Goal: Information Seeking & Learning: Learn about a topic

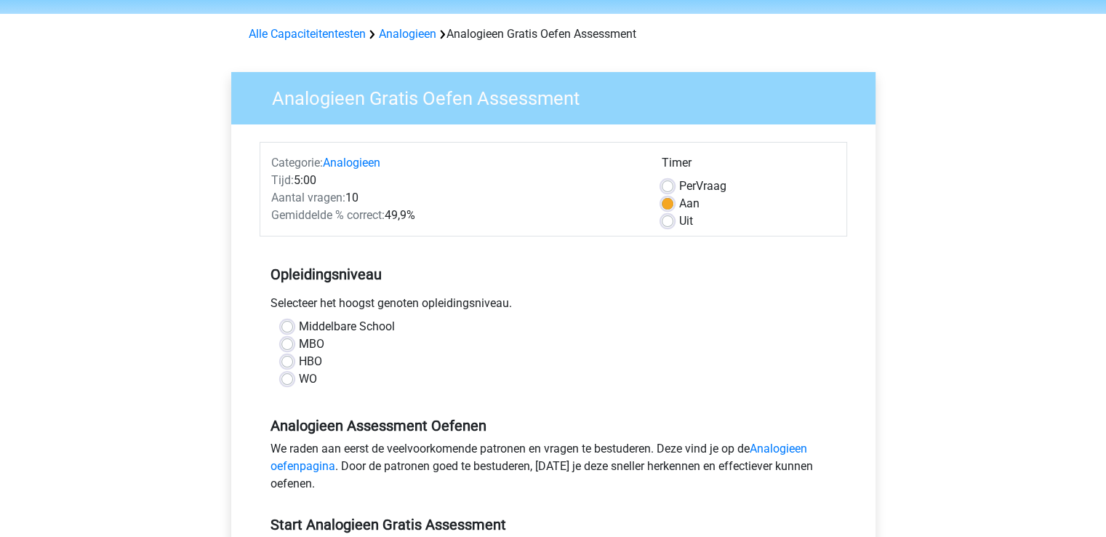
scroll to position [73, 0]
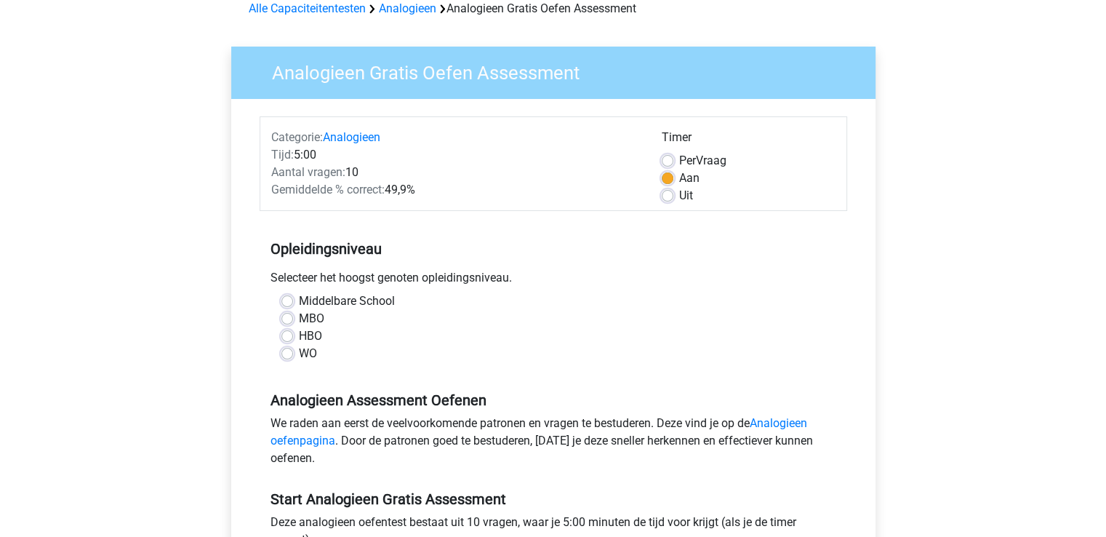
click at [287, 361] on div "Middelbare School MBO HBO WO" at bounding box center [554, 332] width 588 height 81
click at [299, 356] on label "WO" at bounding box center [308, 353] width 18 height 17
click at [287, 356] on input "WO" at bounding box center [287, 352] width 12 height 15
radio input "true"
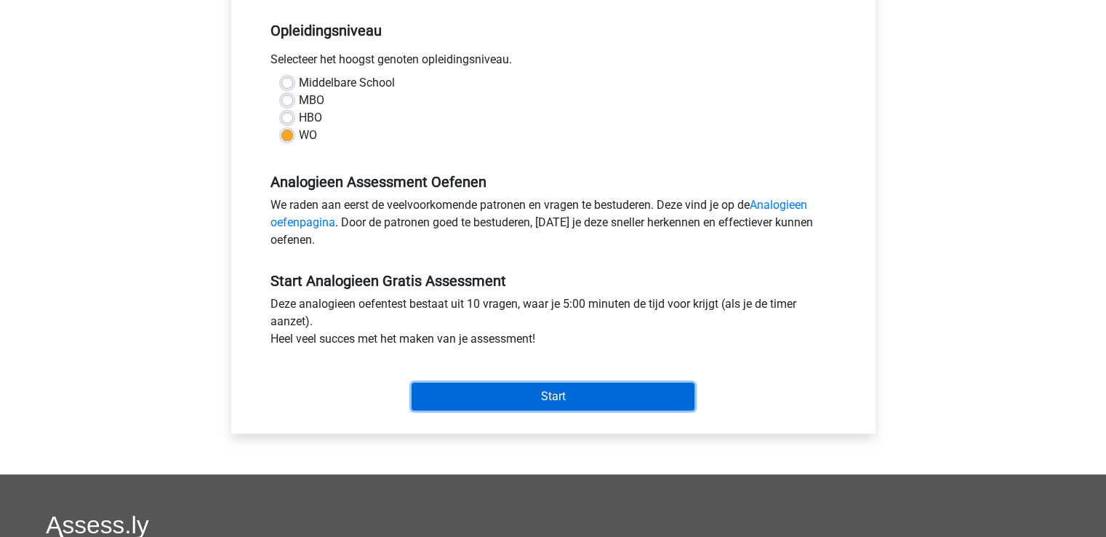
click at [524, 391] on input "Start" at bounding box center [553, 397] width 283 height 28
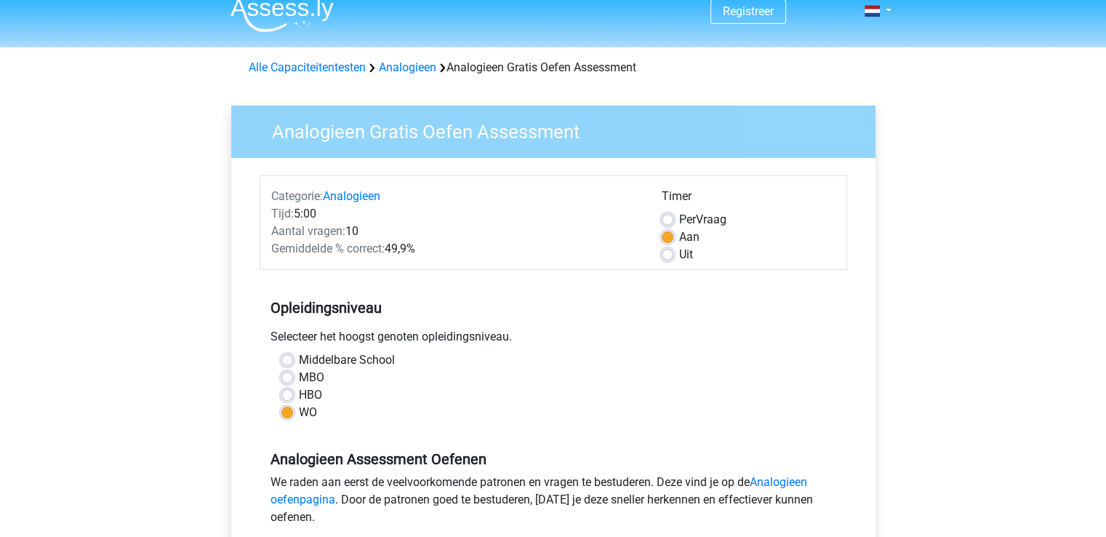
scroll to position [0, 0]
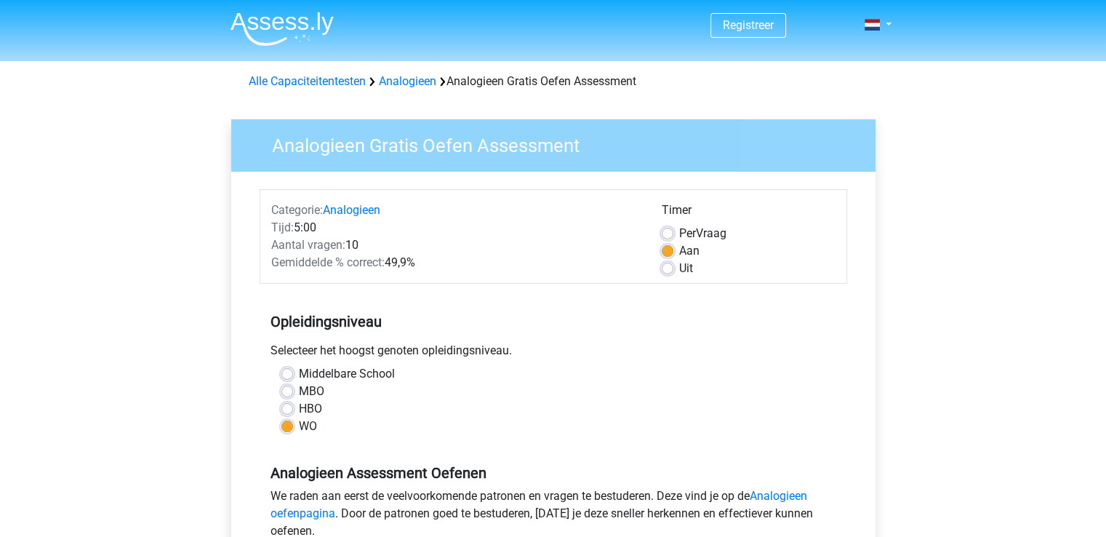
click at [669, 256] on div "Aan" at bounding box center [749, 250] width 174 height 17
click at [679, 265] on label "Uit" at bounding box center [686, 268] width 14 height 17
click at [663, 265] on input "Uit" at bounding box center [668, 267] width 12 height 15
radio input "true"
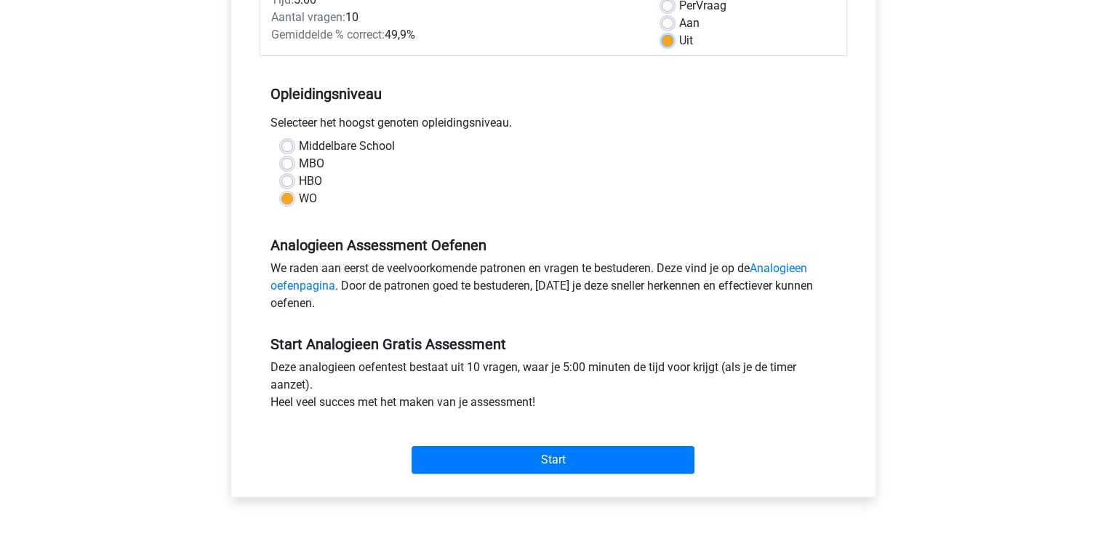
scroll to position [436, 0]
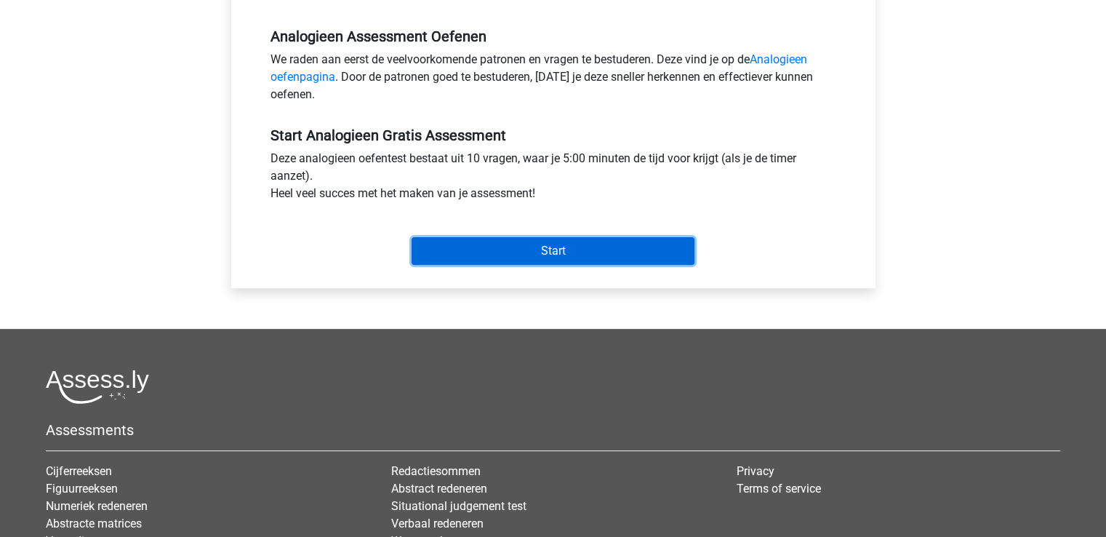
click at [588, 262] on input "Start" at bounding box center [553, 251] width 283 height 28
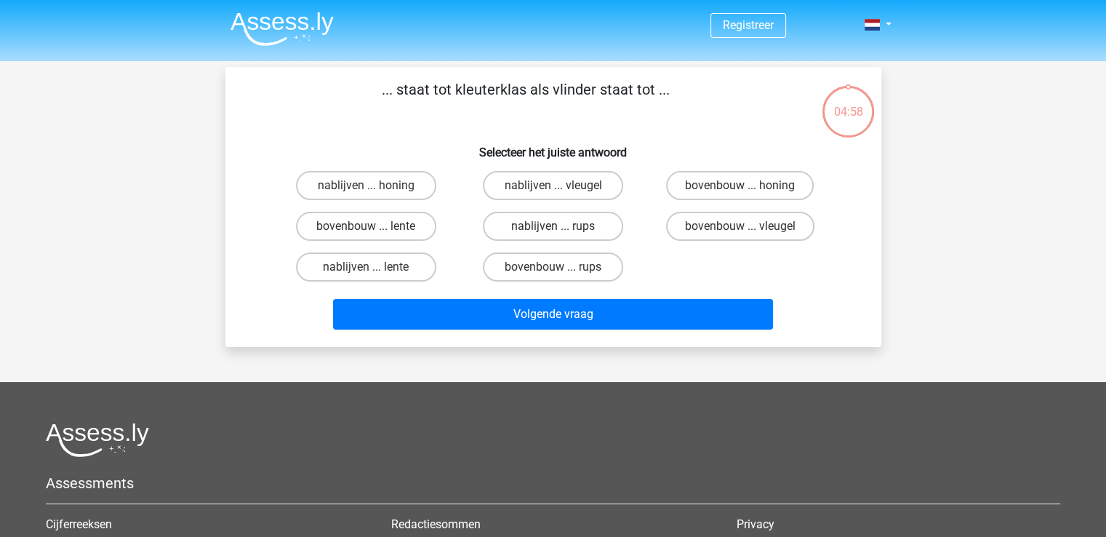
drag, startPoint x: 525, startPoint y: 388, endPoint x: 535, endPoint y: 380, distance: 11.9
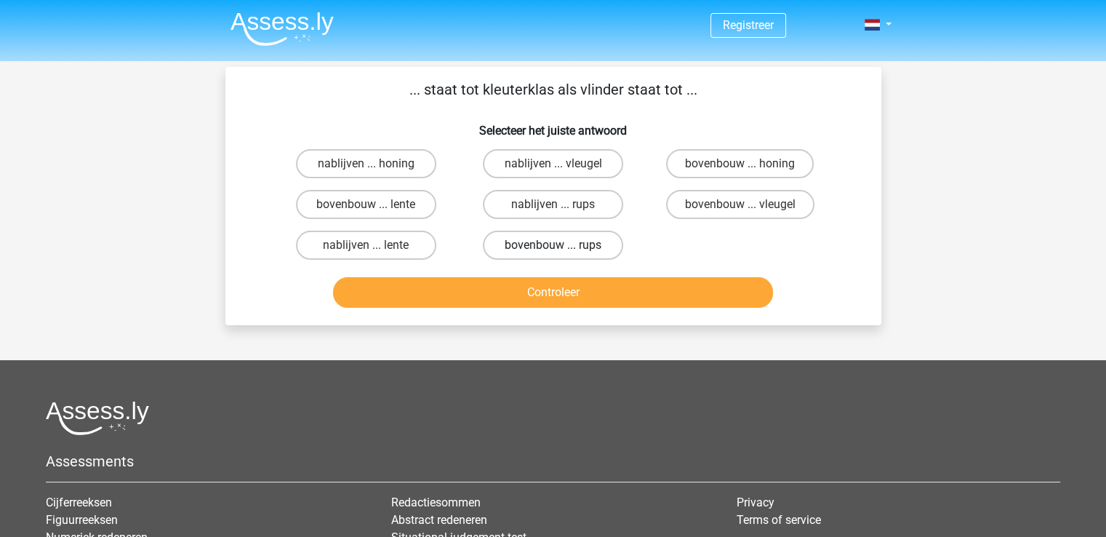
click at [536, 250] on label "bovenbouw ... rups" at bounding box center [553, 245] width 140 height 29
click at [553, 250] on input "bovenbouw ... rups" at bounding box center [557, 249] width 9 height 9
radio input "true"
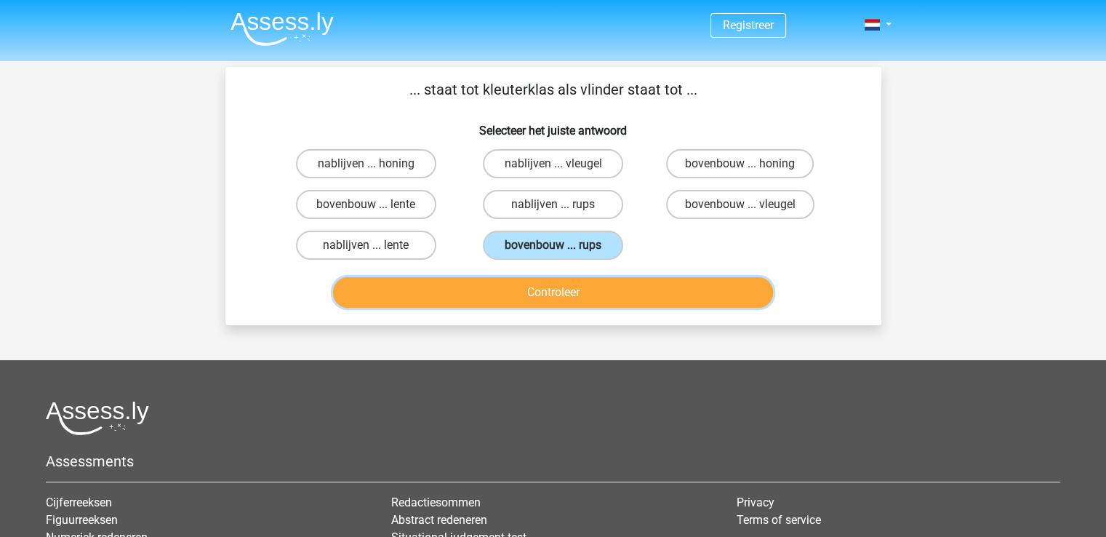
click at [546, 292] on button "Controleer" at bounding box center [553, 292] width 440 height 31
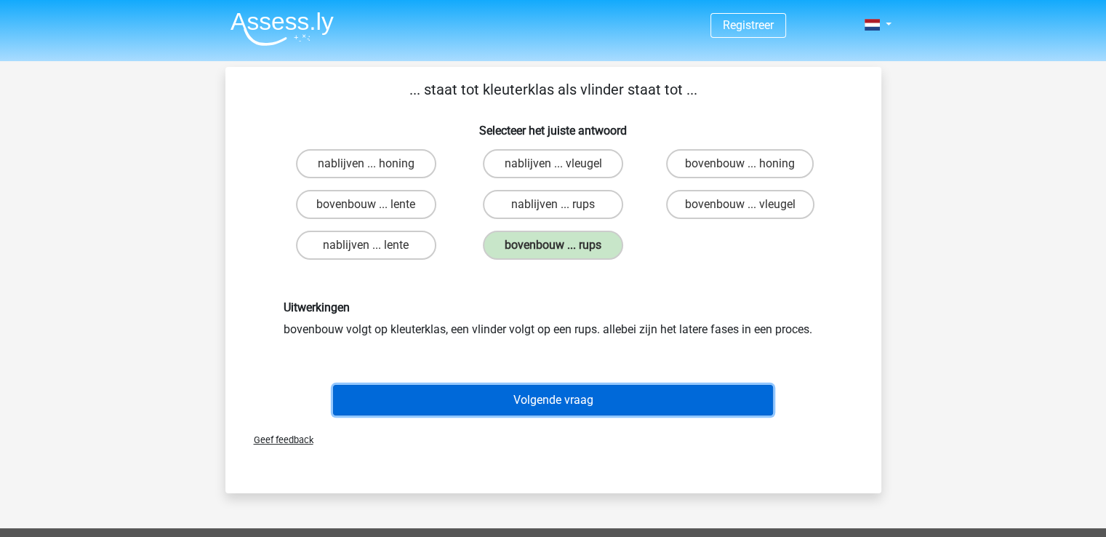
click at [549, 391] on button "Volgende vraag" at bounding box center [553, 400] width 440 height 31
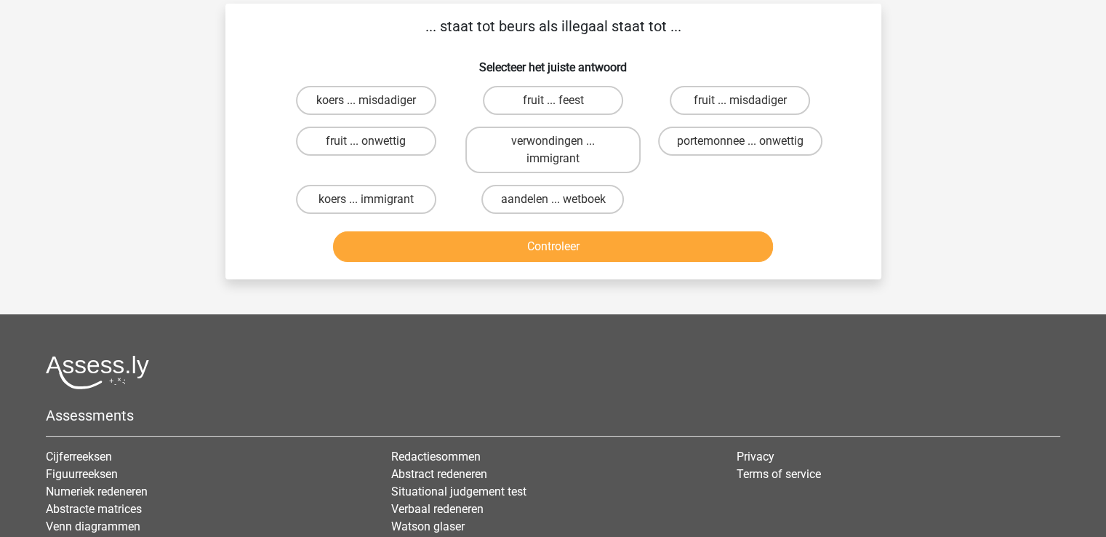
scroll to position [67, 0]
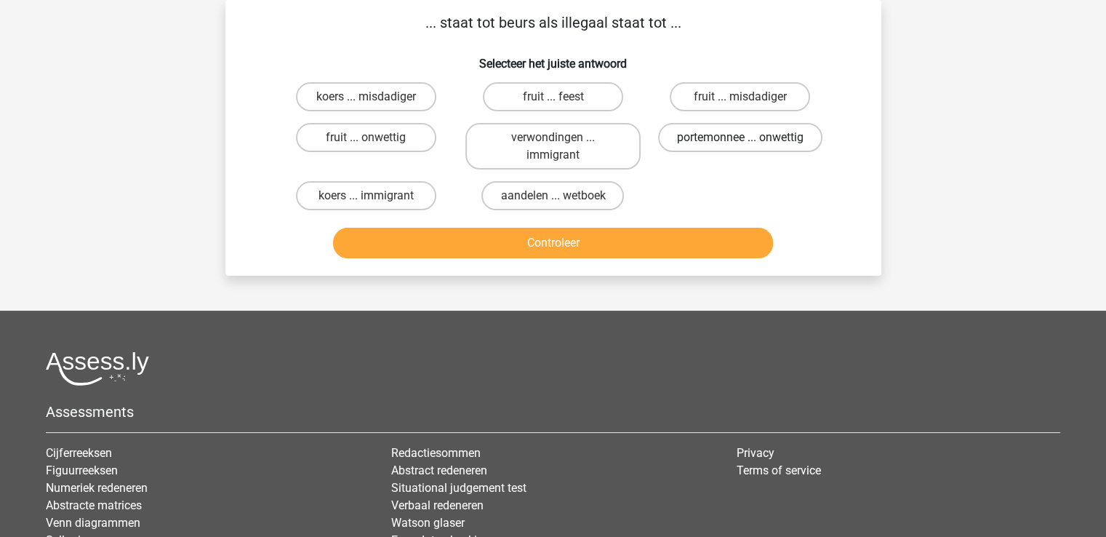
click at [735, 130] on label "portemonnee ... onwettig" at bounding box center [740, 137] width 164 height 29
click at [740, 137] on input "portemonnee ... onwettig" at bounding box center [744, 141] width 9 height 9
radio input "true"
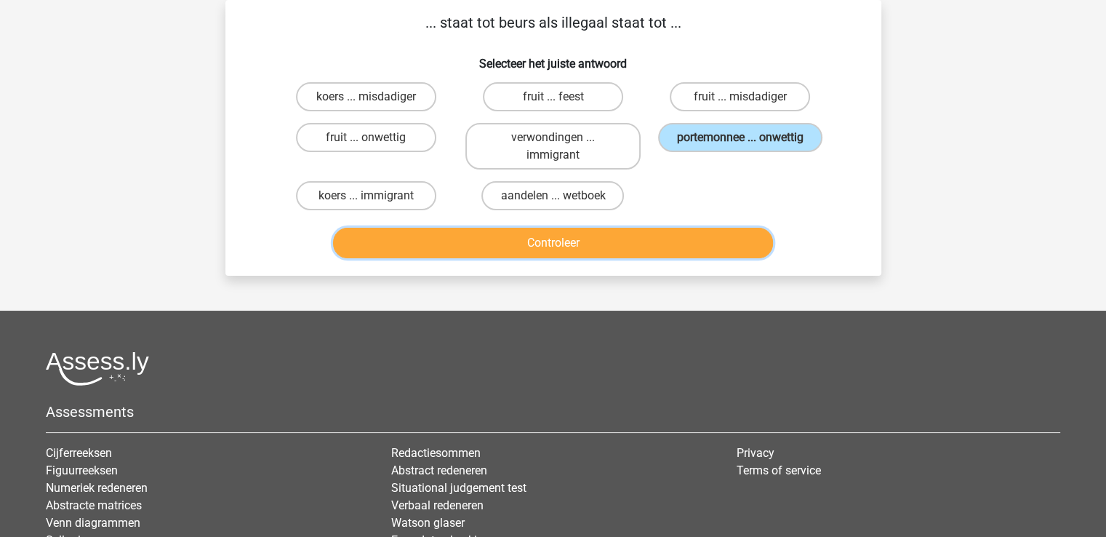
click at [645, 248] on button "Controleer" at bounding box center [553, 243] width 440 height 31
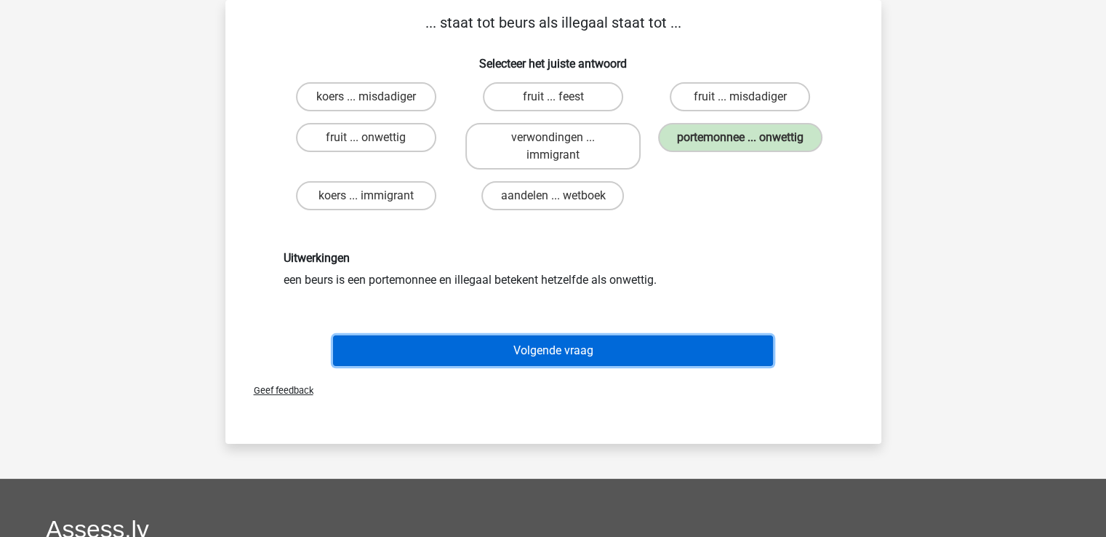
click at [544, 352] on button "Volgende vraag" at bounding box center [553, 350] width 440 height 31
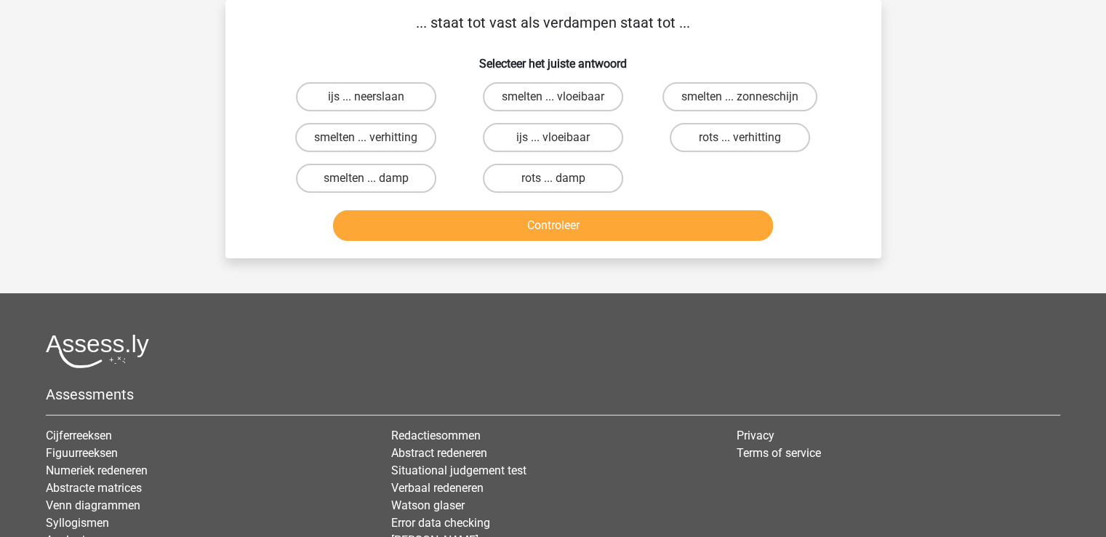
scroll to position [0, 0]
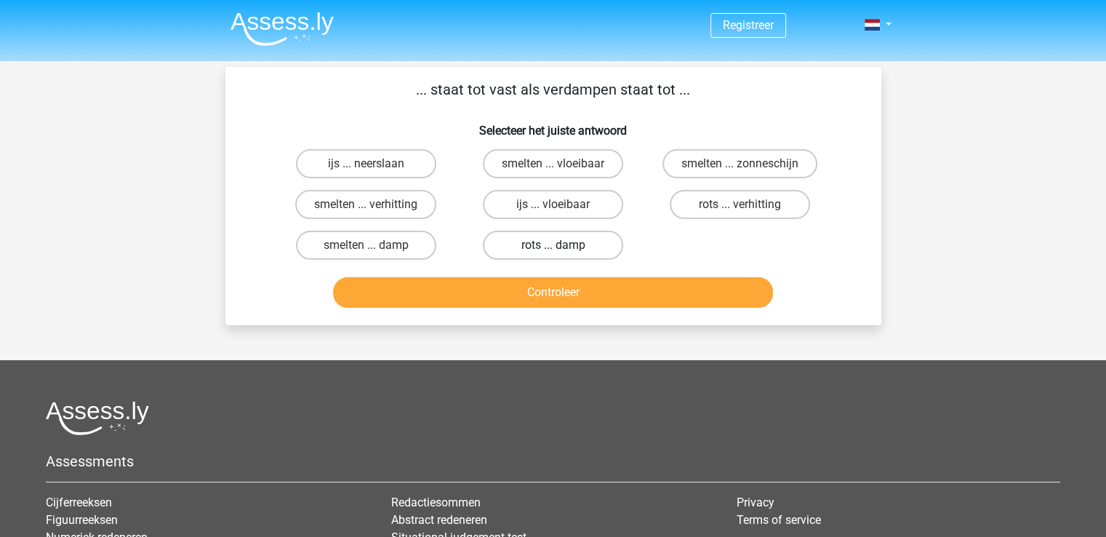
click at [541, 252] on label "rots ... damp" at bounding box center [553, 245] width 140 height 29
click at [553, 252] on input "rots ... damp" at bounding box center [557, 249] width 9 height 9
radio input "true"
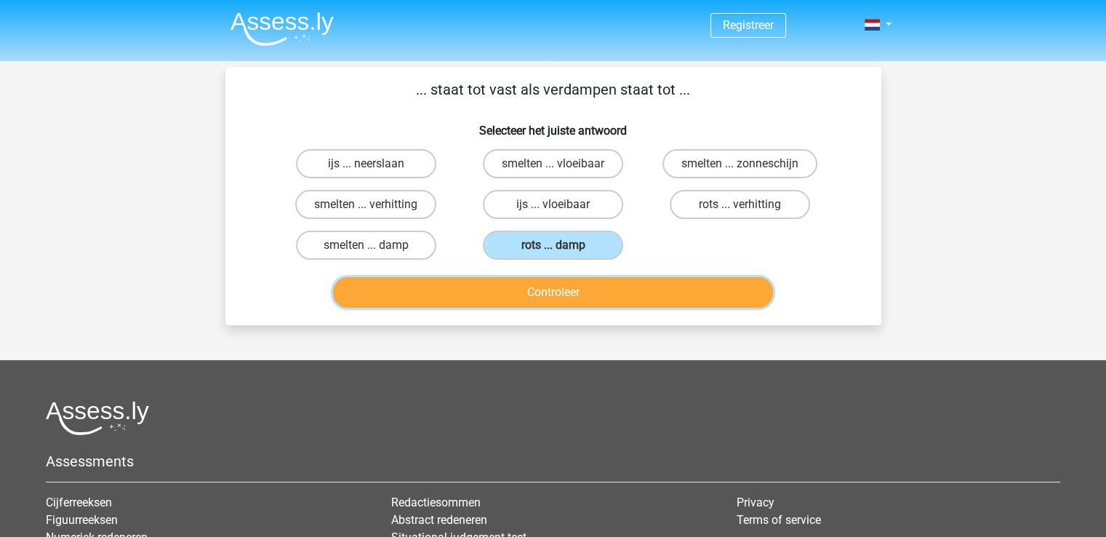
click at [564, 303] on button "Controleer" at bounding box center [553, 292] width 440 height 31
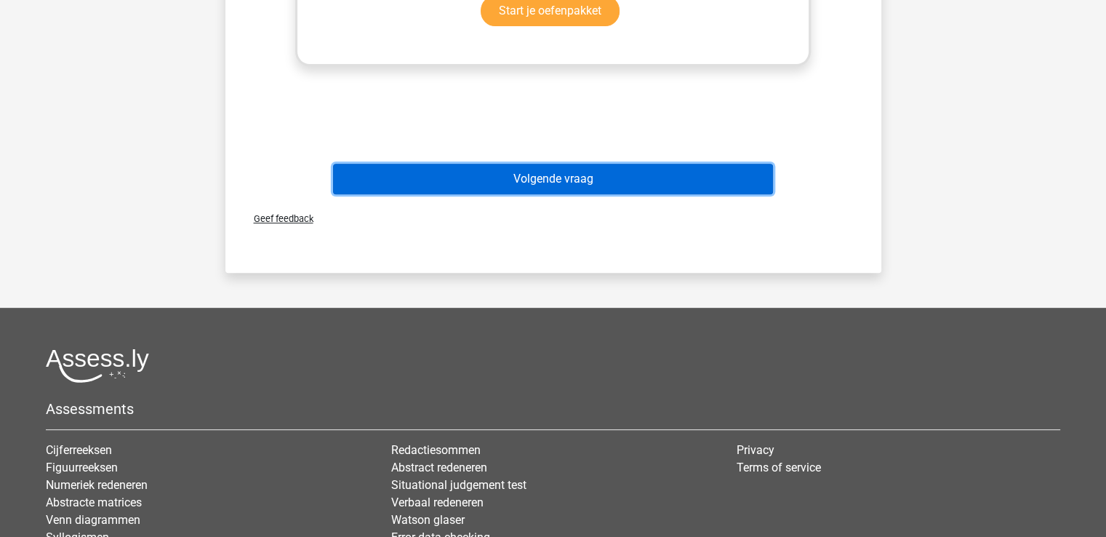
click at [660, 185] on button "Volgende vraag" at bounding box center [553, 179] width 440 height 31
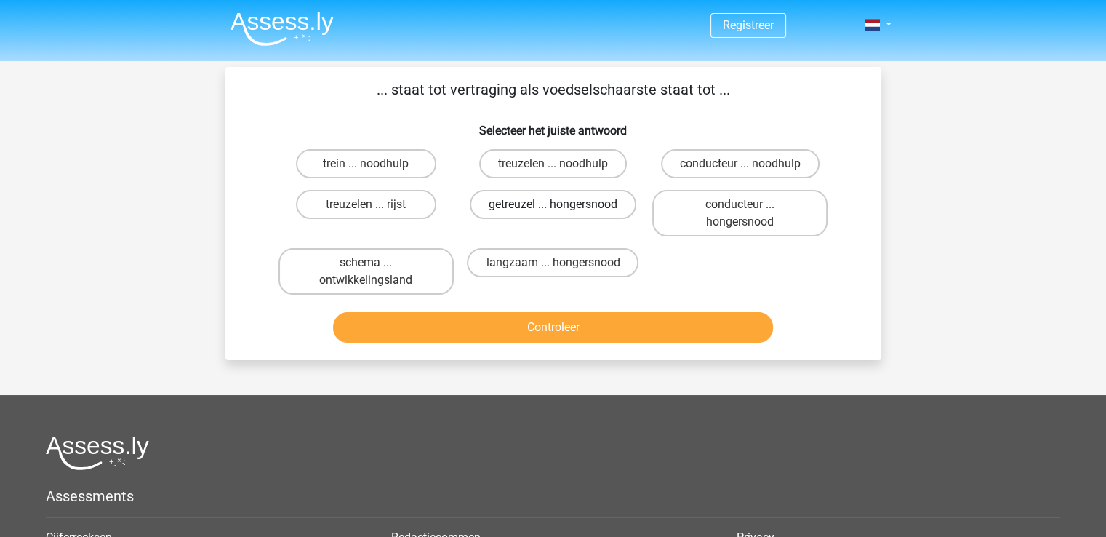
click at [553, 201] on label "getreuzel ... hongersnood" at bounding box center [553, 204] width 167 height 29
click at [553, 204] on input "getreuzel ... hongersnood" at bounding box center [557, 208] width 9 height 9
radio input "true"
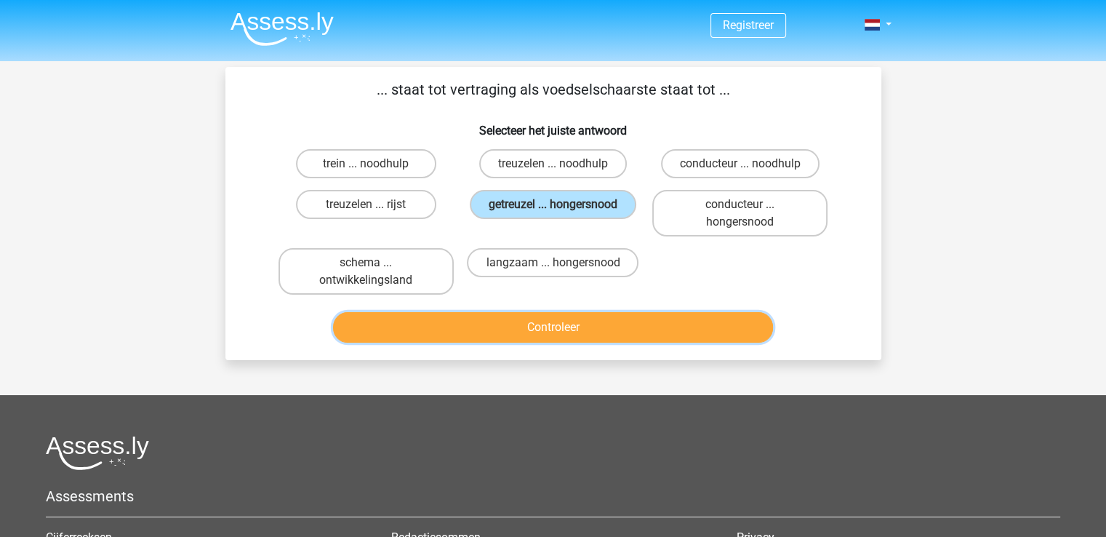
click at [563, 333] on button "Controleer" at bounding box center [553, 327] width 440 height 31
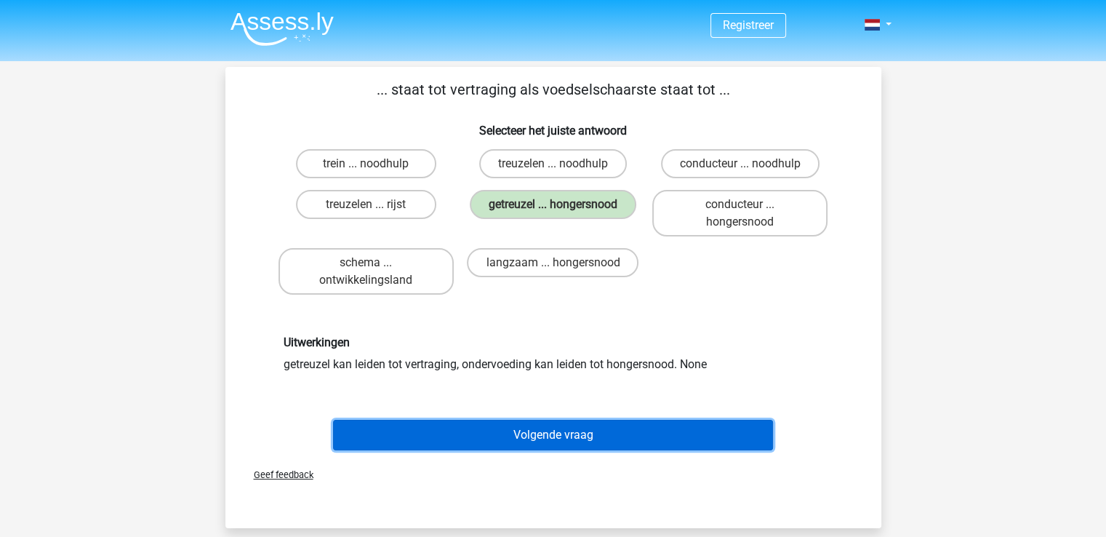
click at [594, 440] on button "Volgende vraag" at bounding box center [553, 435] width 440 height 31
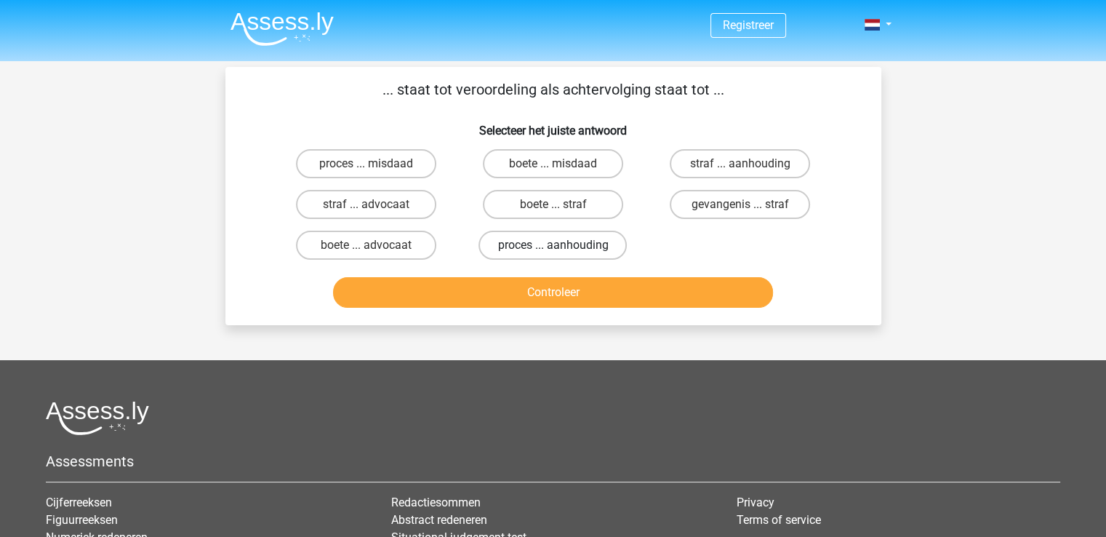
click at [532, 248] on label "proces ... aanhouding" at bounding box center [553, 245] width 148 height 29
click at [553, 248] on input "proces ... aanhouding" at bounding box center [557, 249] width 9 height 9
radio input "true"
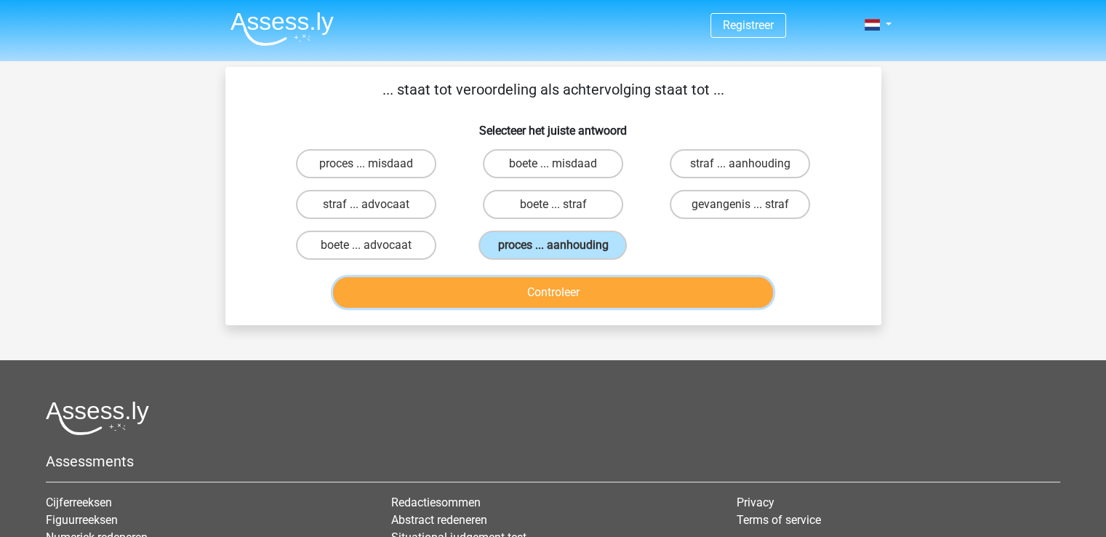
click at [532, 286] on button "Controleer" at bounding box center [553, 292] width 440 height 31
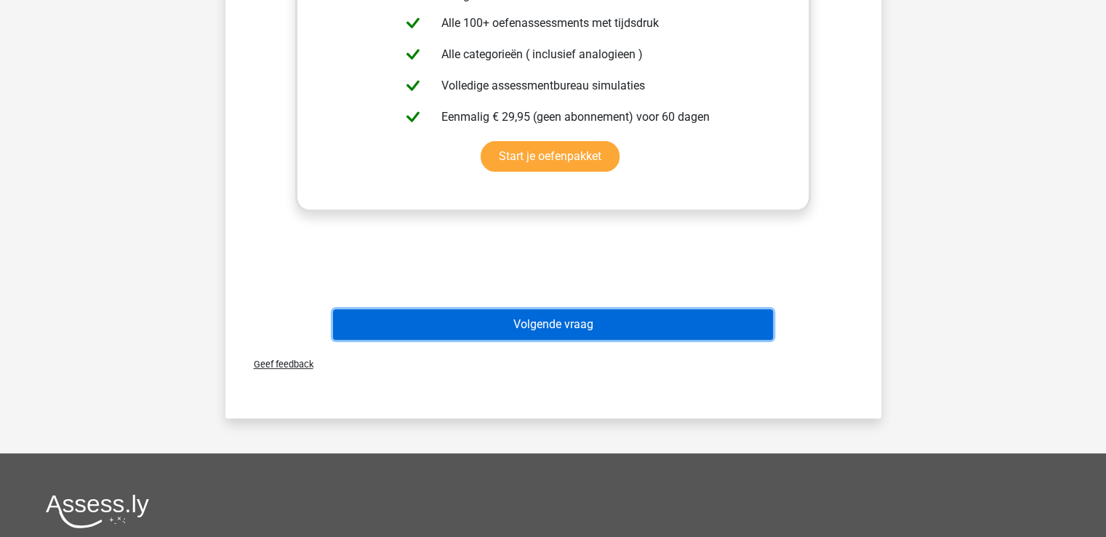
click at [568, 332] on button "Volgende vraag" at bounding box center [553, 324] width 440 height 31
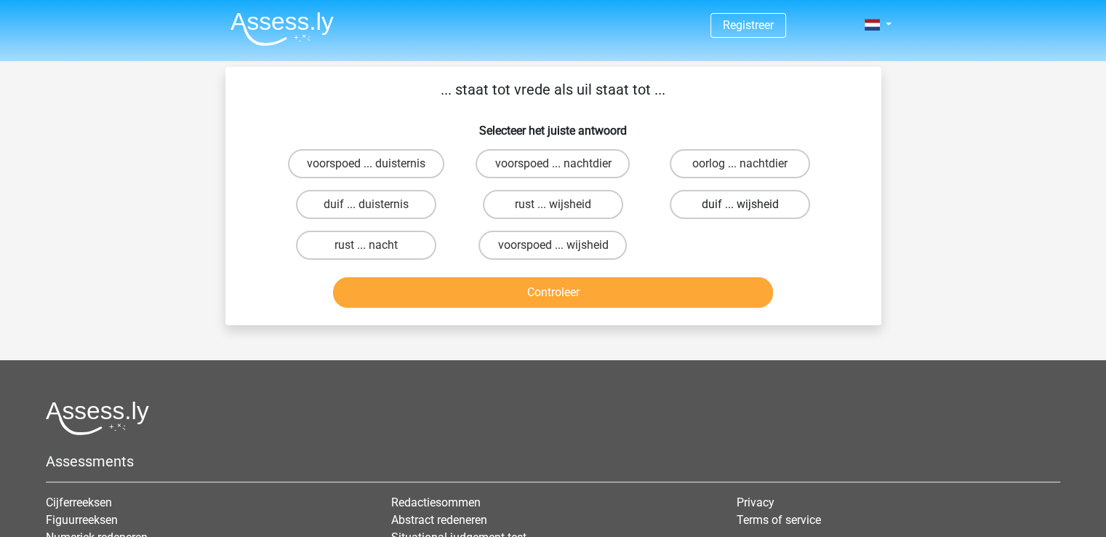
click at [732, 199] on label "duif ... wijsheid" at bounding box center [740, 204] width 140 height 29
click at [740, 204] on input "duif ... wijsheid" at bounding box center [744, 208] width 9 height 9
radio input "true"
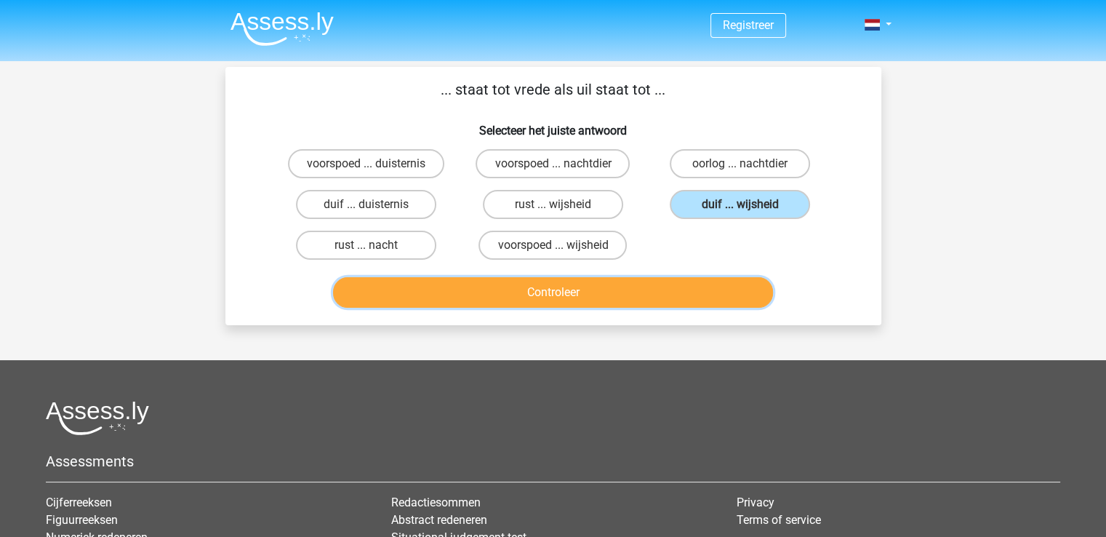
click at [573, 284] on button "Controleer" at bounding box center [553, 292] width 440 height 31
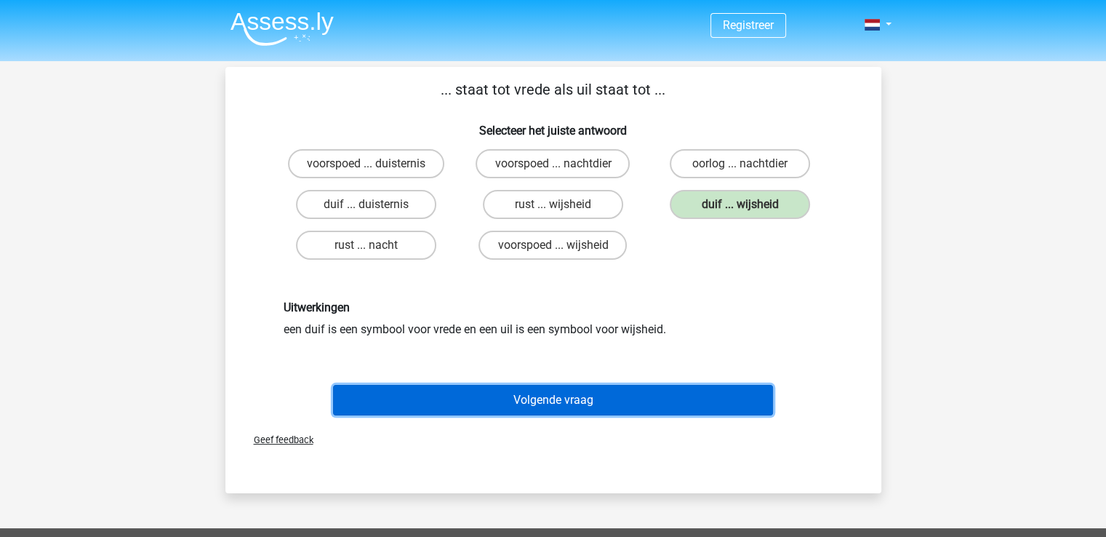
click at [552, 407] on button "Volgende vraag" at bounding box center [553, 400] width 440 height 31
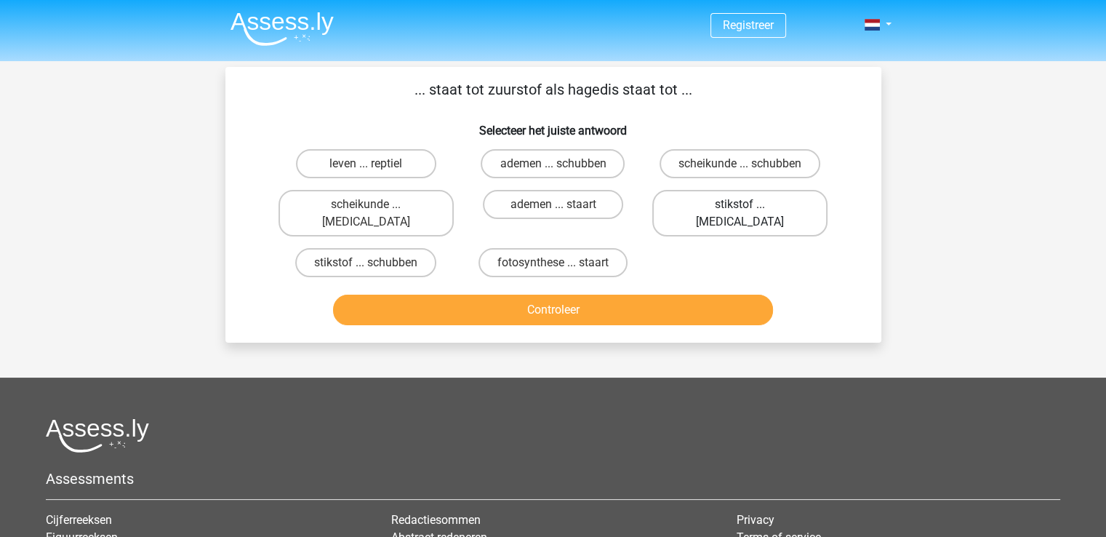
click at [697, 199] on label "stikstof ... krokodil" at bounding box center [739, 213] width 175 height 47
click at [740, 204] on input "stikstof ... krokodil" at bounding box center [744, 208] width 9 height 9
radio input "true"
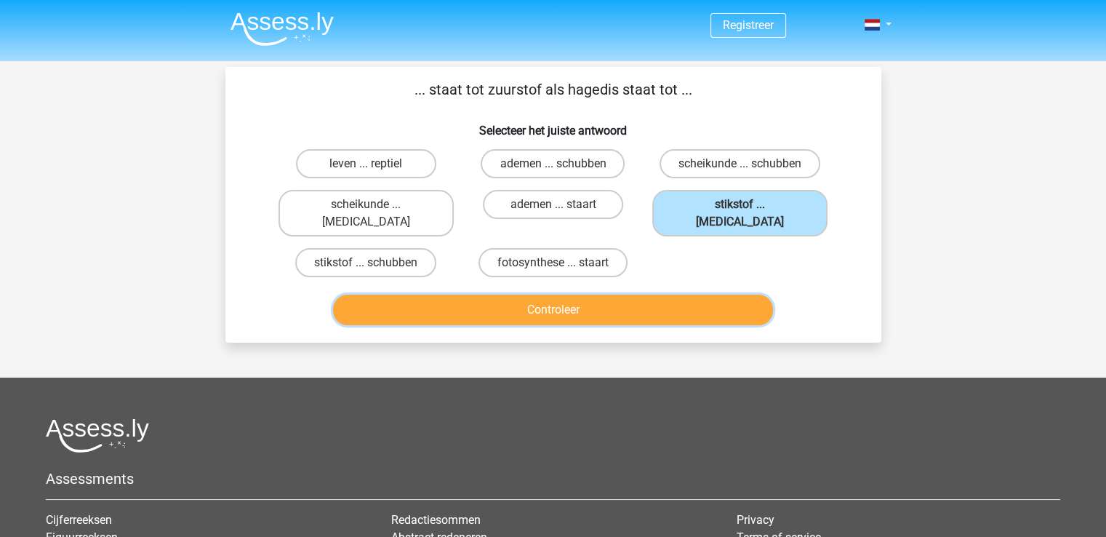
click at [581, 295] on button "Controleer" at bounding box center [553, 310] width 440 height 31
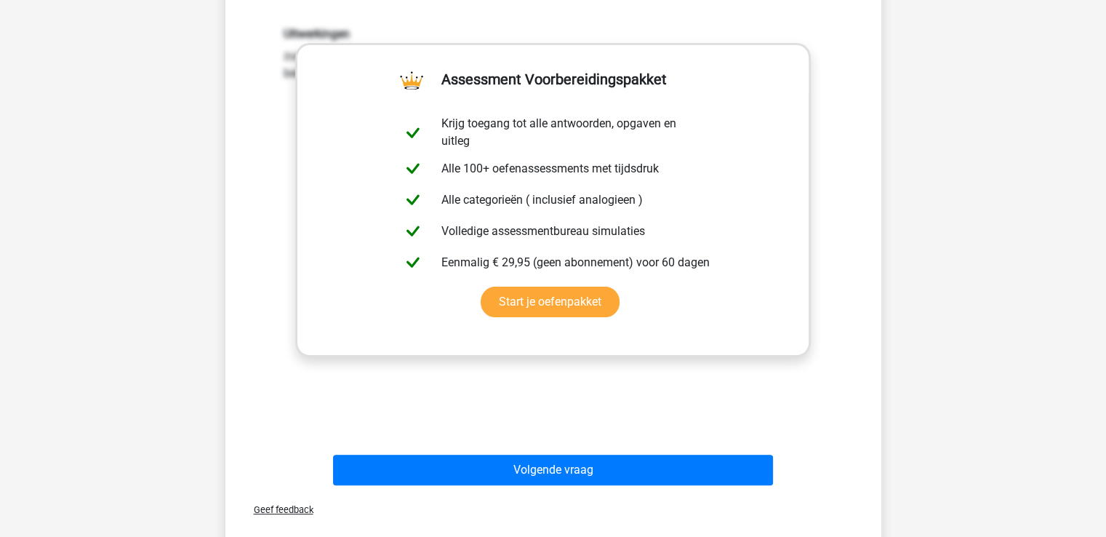
scroll to position [311, 0]
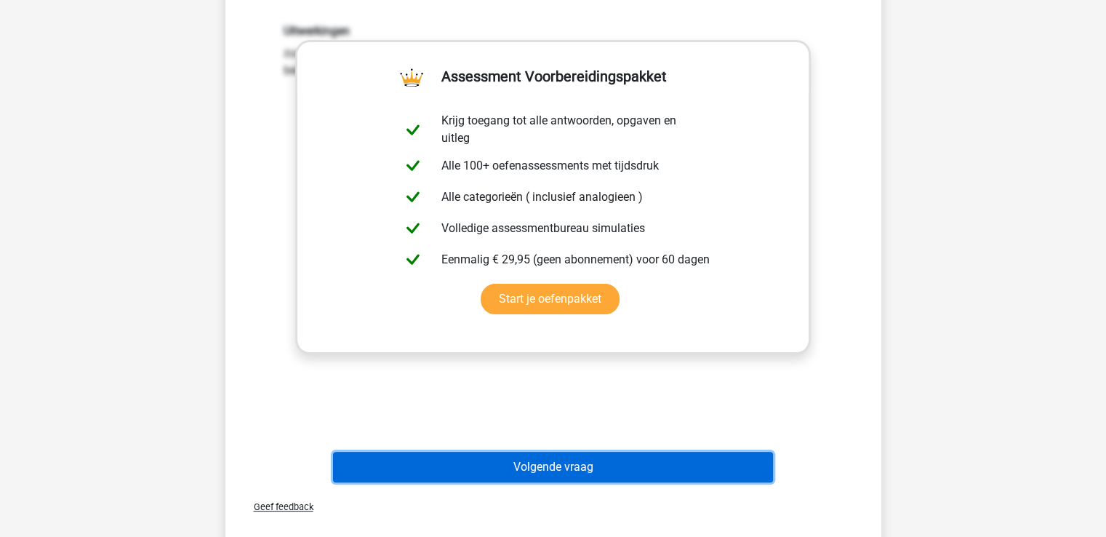
click at [549, 452] on button "Volgende vraag" at bounding box center [553, 467] width 440 height 31
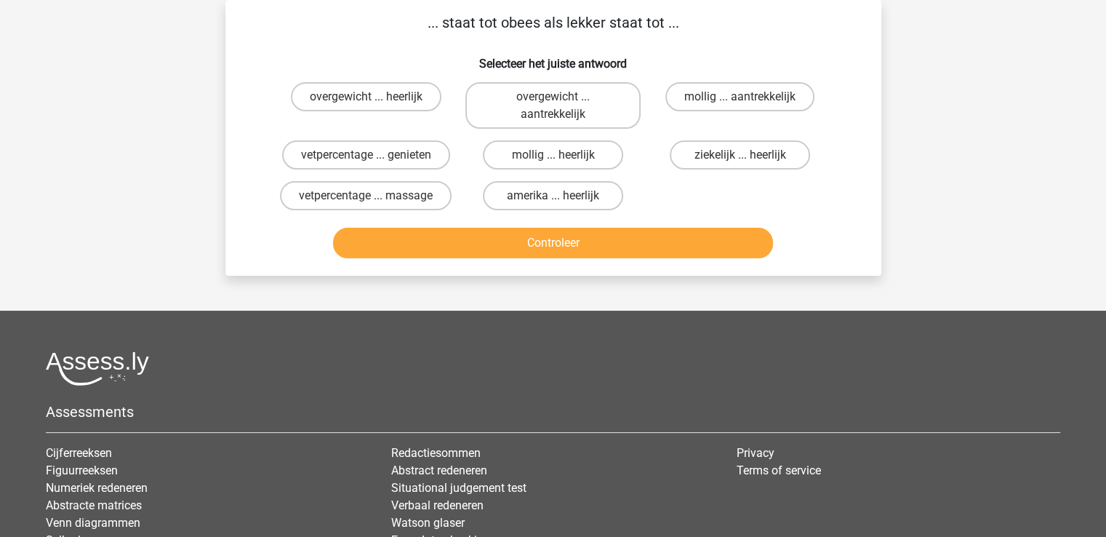
scroll to position [0, 0]
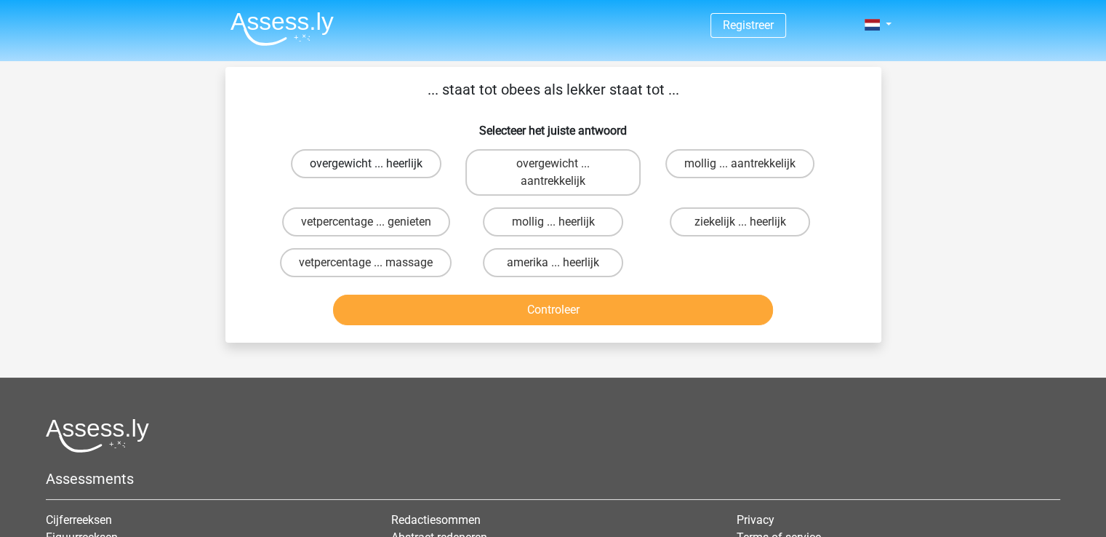
click at [385, 171] on label "overgewicht ... heerlijk" at bounding box center [366, 163] width 151 height 29
click at [375, 171] on input "overgewicht ... heerlijk" at bounding box center [370, 168] width 9 height 9
radio input "true"
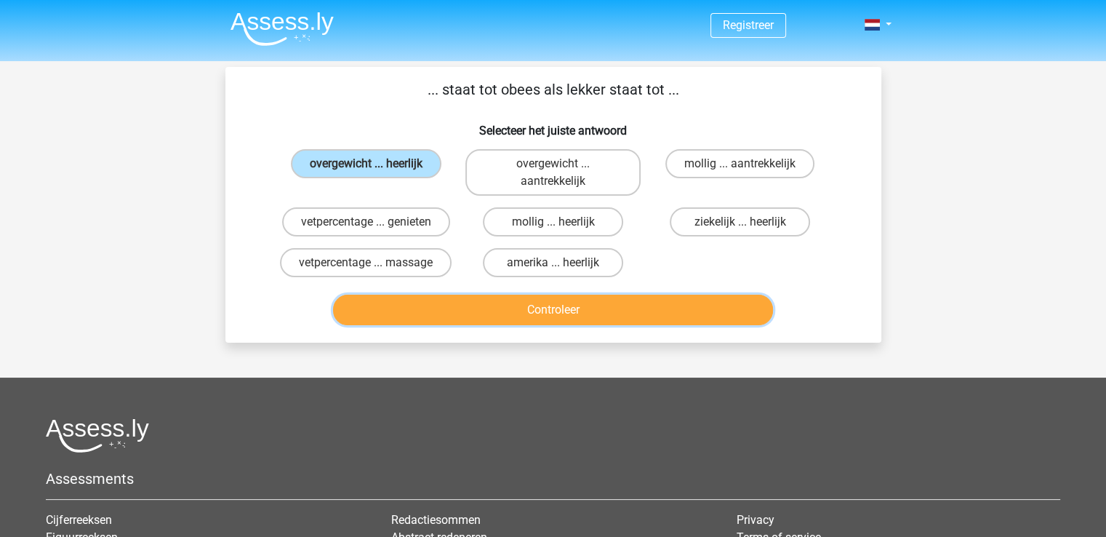
click at [503, 306] on button "Controleer" at bounding box center [553, 310] width 440 height 31
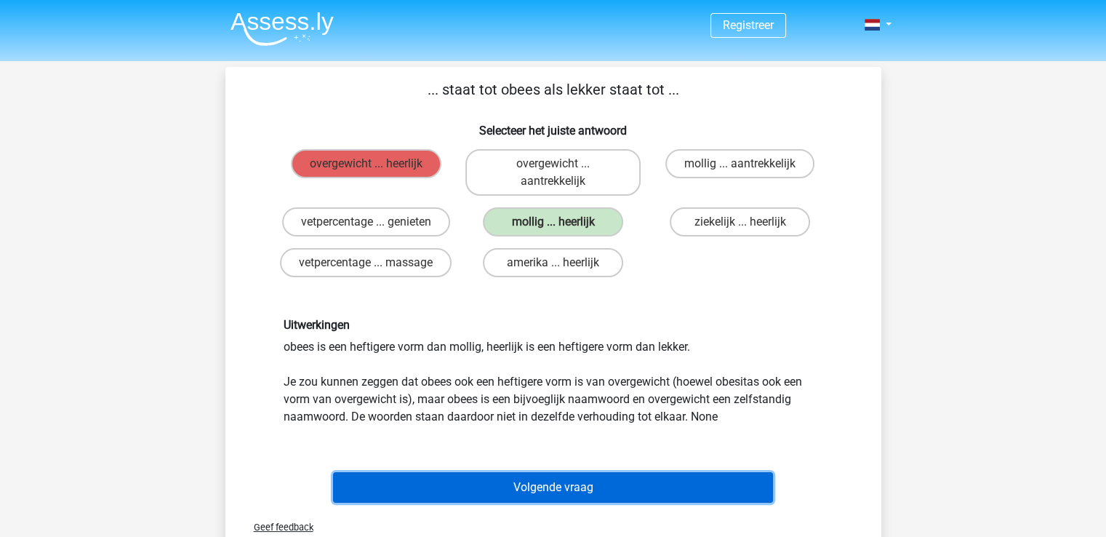
click at [580, 490] on button "Volgende vraag" at bounding box center [553, 487] width 440 height 31
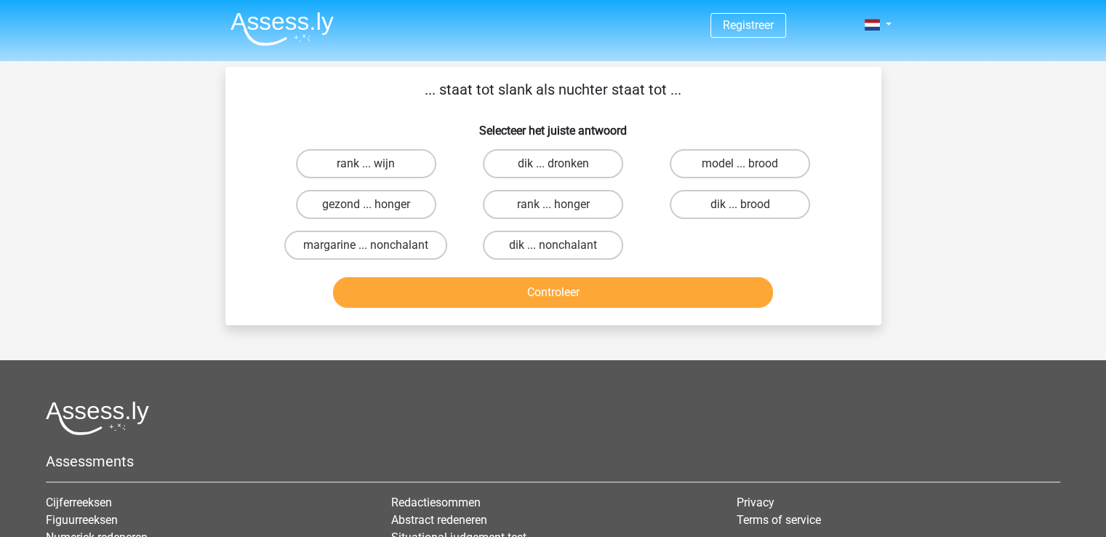
click at [531, 147] on div "dik ... dronken" at bounding box center [553, 163] width 187 height 41
click at [529, 161] on label "dik ... dronken" at bounding box center [553, 163] width 140 height 29
click at [553, 164] on input "dik ... dronken" at bounding box center [557, 168] width 9 height 9
radio input "true"
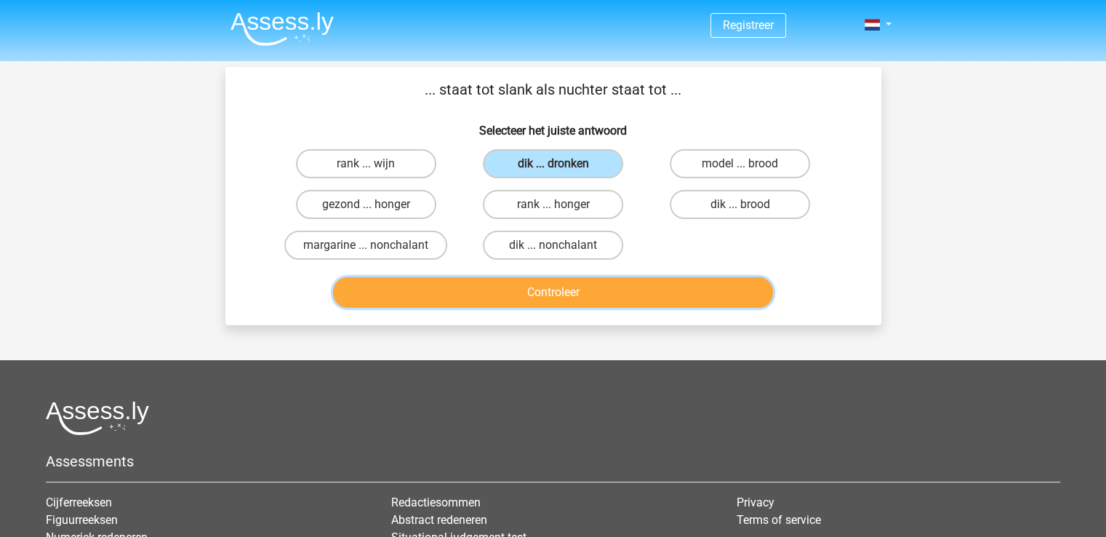
click at [546, 289] on button "Controleer" at bounding box center [553, 292] width 440 height 31
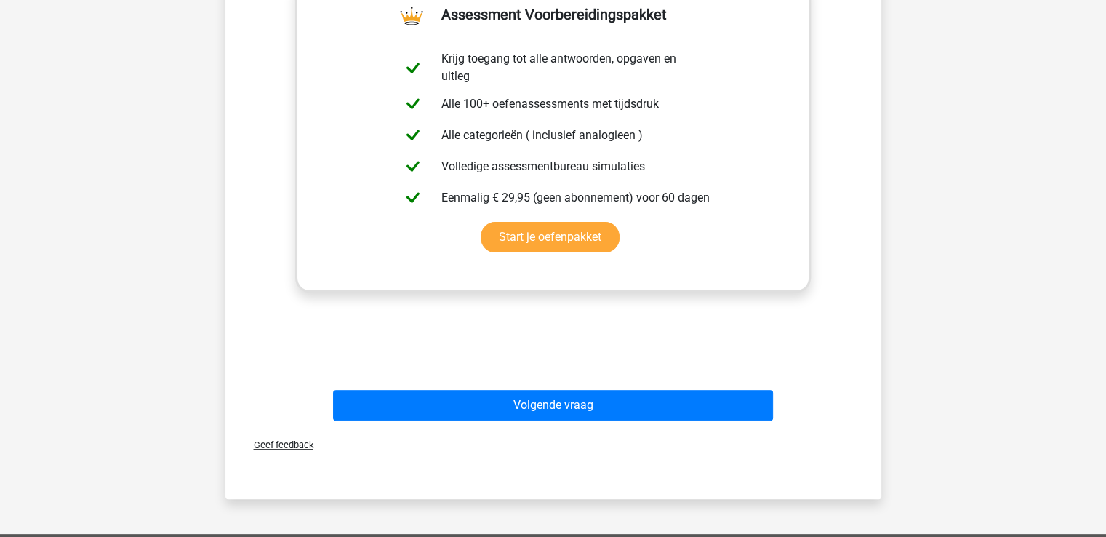
scroll to position [356, 0]
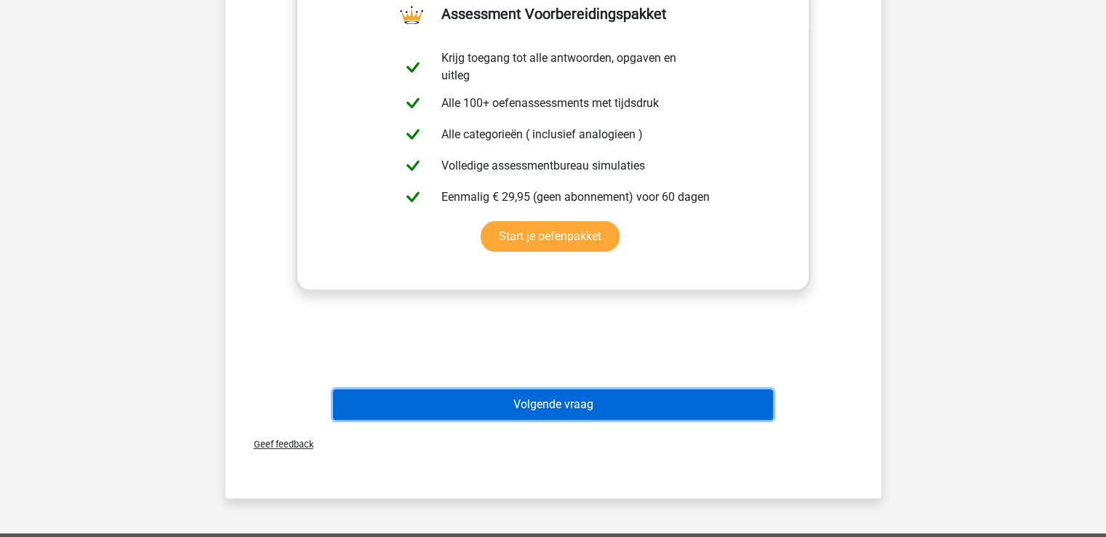
click at [540, 407] on button "Volgende vraag" at bounding box center [553, 404] width 440 height 31
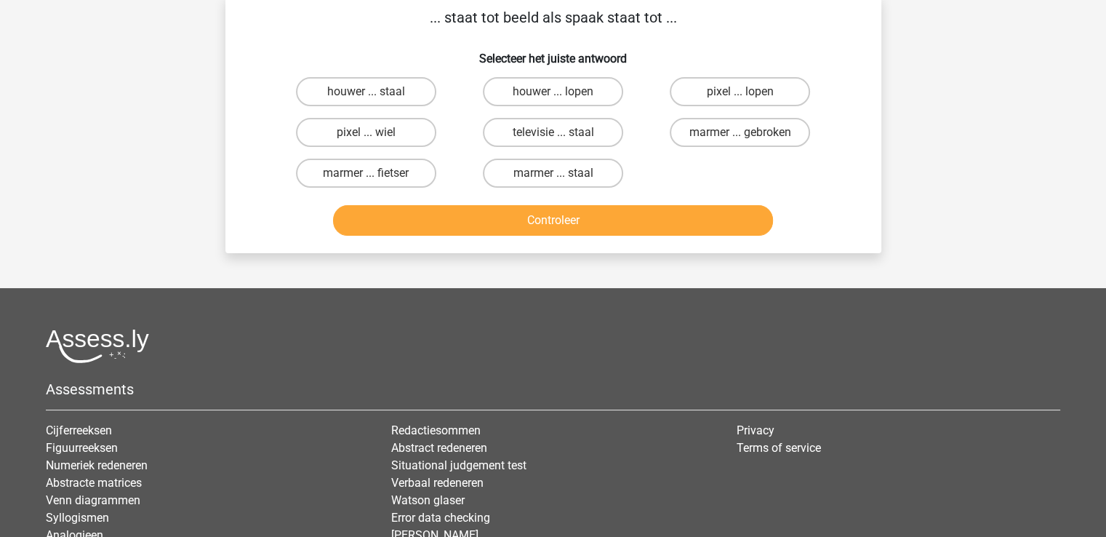
scroll to position [0, 0]
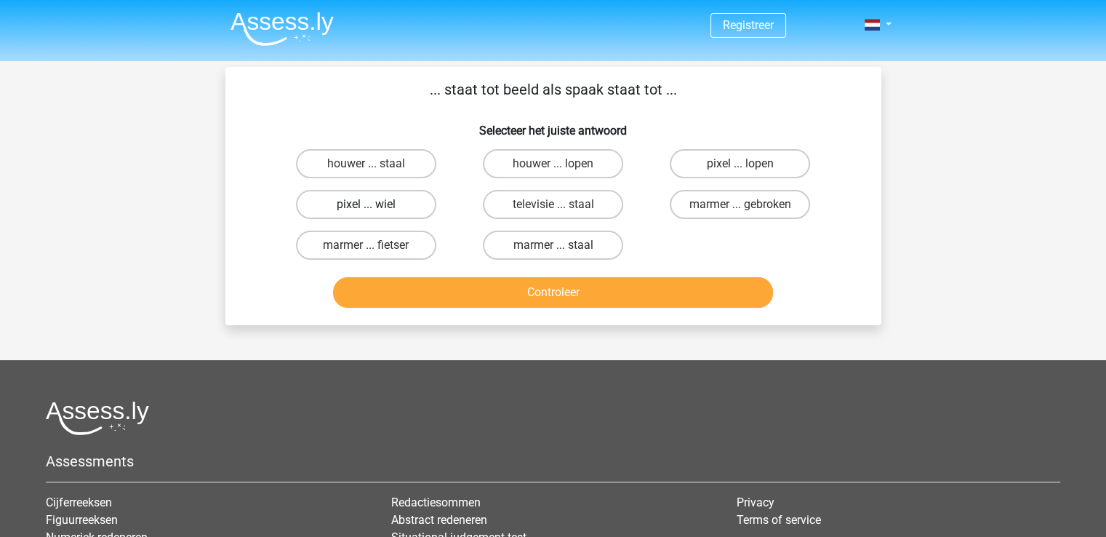
click at [395, 212] on label "pixel ... wiel" at bounding box center [366, 204] width 140 height 29
click at [375, 212] on input "pixel ... wiel" at bounding box center [370, 208] width 9 height 9
radio input "true"
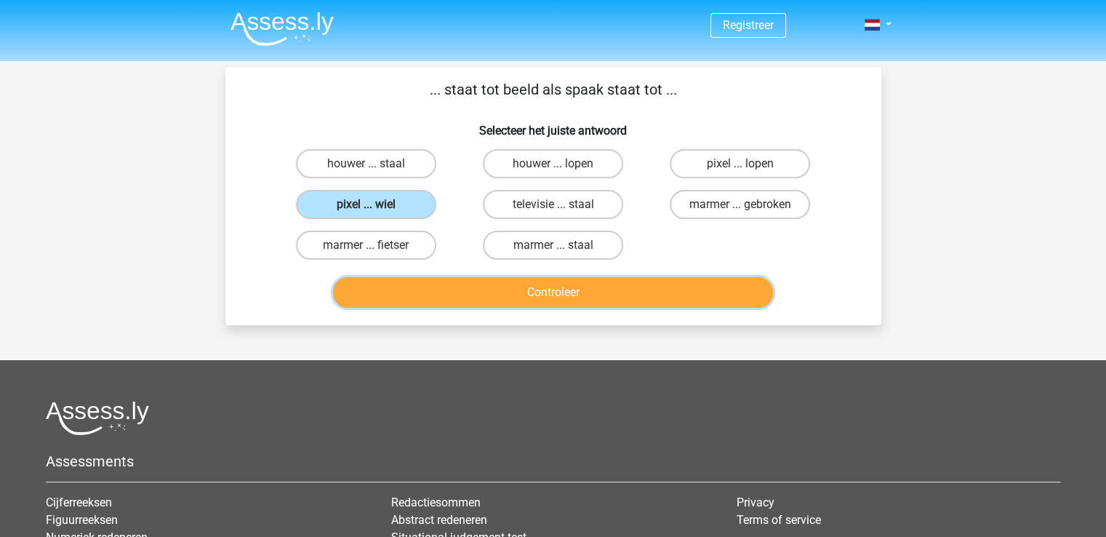
click at [470, 284] on button "Controleer" at bounding box center [553, 292] width 440 height 31
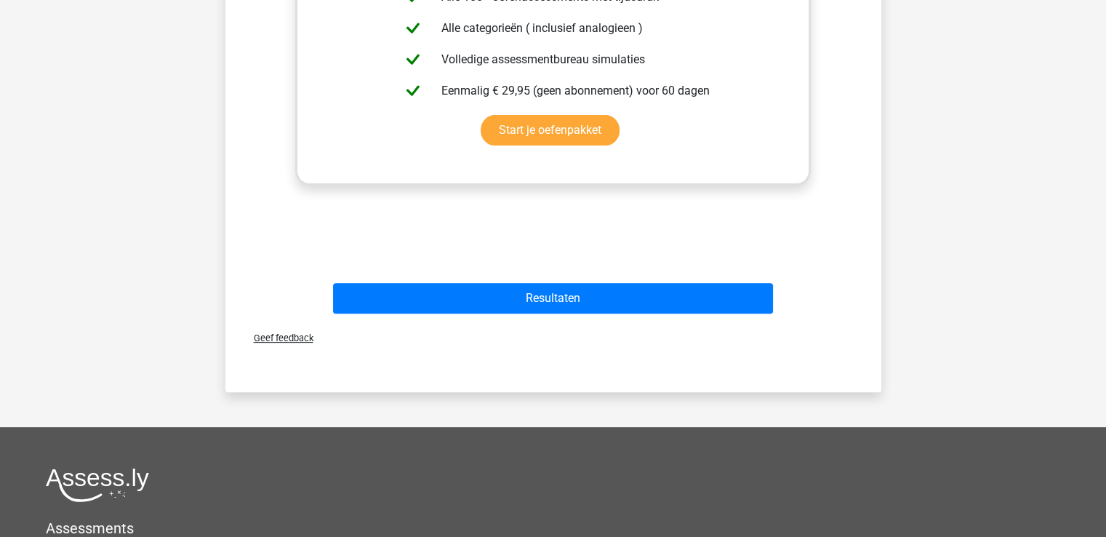
scroll to position [546, 0]
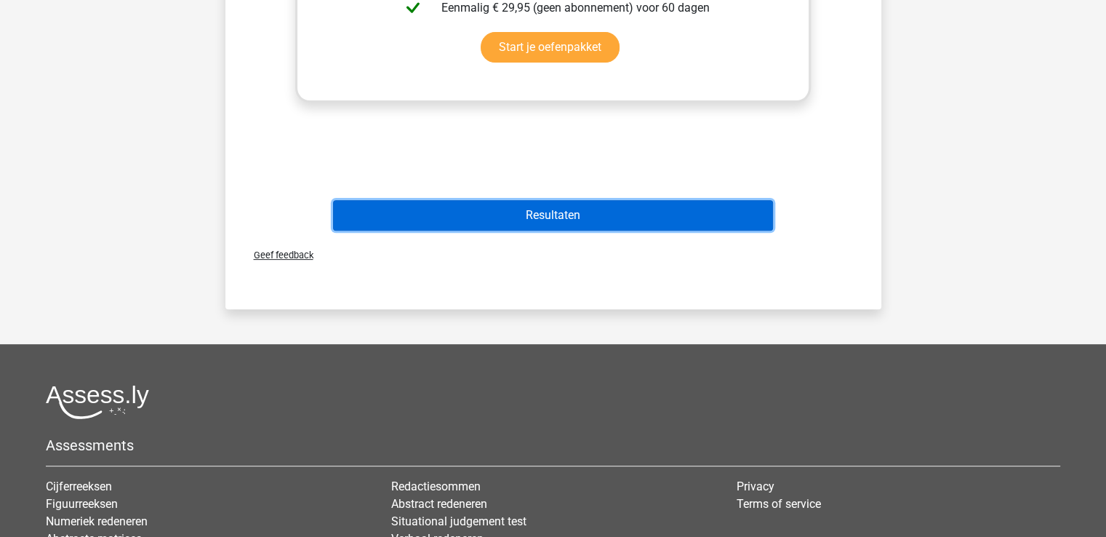
click at [540, 213] on button "Resultaten" at bounding box center [553, 215] width 440 height 31
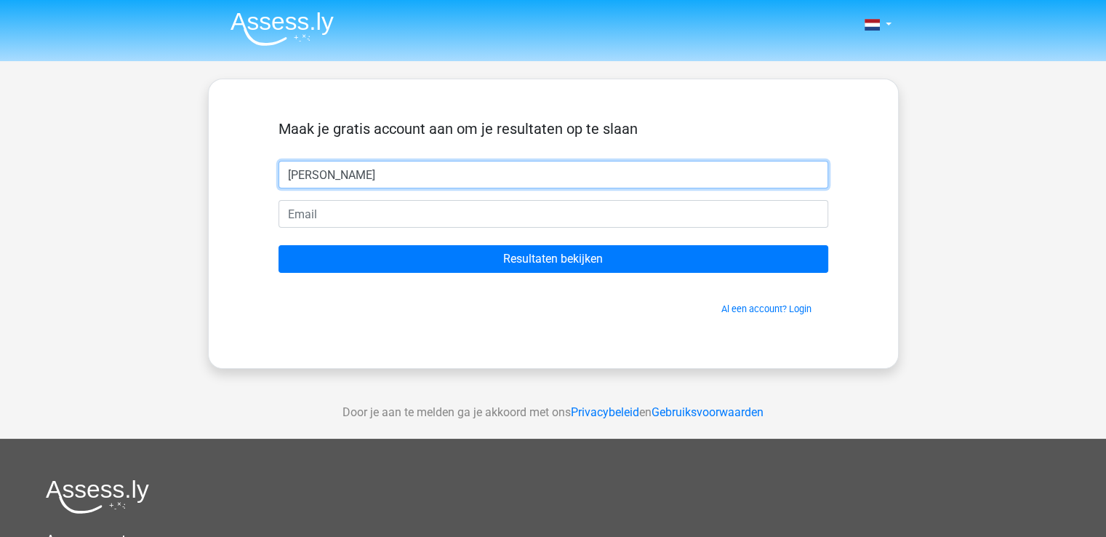
type input "[PERSON_NAME]"
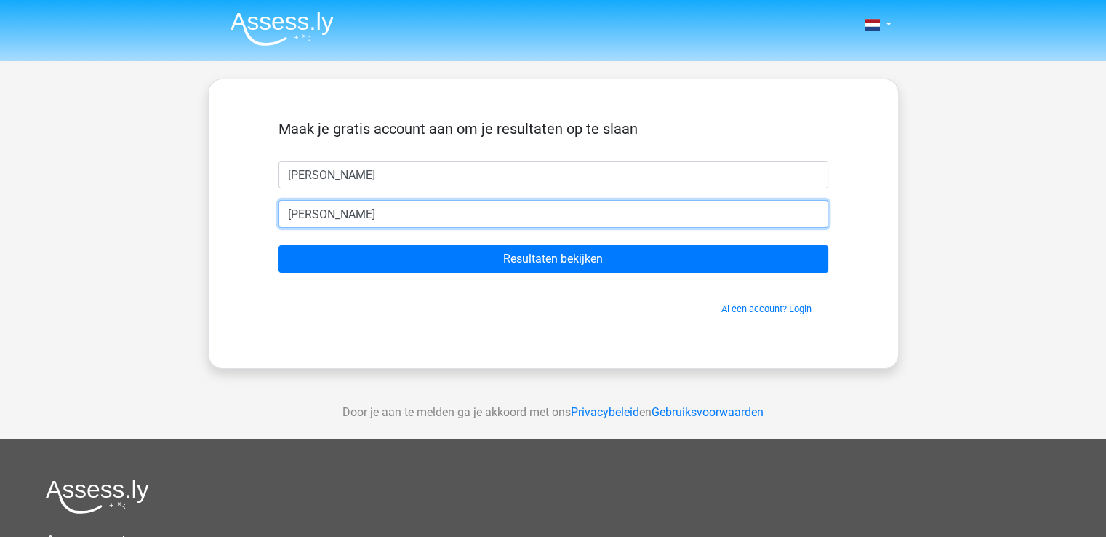
click at [463, 221] on input "nicole" at bounding box center [554, 214] width 550 height 28
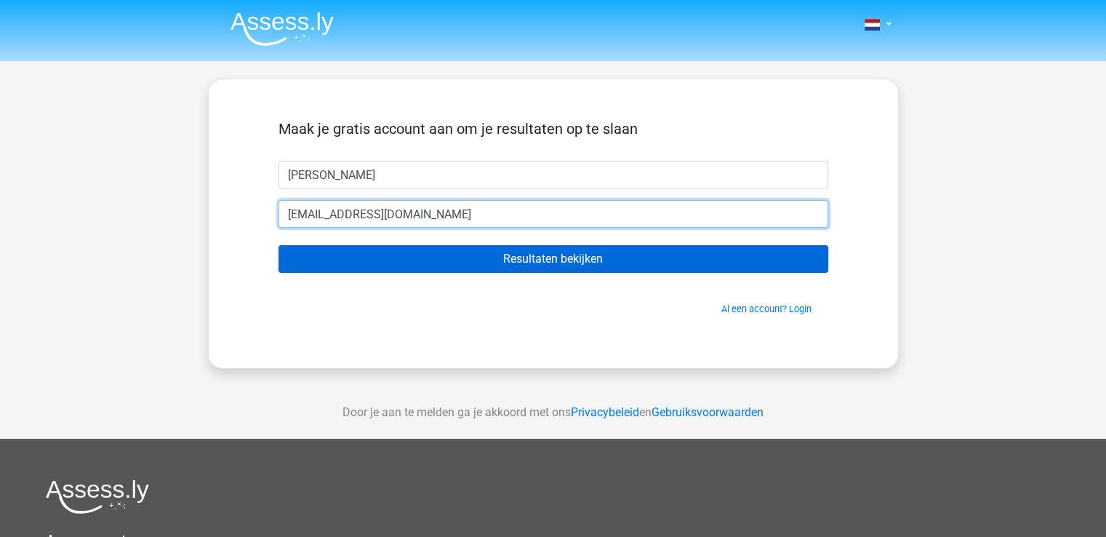
type input "nicolevrooijen@gmail.com"
click at [279, 245] on input "Resultaten bekijken" at bounding box center [554, 259] width 550 height 28
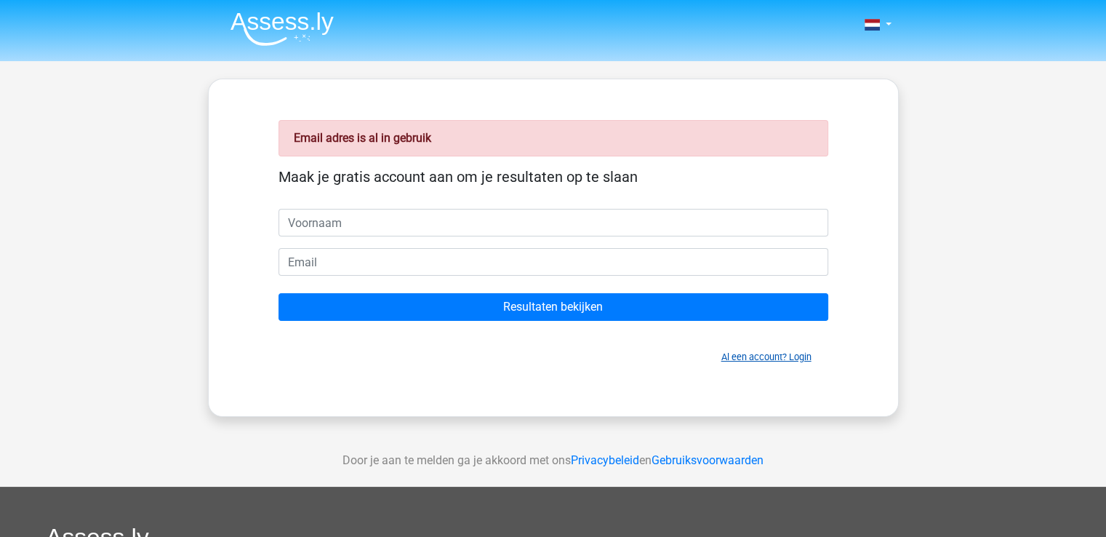
click at [746, 351] on link "Al een account? Login" at bounding box center [767, 356] width 90 height 11
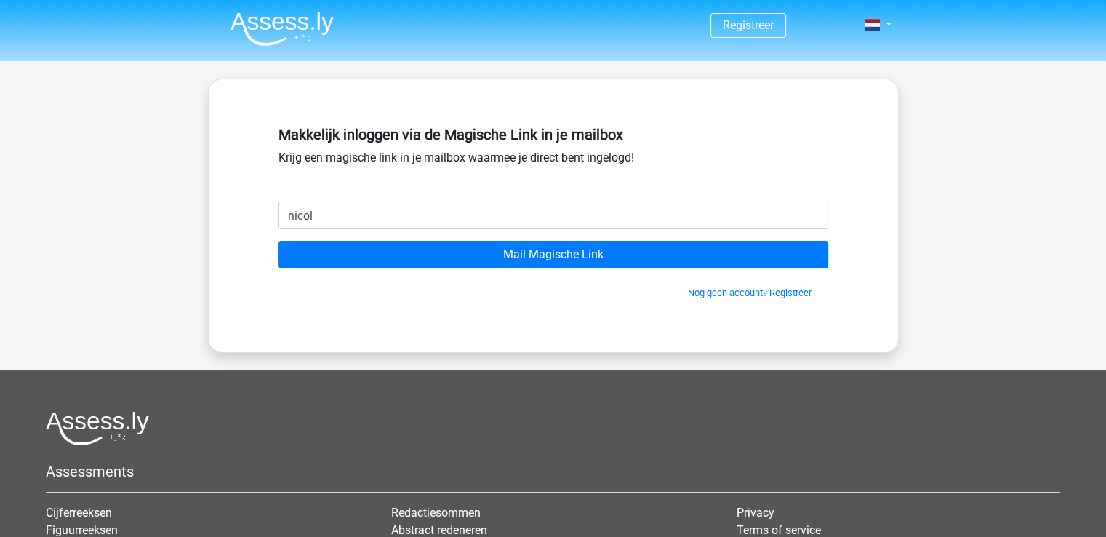
type input "nicolevrooijen@gmail.com"
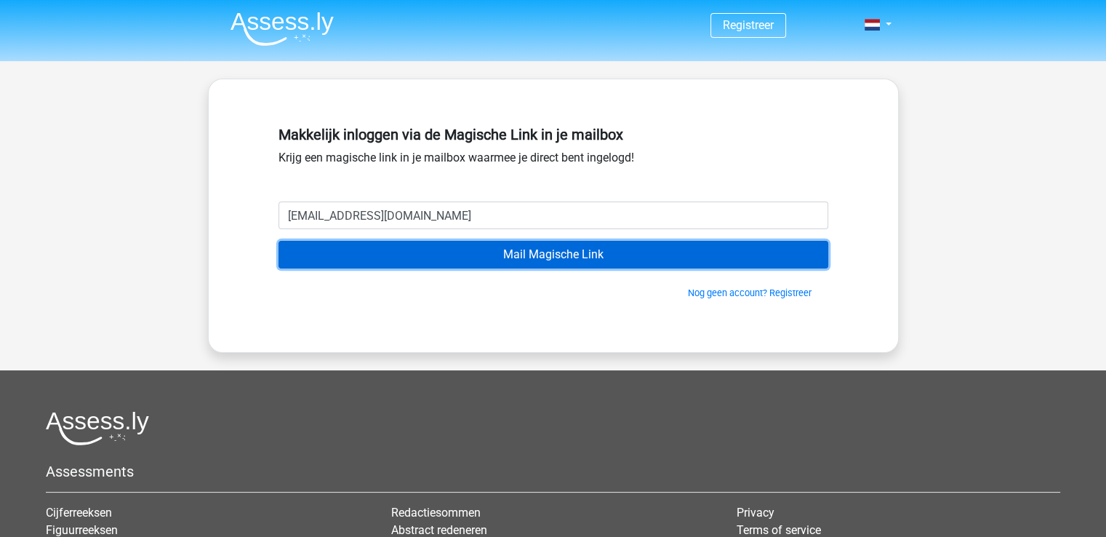
click at [416, 263] on input "Mail Magische Link" at bounding box center [554, 255] width 550 height 28
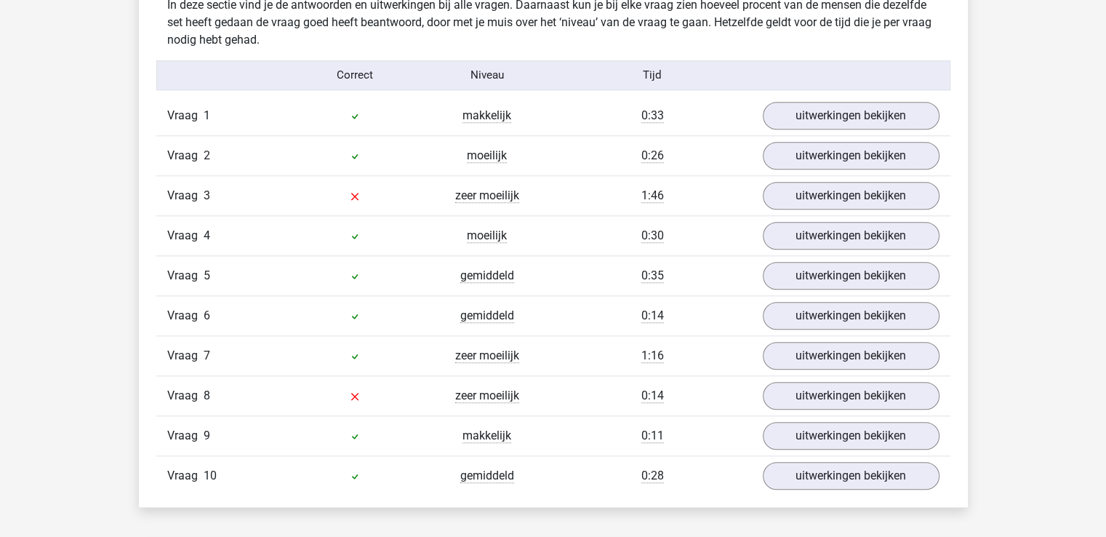
scroll to position [1309, 0]
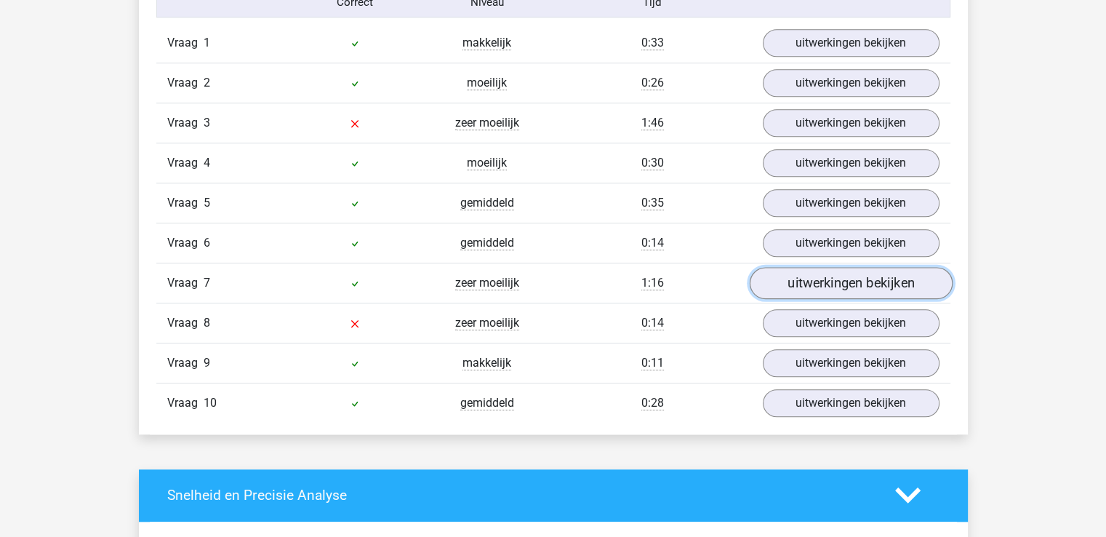
click at [864, 289] on link "uitwerkingen bekijken" at bounding box center [850, 283] width 203 height 32
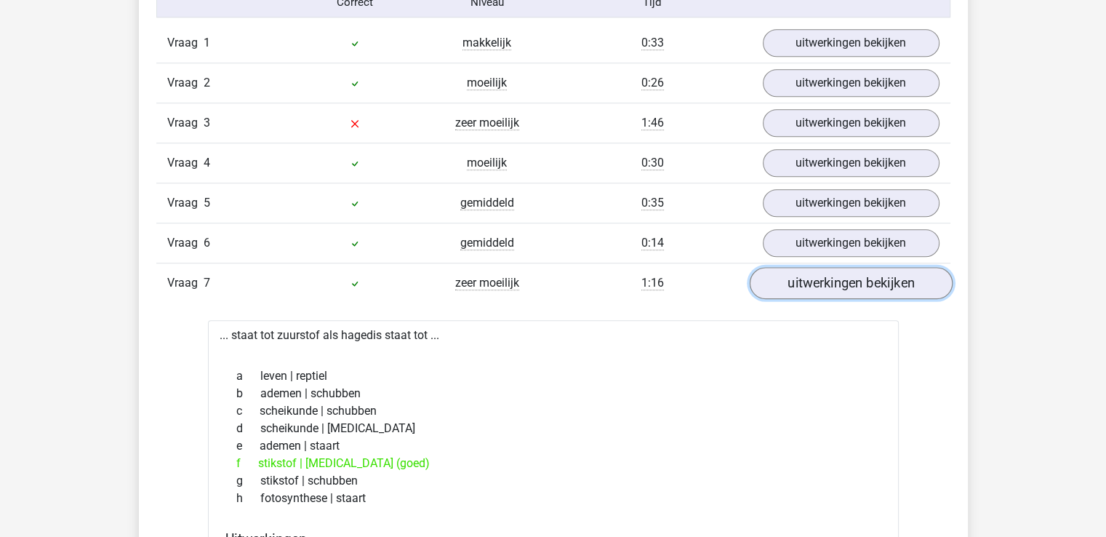
click at [864, 289] on link "uitwerkingen bekijken" at bounding box center [850, 283] width 203 height 32
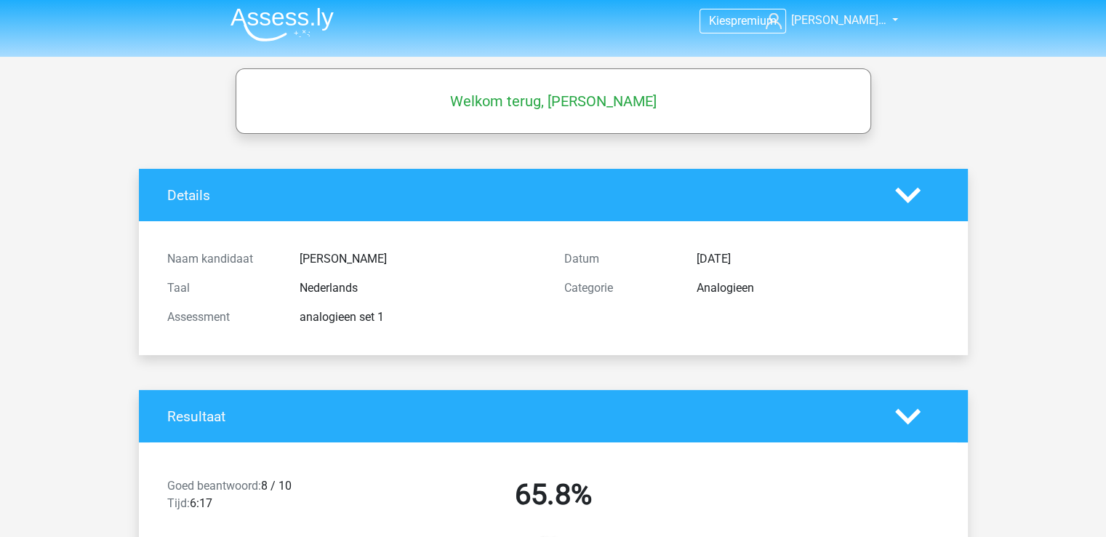
scroll to position [0, 0]
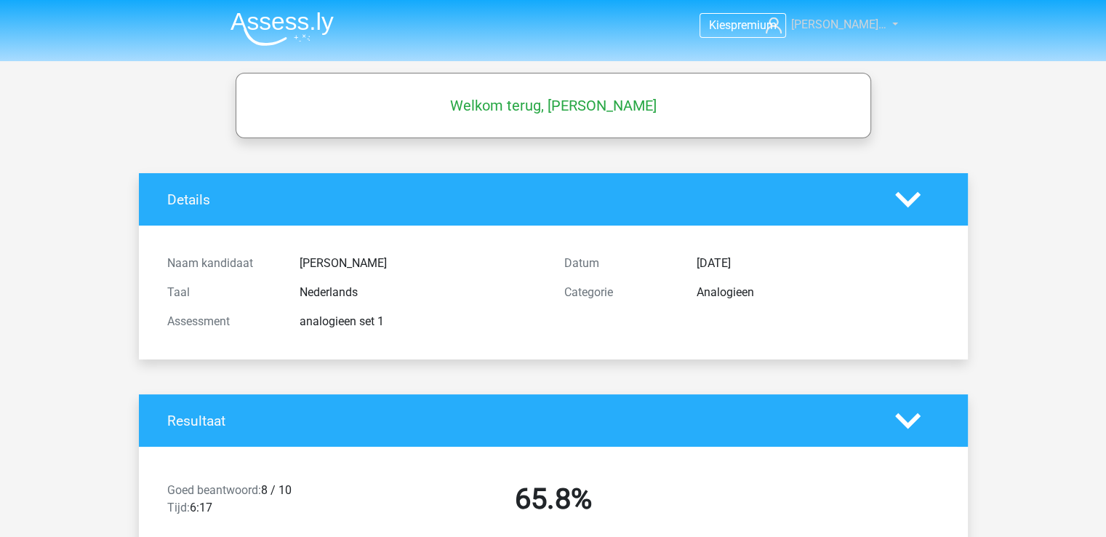
click at [840, 26] on span "[PERSON_NAME]…" at bounding box center [838, 24] width 95 height 14
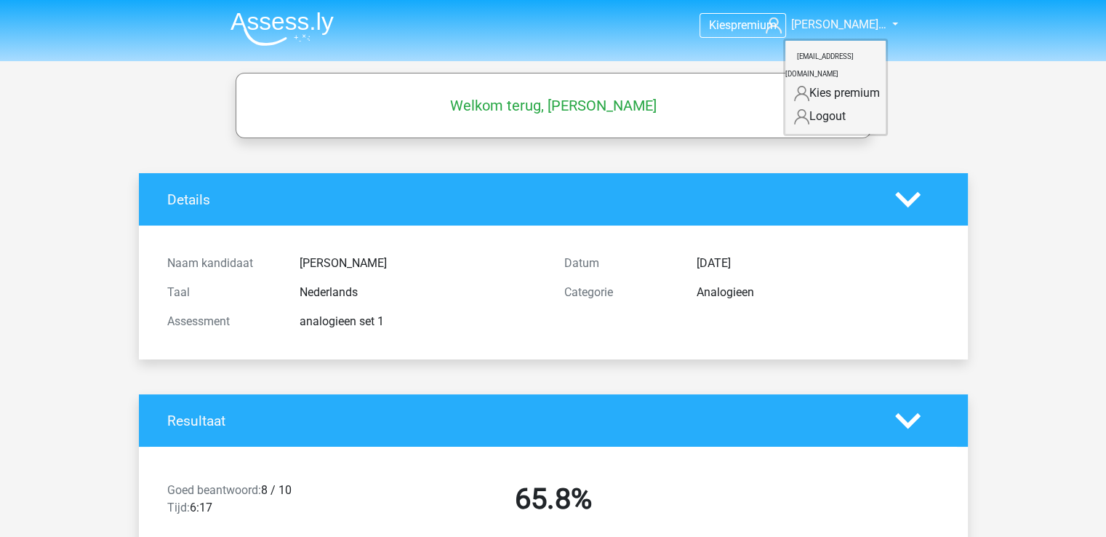
click at [639, 115] on div "Welkom terug, Nicole van Rooijen" at bounding box center [553, 105] width 633 height 41
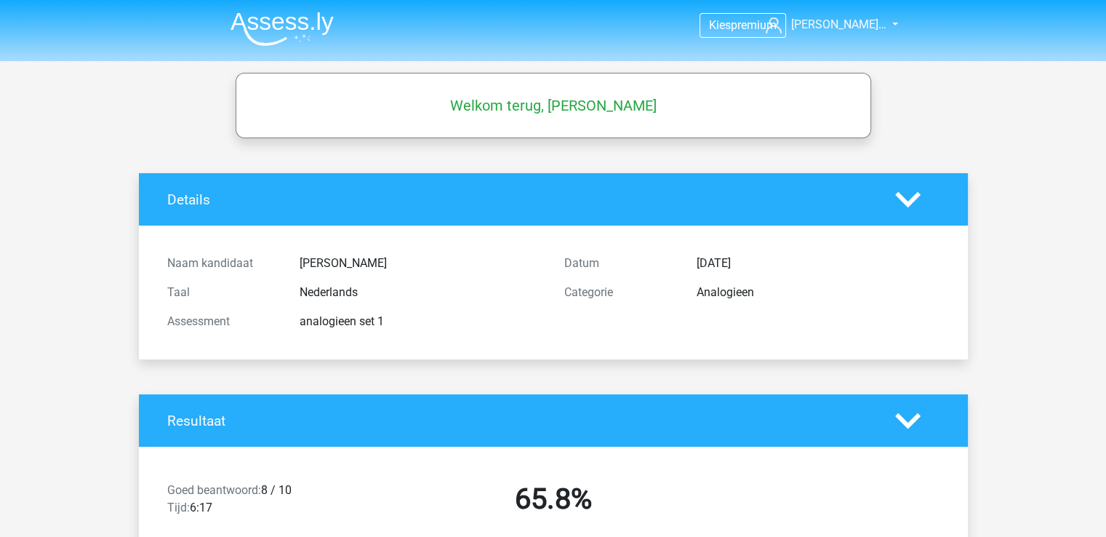
click at [303, 23] on img at bounding box center [282, 29] width 103 height 34
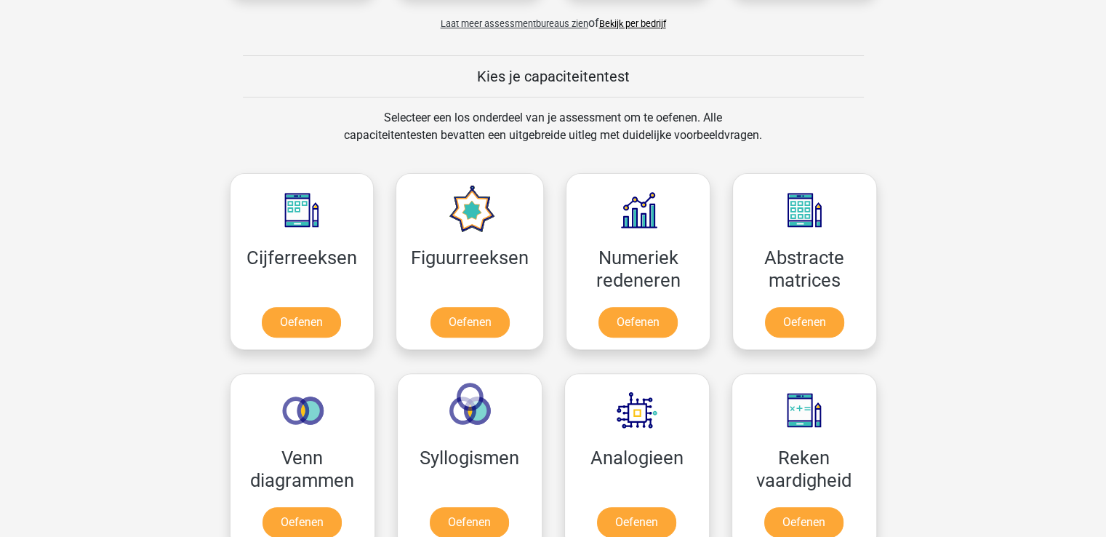
scroll to position [582, 0]
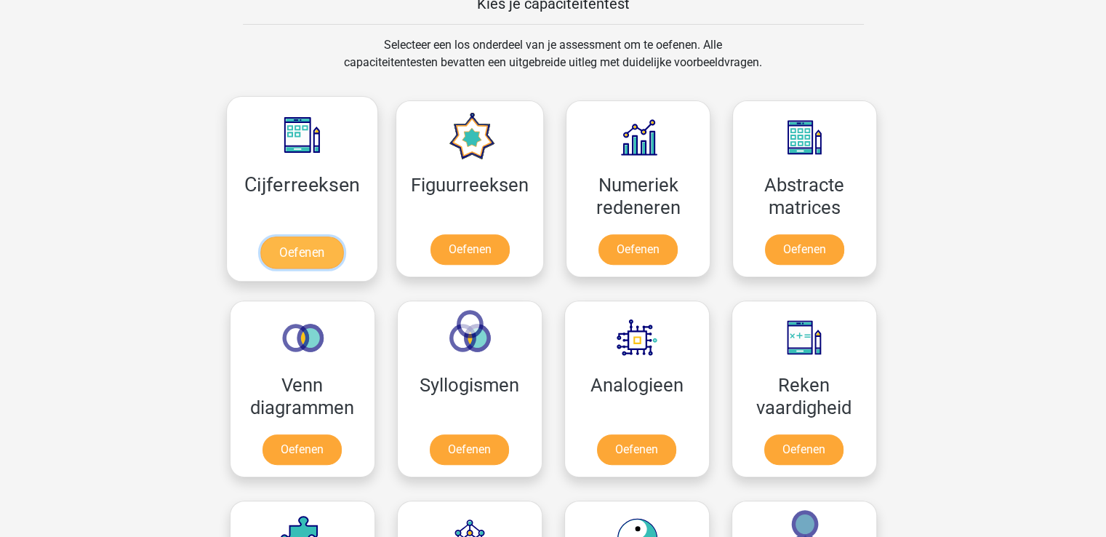
click at [287, 258] on link "Oefenen" at bounding box center [301, 252] width 83 height 32
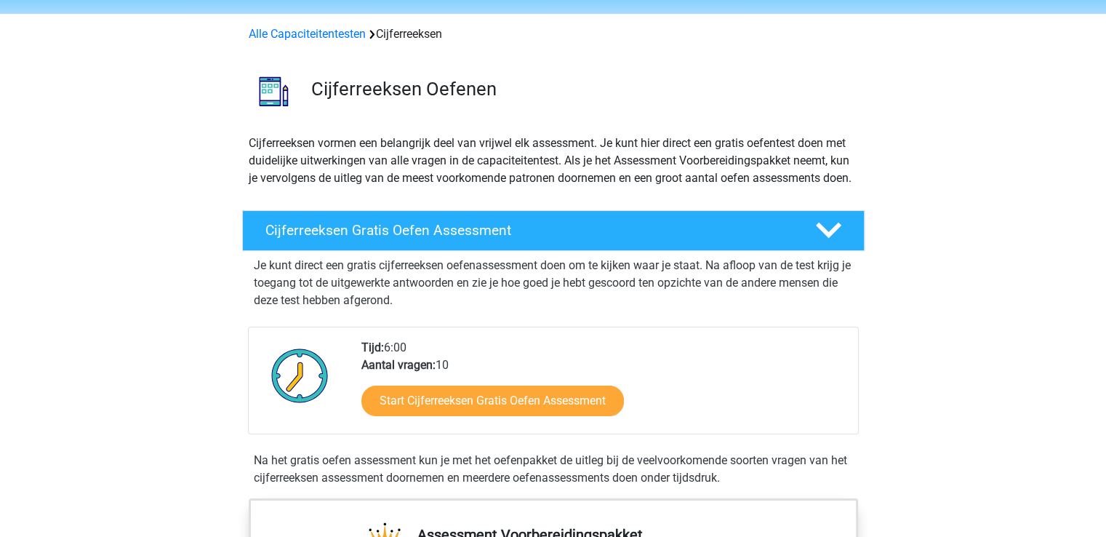
scroll to position [73, 0]
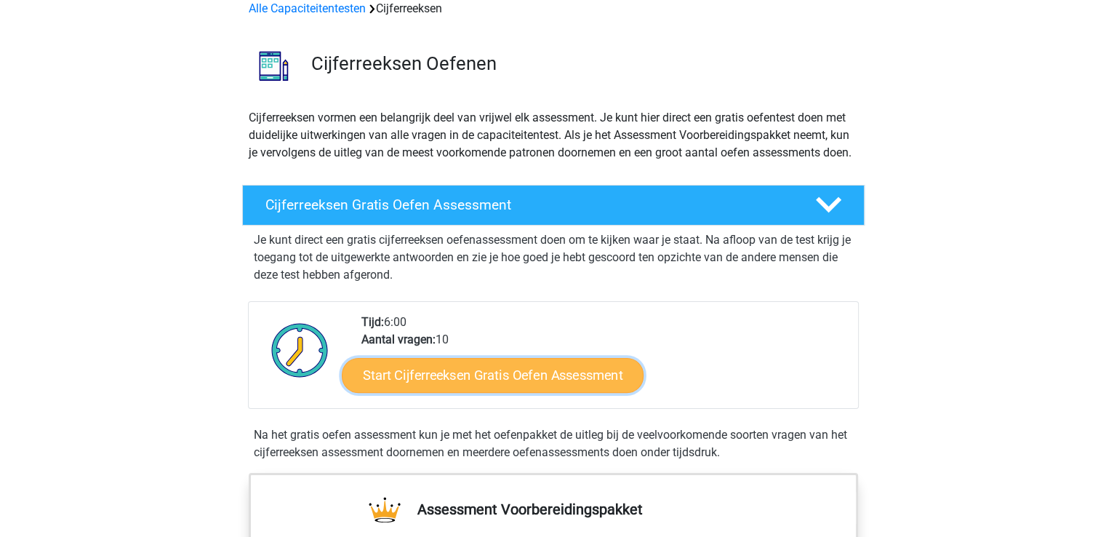
click at [446, 391] on link "Start Cijferreeksen Gratis Oefen Assessment" at bounding box center [493, 374] width 302 height 35
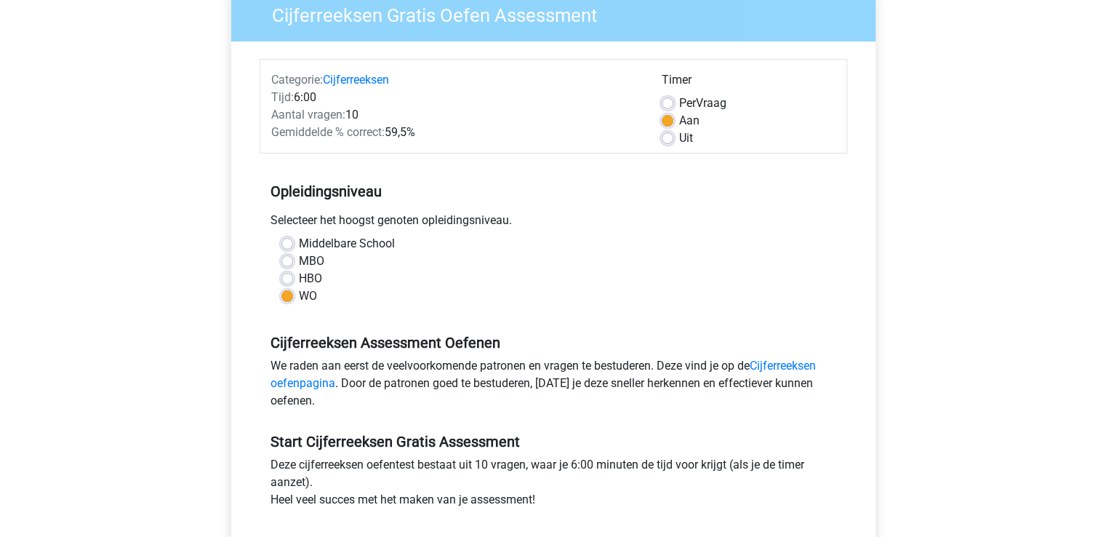
scroll to position [145, 0]
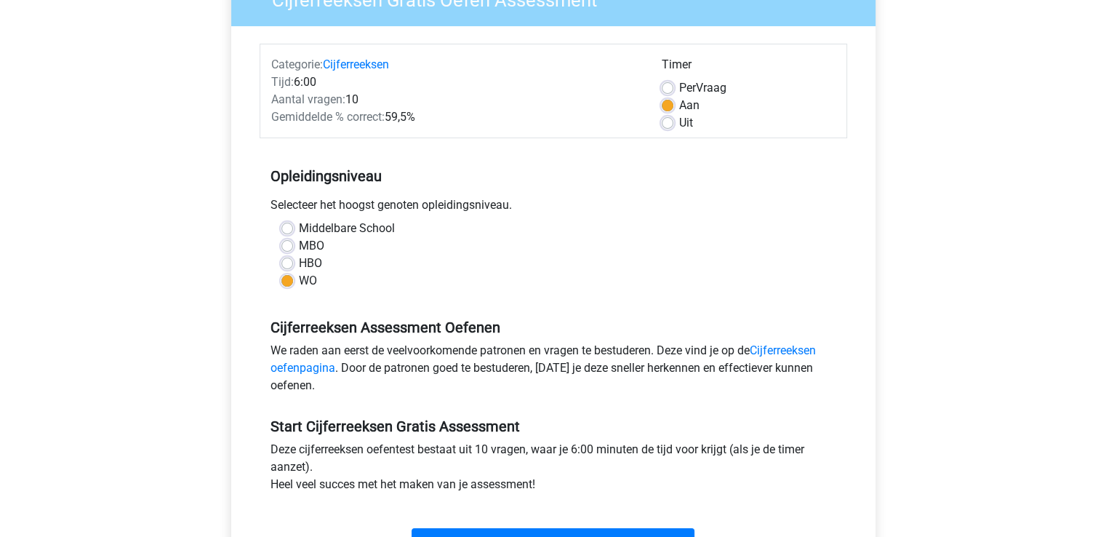
click at [672, 139] on form "Categorie: Cijferreeksen Tijd: 6:00 Aantal vragen: 10 Gemiddelde % correct: 59,…" at bounding box center [554, 303] width 588 height 518
click at [669, 131] on div "Uit" at bounding box center [749, 122] width 174 height 17
click at [679, 119] on label "Uit" at bounding box center [686, 122] width 14 height 17
click at [666, 119] on input "Uit" at bounding box center [668, 121] width 12 height 15
radio input "true"
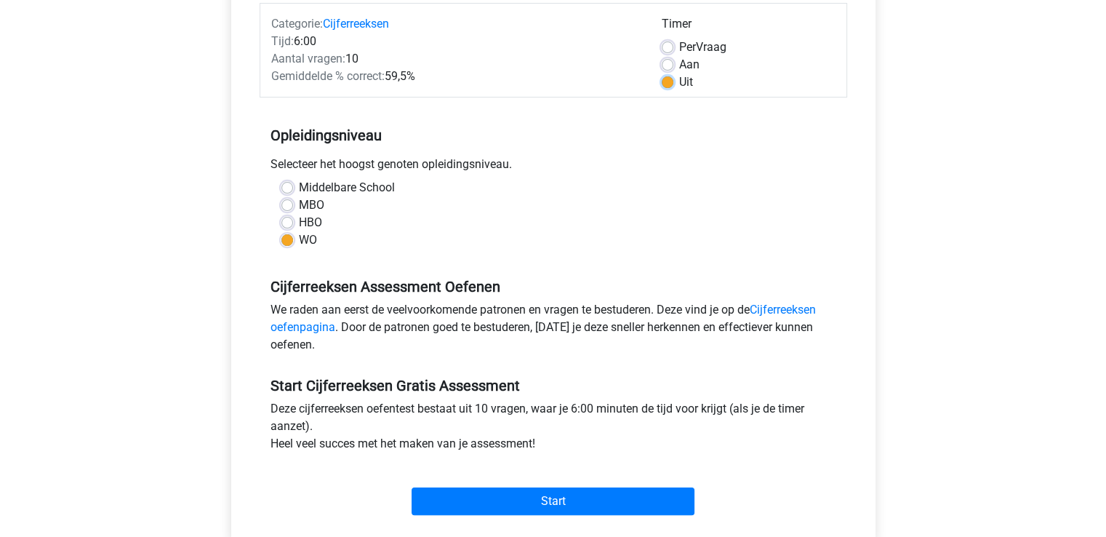
scroll to position [364, 0]
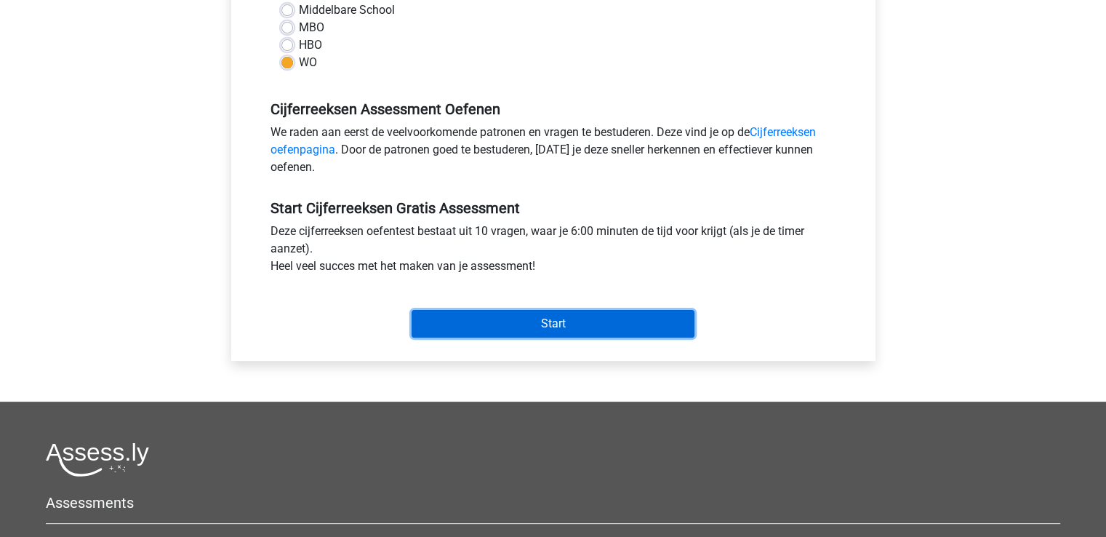
click at [584, 324] on input "Start" at bounding box center [553, 324] width 283 height 28
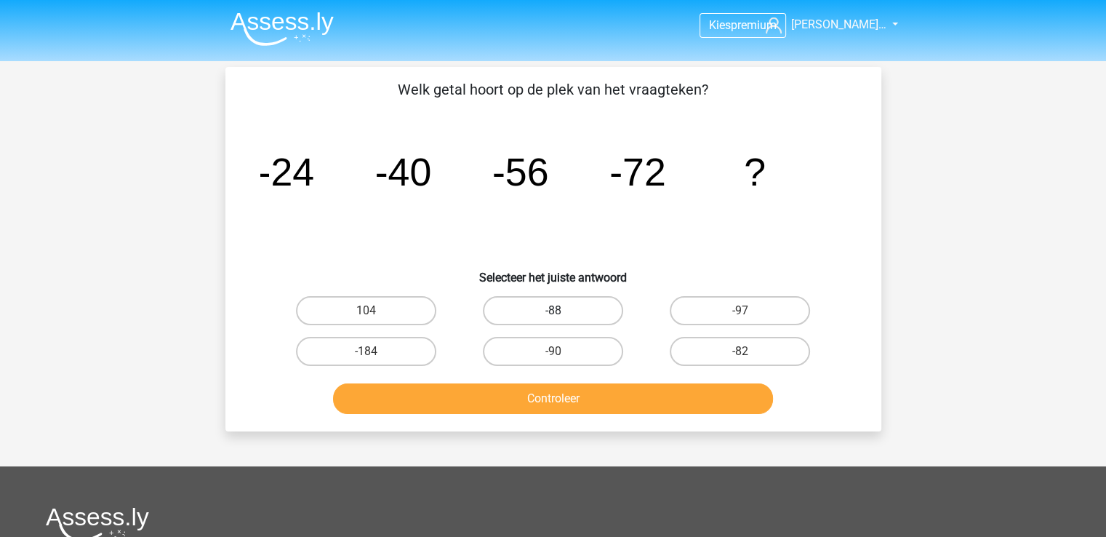
click at [503, 317] on label "-88" at bounding box center [553, 310] width 140 height 29
click at [553, 317] on input "-88" at bounding box center [557, 315] width 9 height 9
radio input "true"
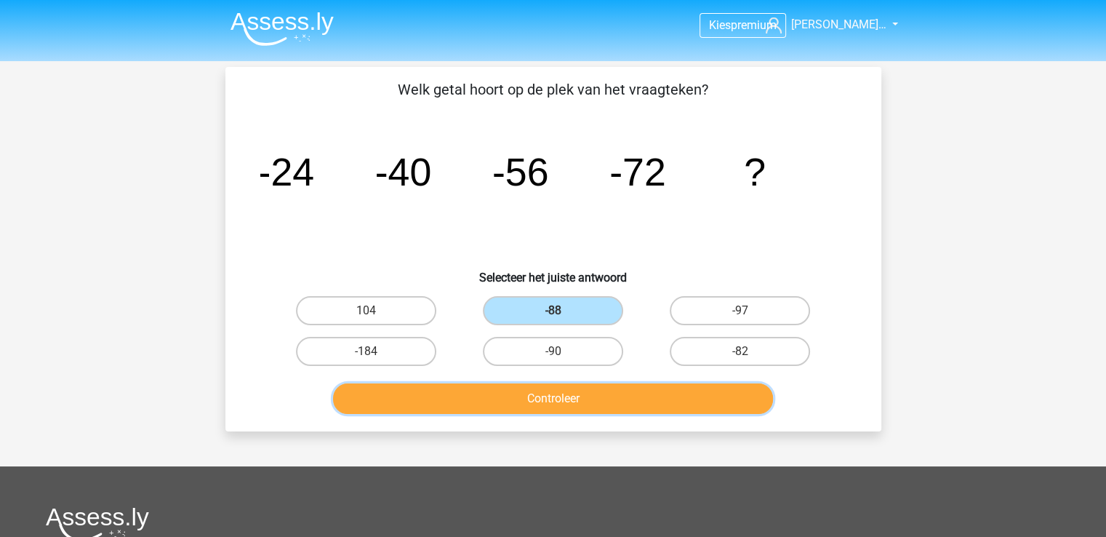
click at [525, 404] on button "Controleer" at bounding box center [553, 398] width 440 height 31
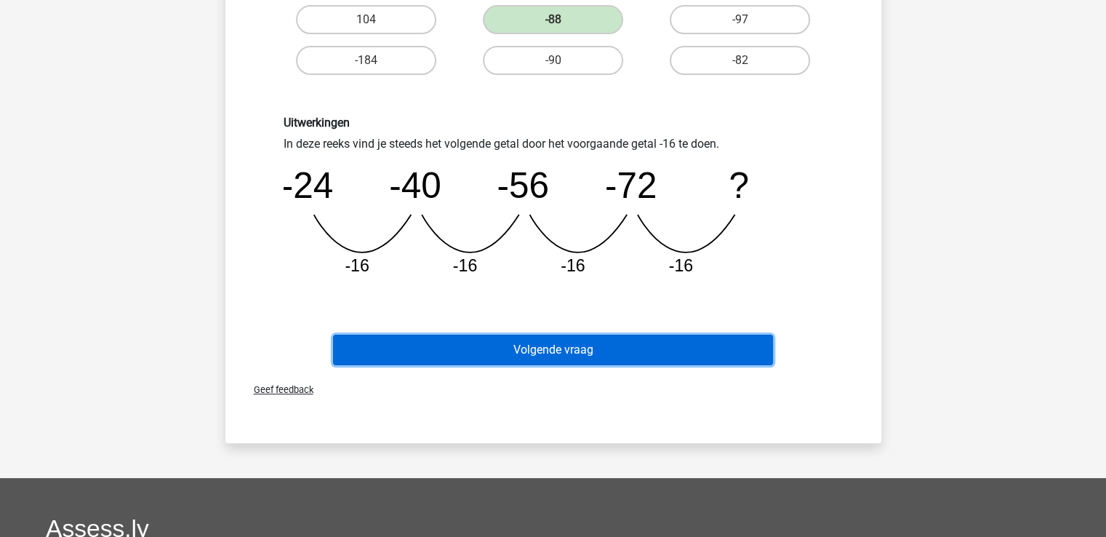
click at [506, 359] on button "Volgende vraag" at bounding box center [553, 350] width 440 height 31
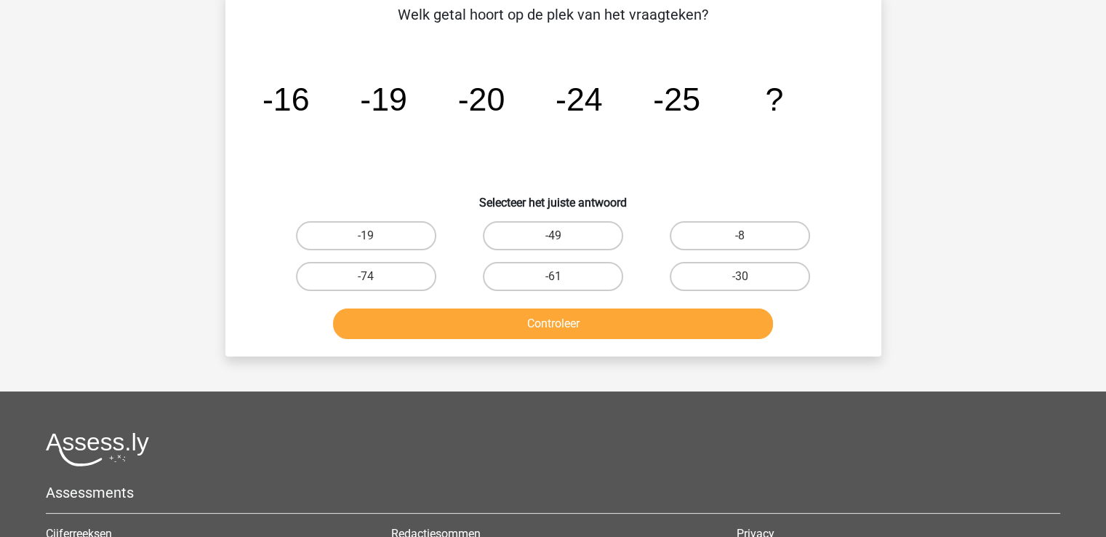
scroll to position [67, 0]
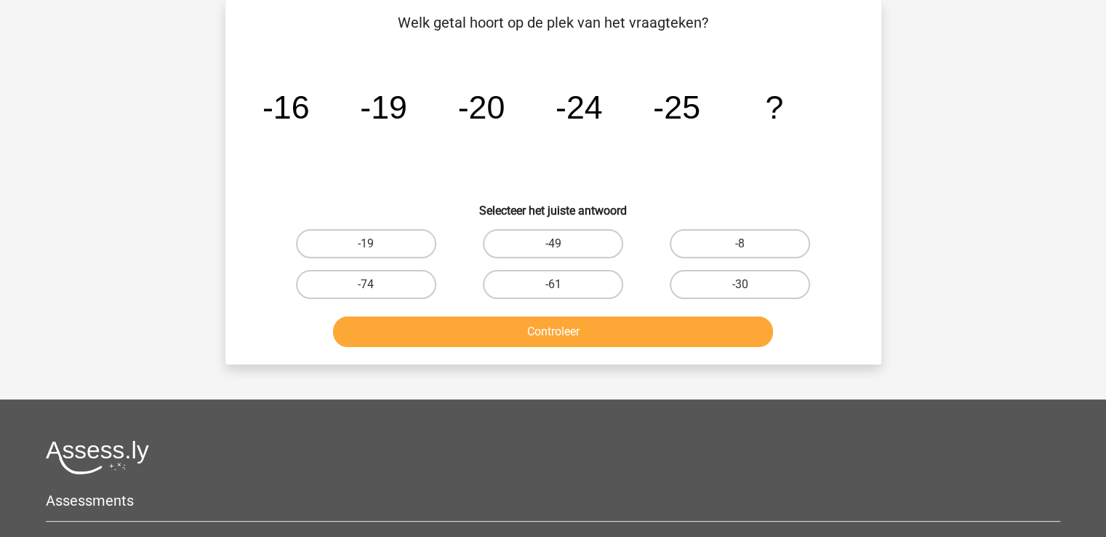
drag, startPoint x: 722, startPoint y: 279, endPoint x: 660, endPoint y: 316, distance: 71.7
click at [722, 279] on label "-30" at bounding box center [740, 284] width 140 height 29
click at [740, 284] on input "-30" at bounding box center [744, 288] width 9 height 9
radio input "true"
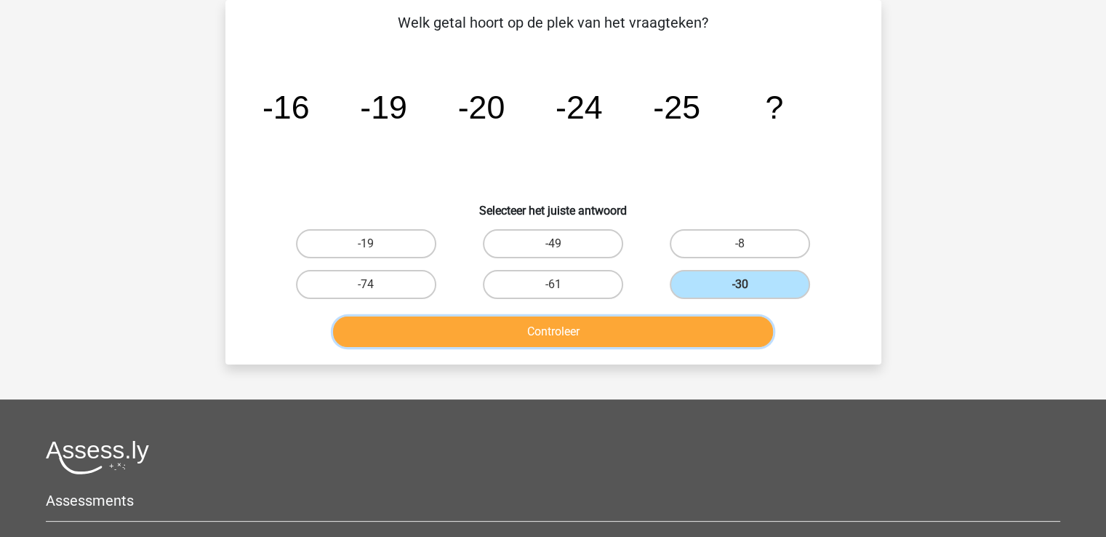
click at [637, 327] on button "Controleer" at bounding box center [553, 331] width 440 height 31
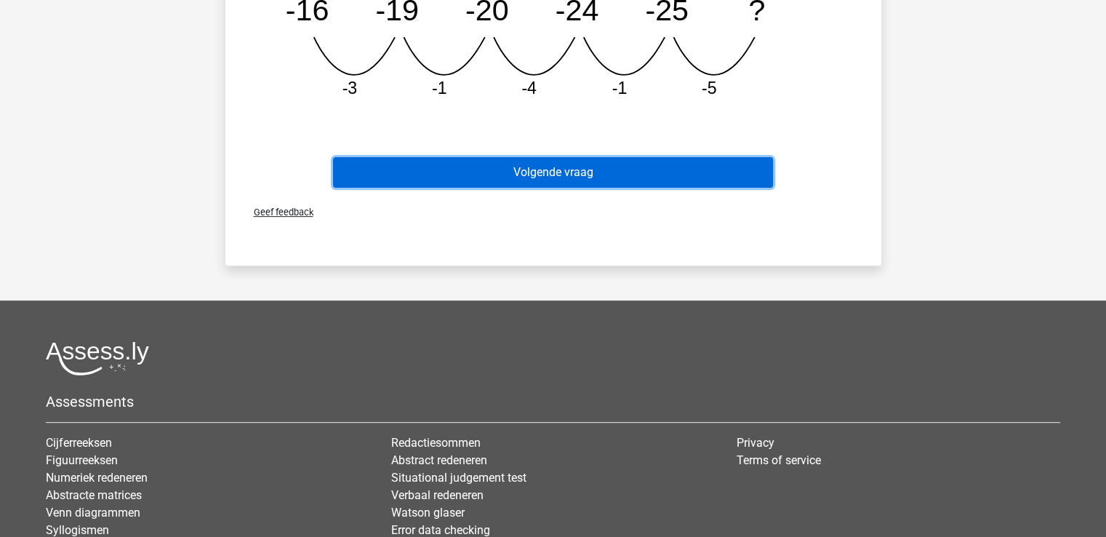
click at [548, 174] on button "Volgende vraag" at bounding box center [553, 172] width 440 height 31
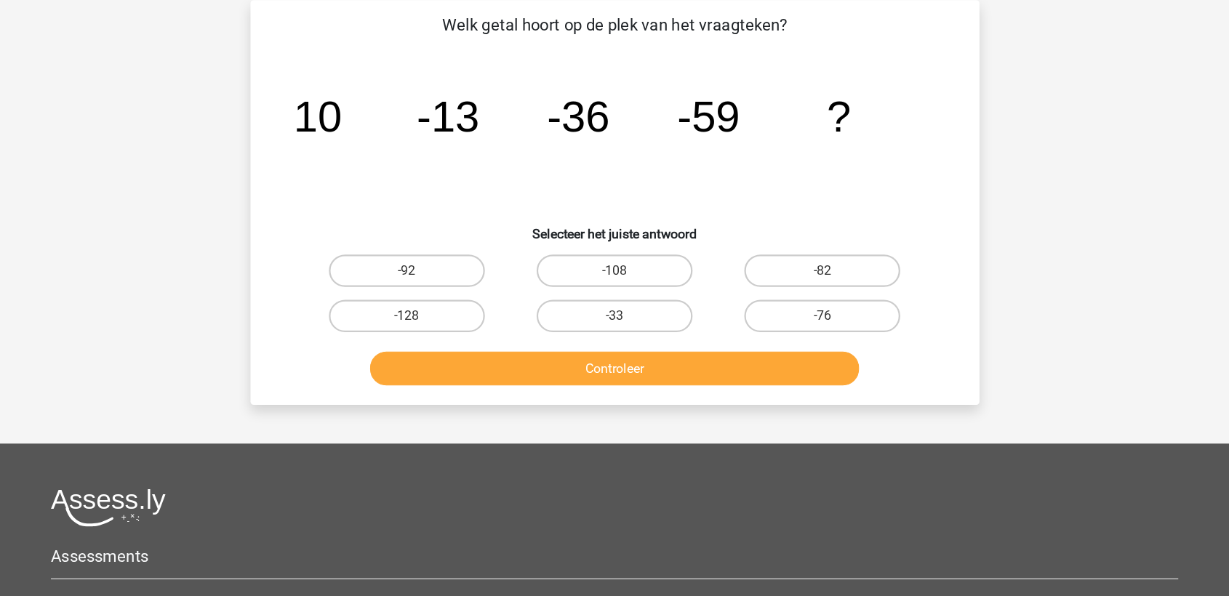
scroll to position [0, 0]
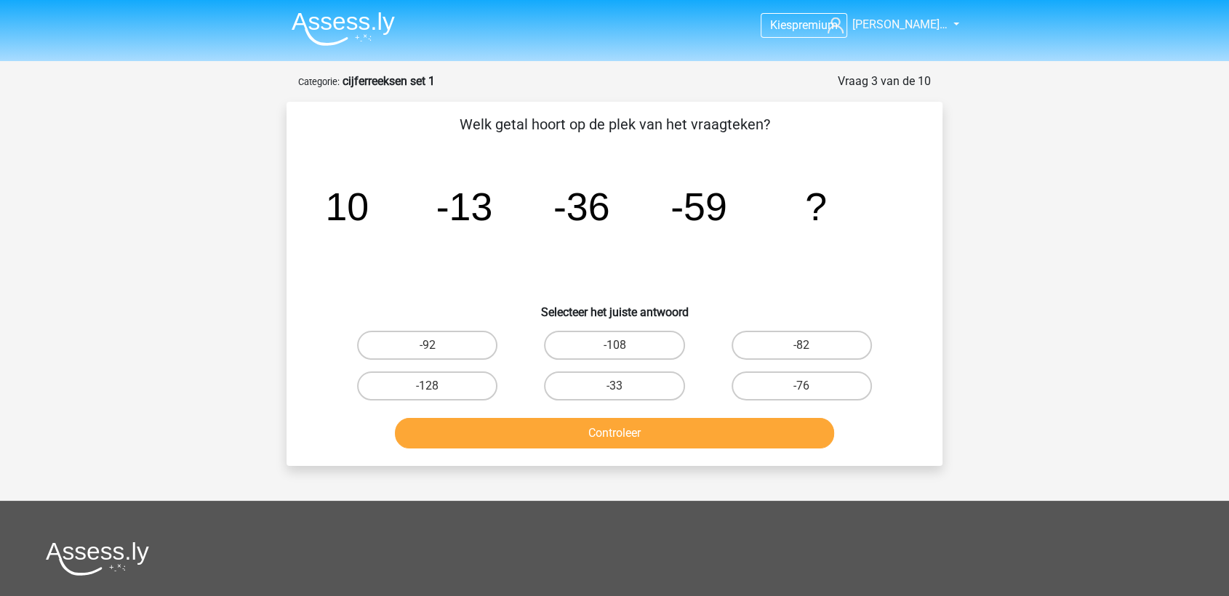
click at [804, 351] on input "-82" at bounding box center [806, 349] width 9 height 9
radio input "true"
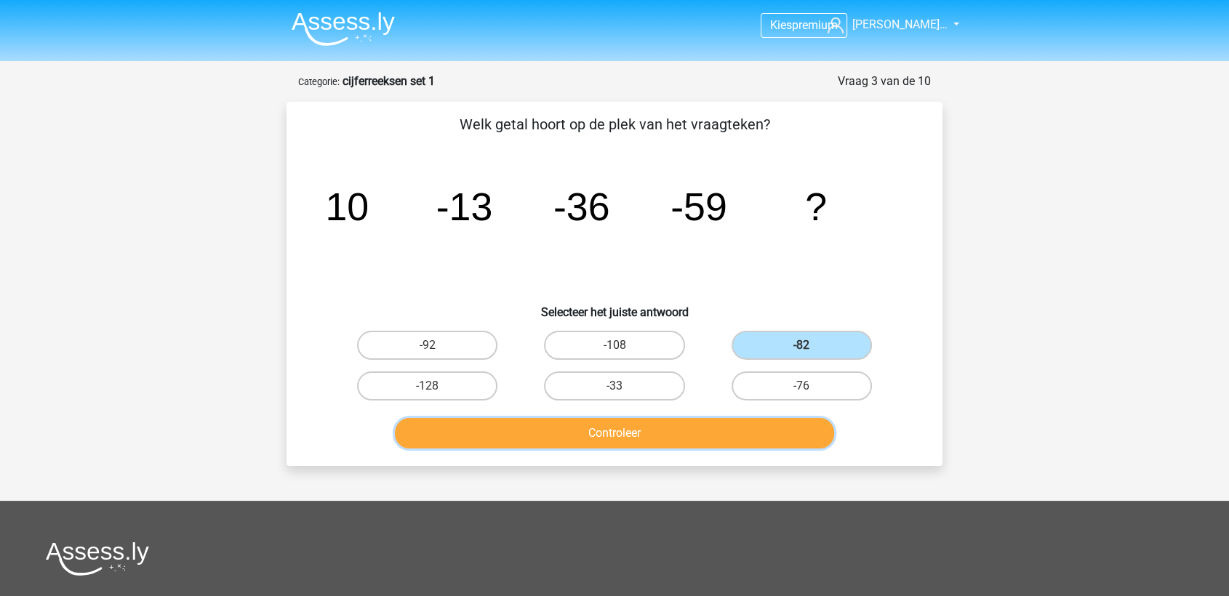
click at [733, 418] on button "Controleer" at bounding box center [615, 433] width 440 height 31
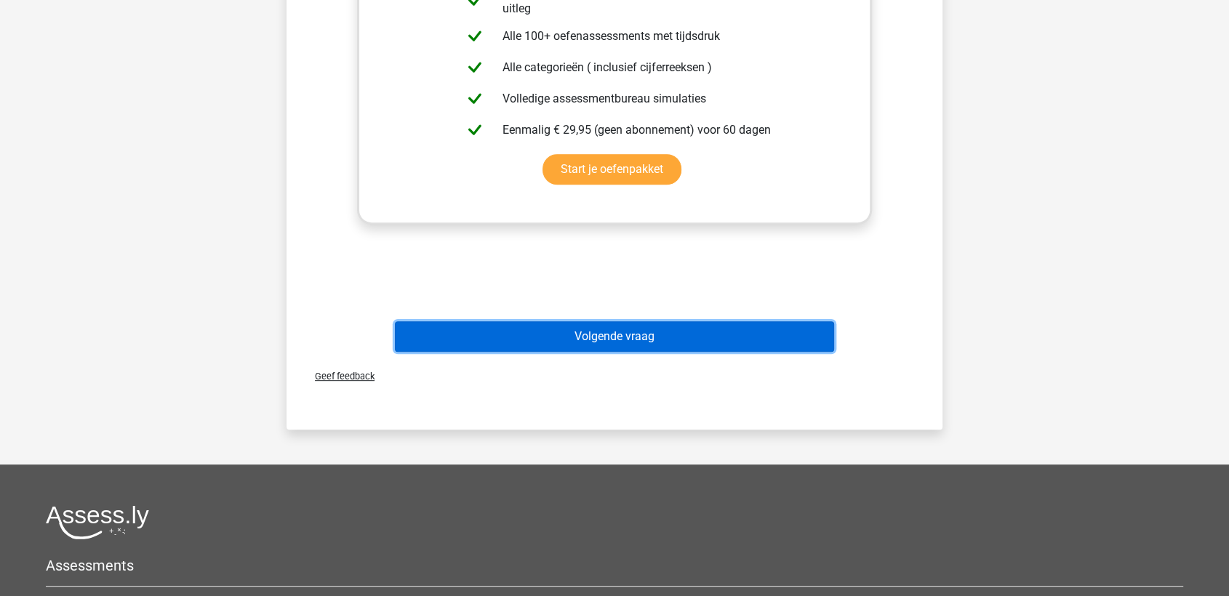
click at [732, 332] on button "Volgende vraag" at bounding box center [615, 336] width 440 height 31
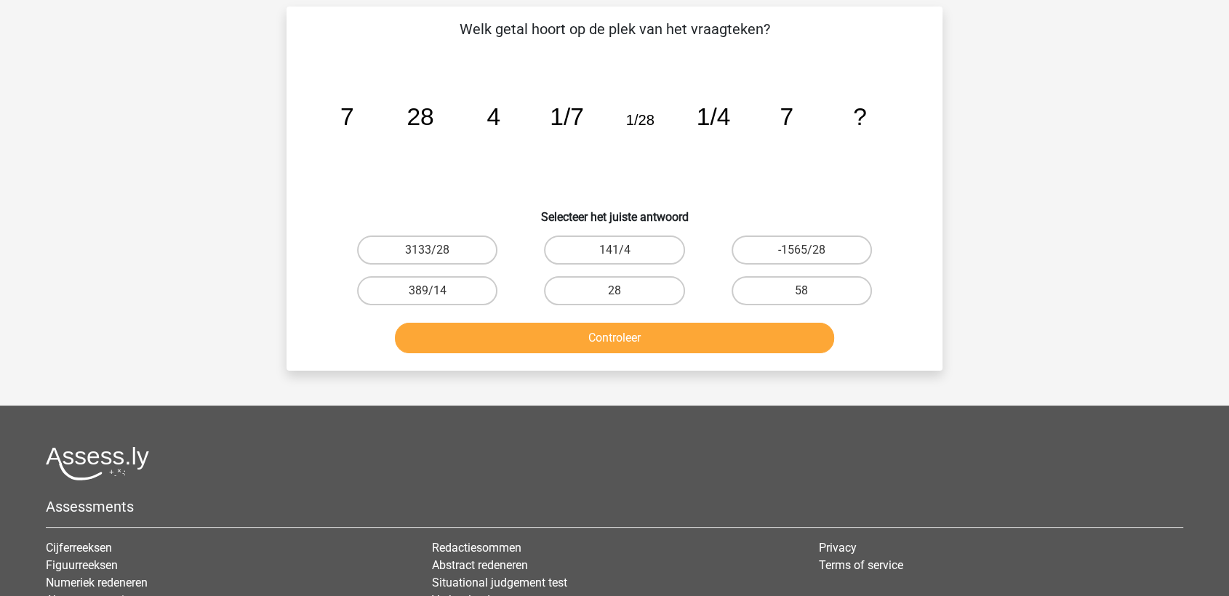
scroll to position [73, 0]
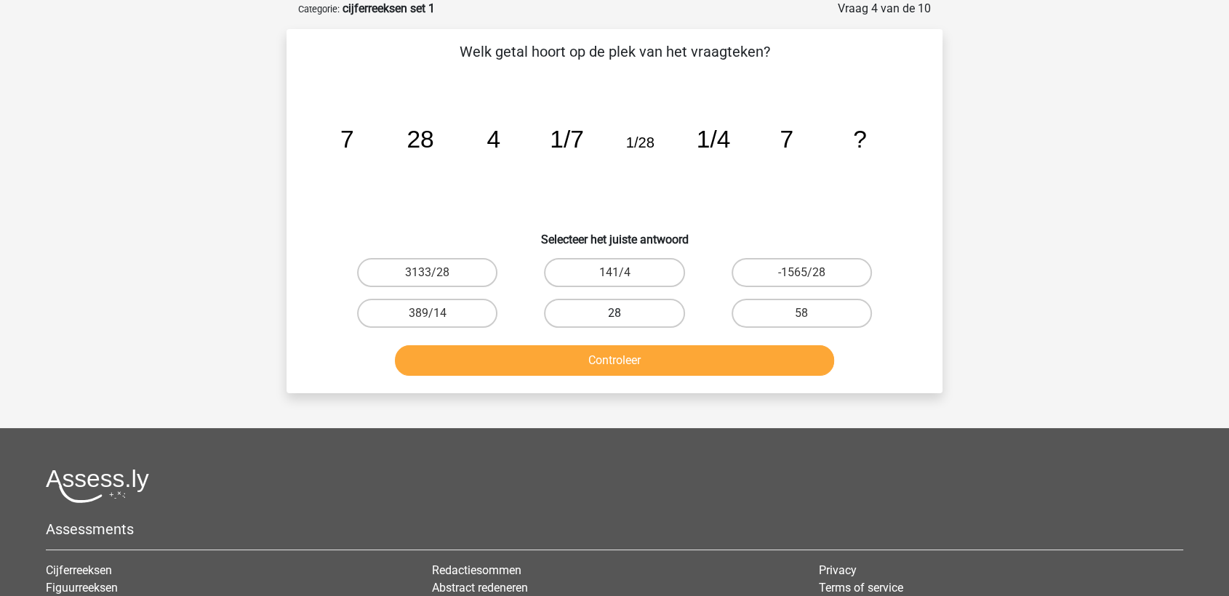
click at [612, 313] on label "28" at bounding box center [614, 313] width 140 height 29
click at [615, 313] on input "28" at bounding box center [619, 317] width 9 height 9
radio input "true"
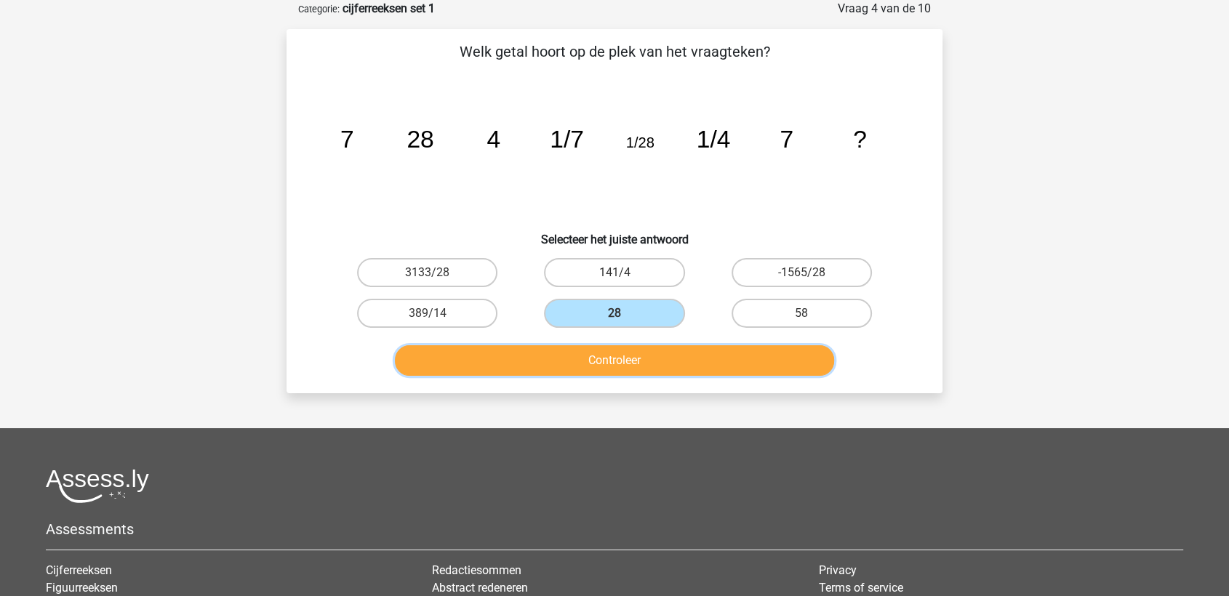
click at [628, 351] on button "Controleer" at bounding box center [615, 360] width 440 height 31
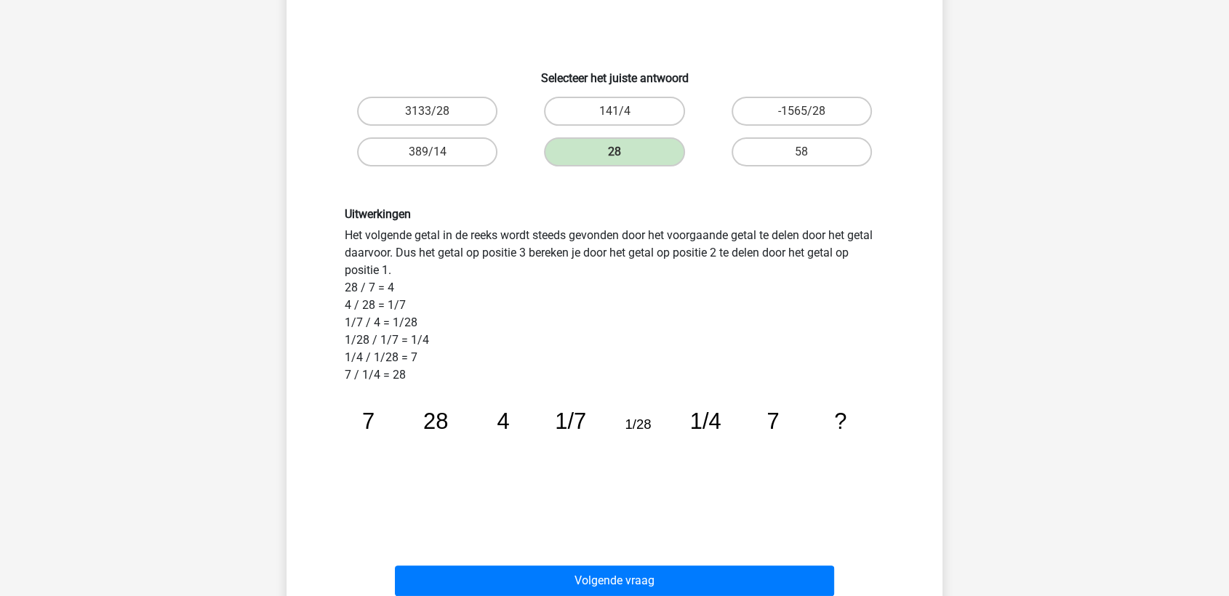
scroll to position [153, 0]
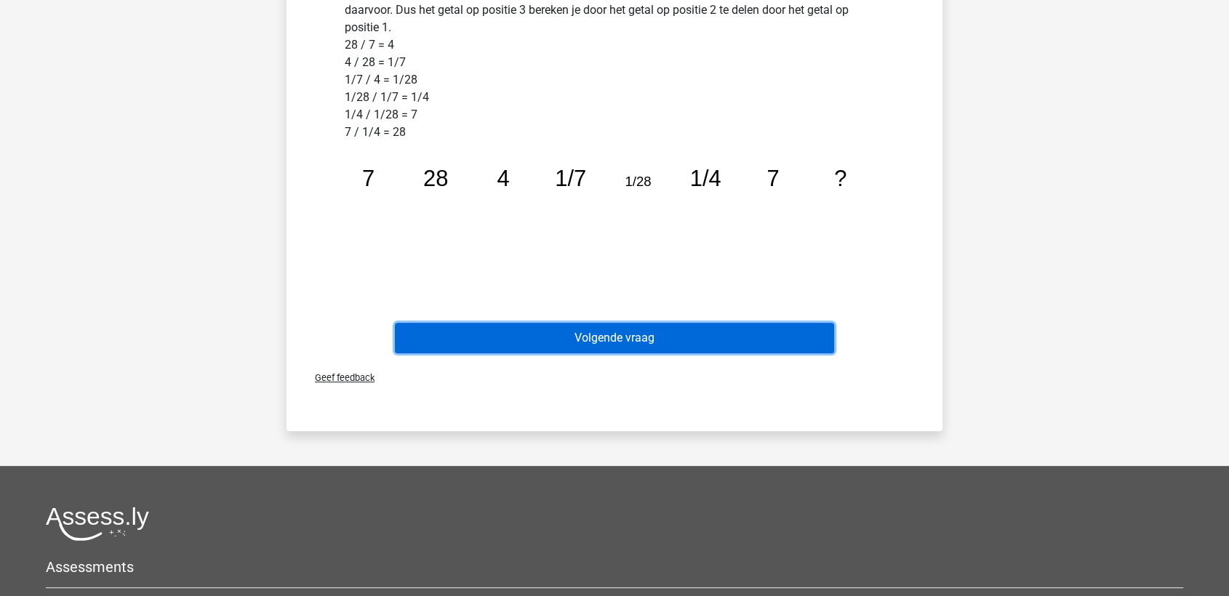
click at [618, 335] on button "Volgende vraag" at bounding box center [615, 338] width 440 height 31
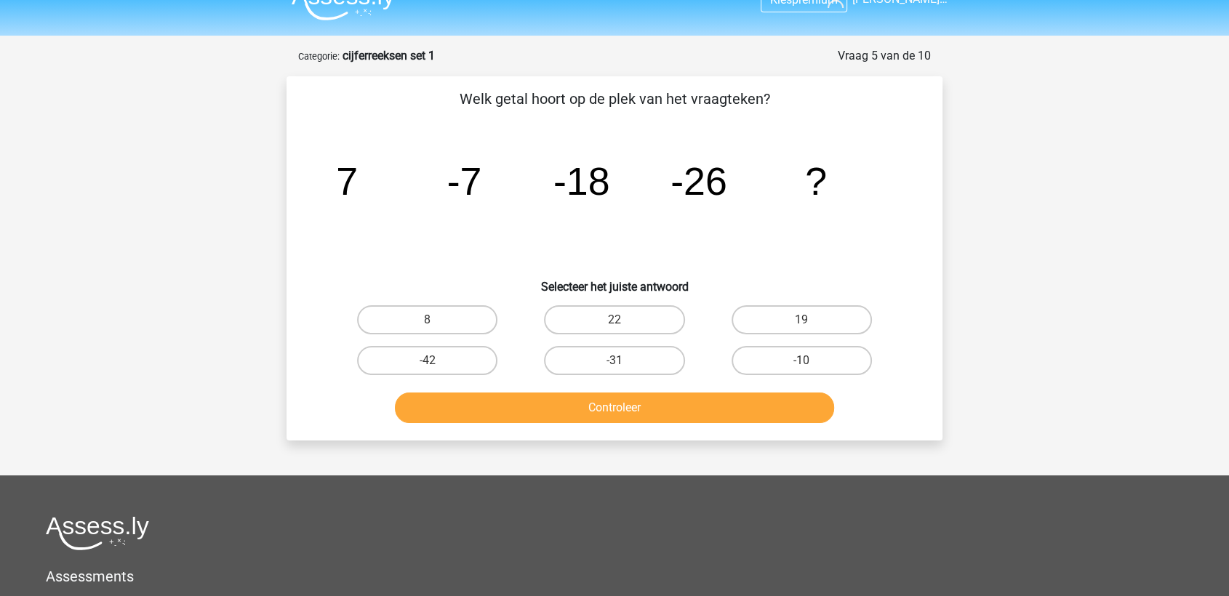
scroll to position [0, 0]
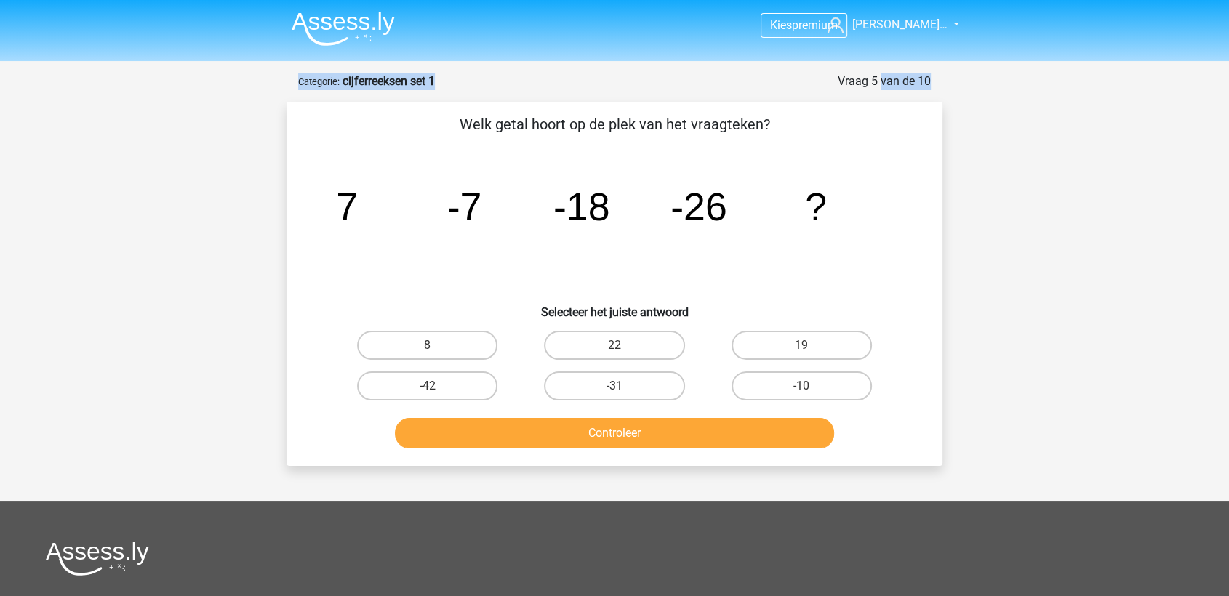
drag, startPoint x: 855, startPoint y: 77, endPoint x: 1052, endPoint y: 84, distance: 196.5
click at [1052, 84] on div "Kies premium Nicole van Ro… nicolevrooijen@gmail.com" at bounding box center [614, 442] width 1229 height 885
click at [161, 175] on div "Kies premium Nicole van Ro… nicolevrooijen@gmail.com" at bounding box center [614, 442] width 1229 height 885
click at [596, 375] on label "-31" at bounding box center [614, 386] width 140 height 29
click at [615, 386] on input "-31" at bounding box center [619, 390] width 9 height 9
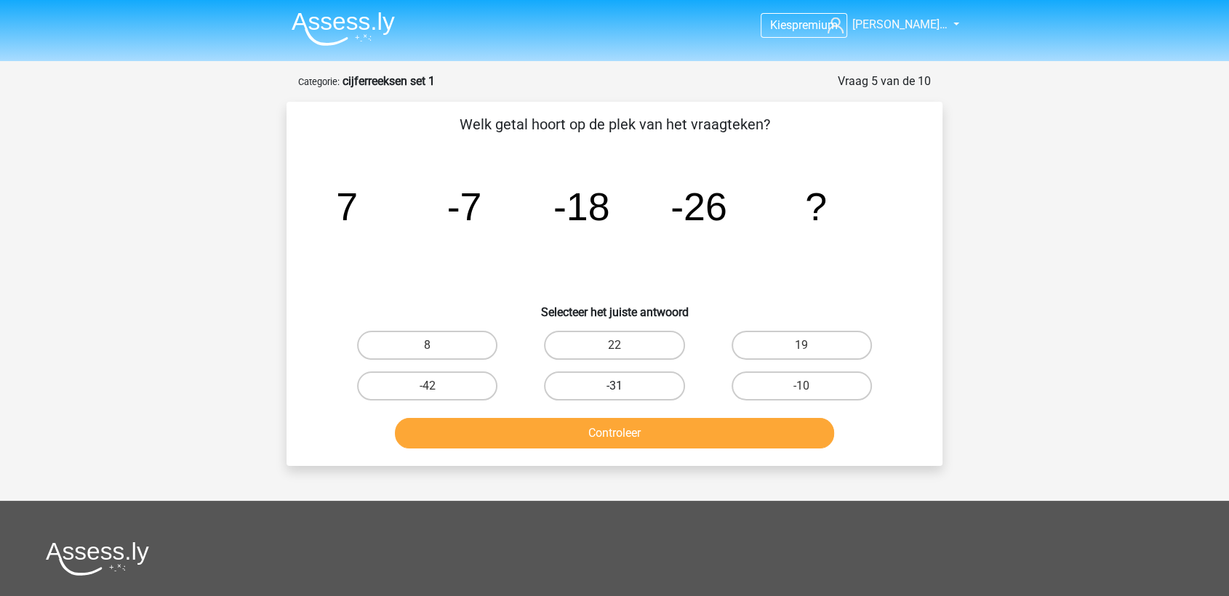
radio input "true"
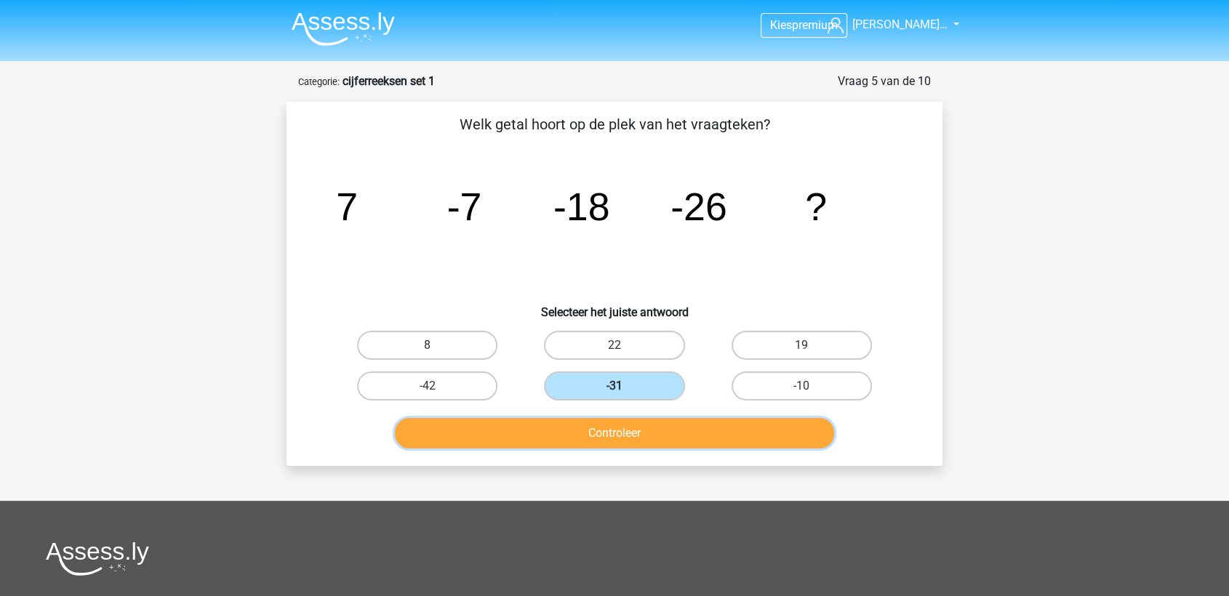
click at [615, 427] on button "Controleer" at bounding box center [615, 433] width 440 height 31
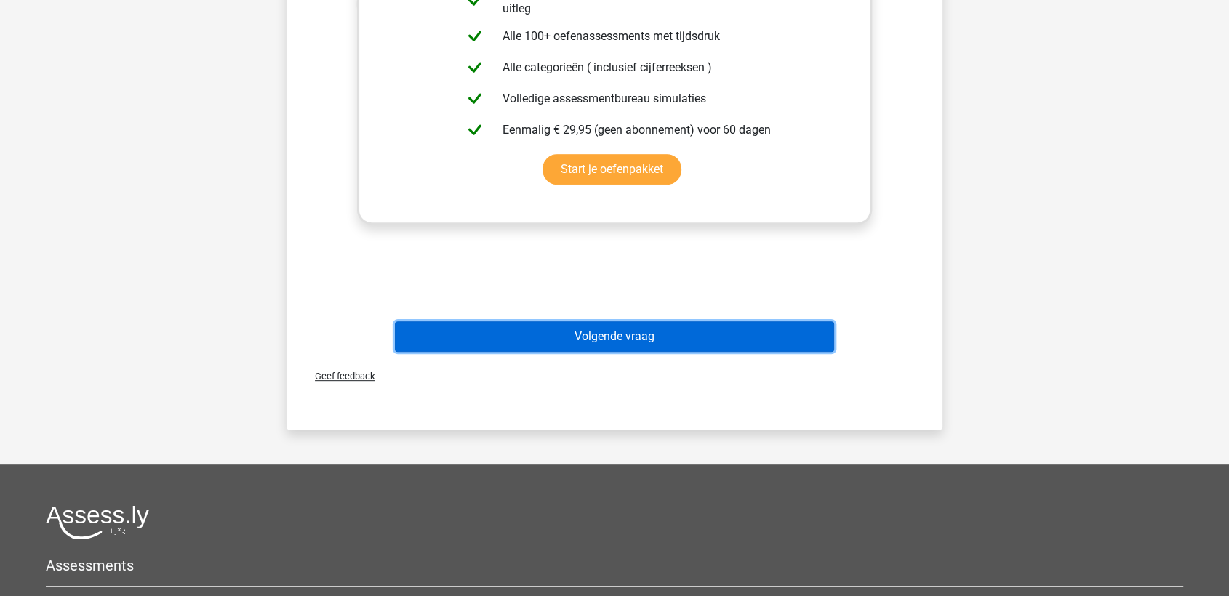
click at [653, 337] on button "Volgende vraag" at bounding box center [615, 336] width 440 height 31
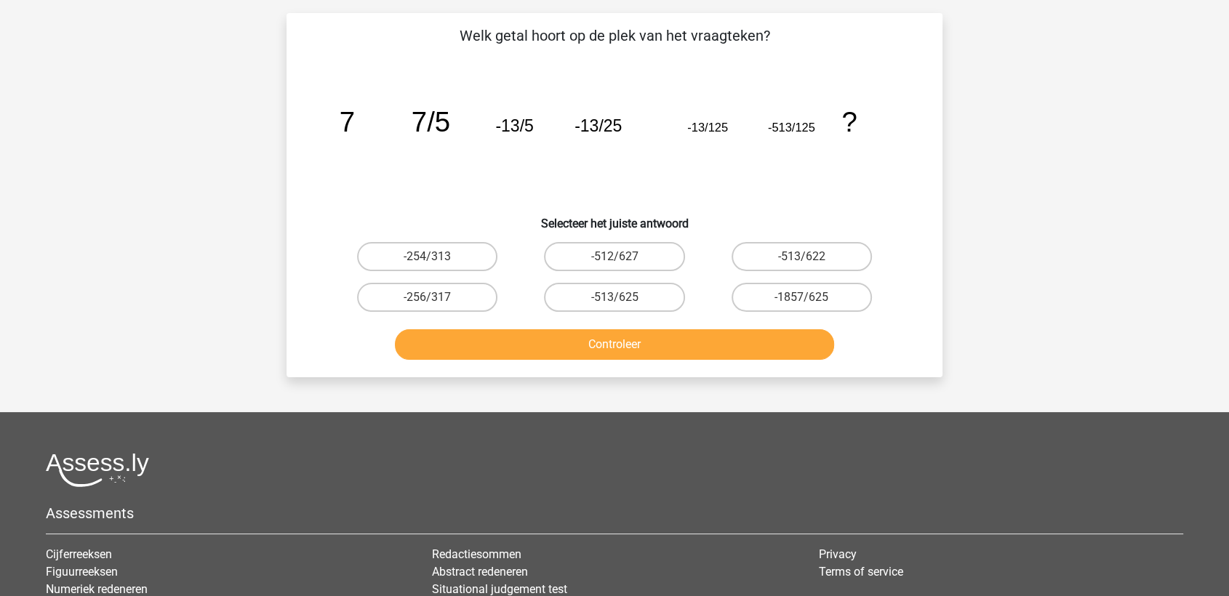
scroll to position [73, 0]
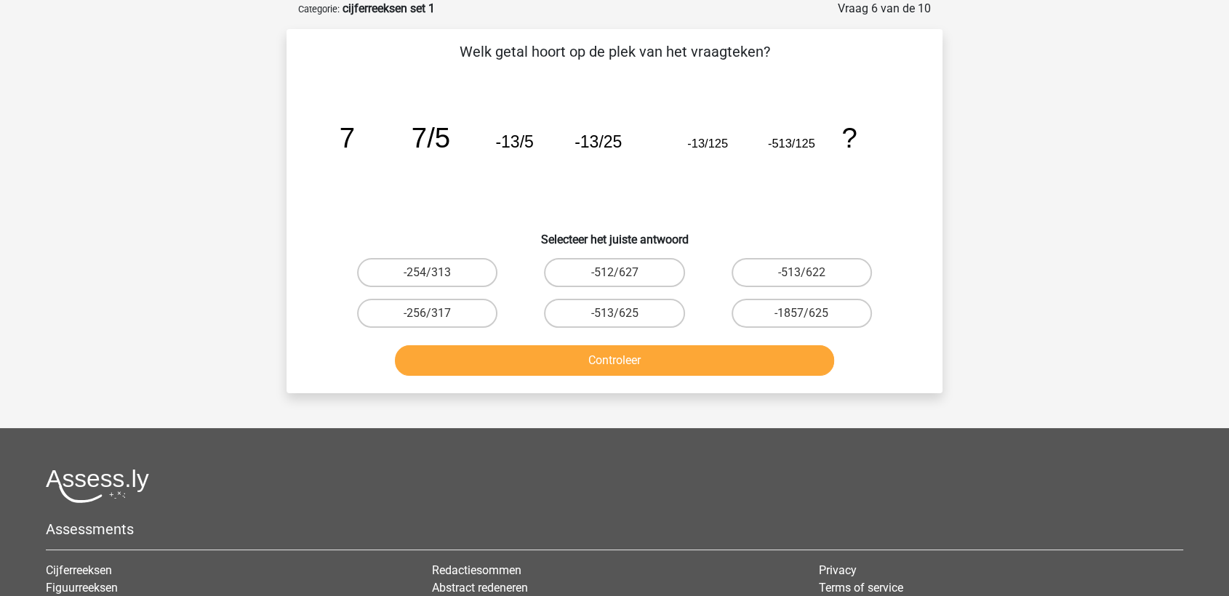
click at [620, 278] on input "-512/627" at bounding box center [619, 277] width 9 height 9
radio input "true"
click at [620, 299] on label "-513/625" at bounding box center [614, 313] width 140 height 29
click at [620, 313] on input "-513/625" at bounding box center [619, 317] width 9 height 9
radio input "true"
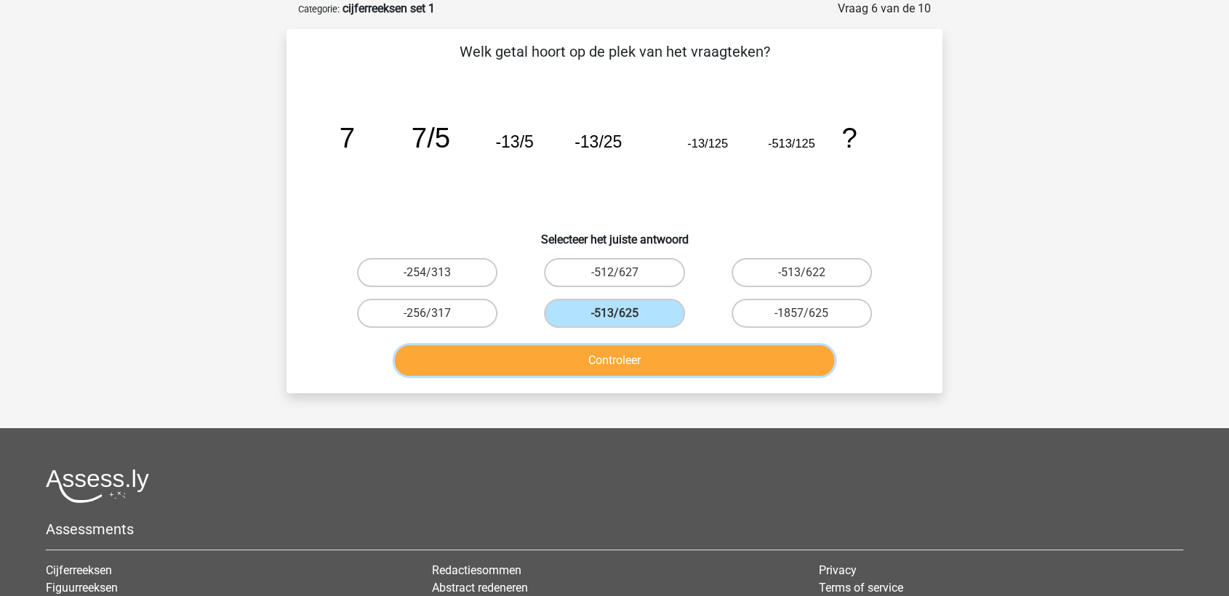
click at [627, 348] on button "Controleer" at bounding box center [615, 360] width 440 height 31
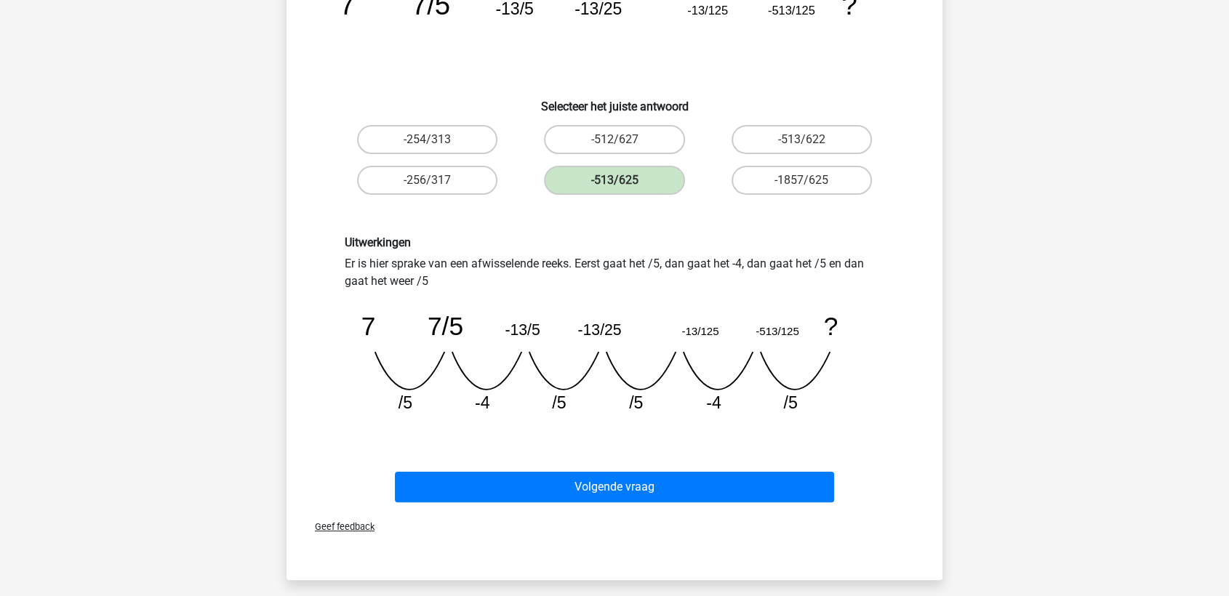
scroll to position [234, 0]
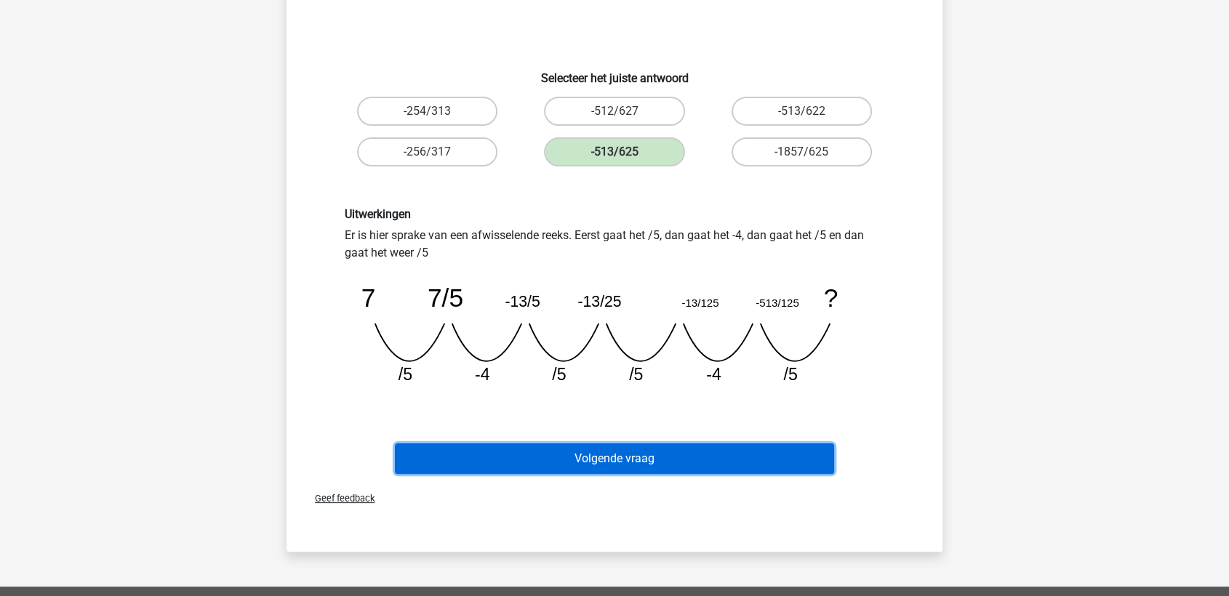
click at [579, 449] on button "Volgende vraag" at bounding box center [615, 459] width 440 height 31
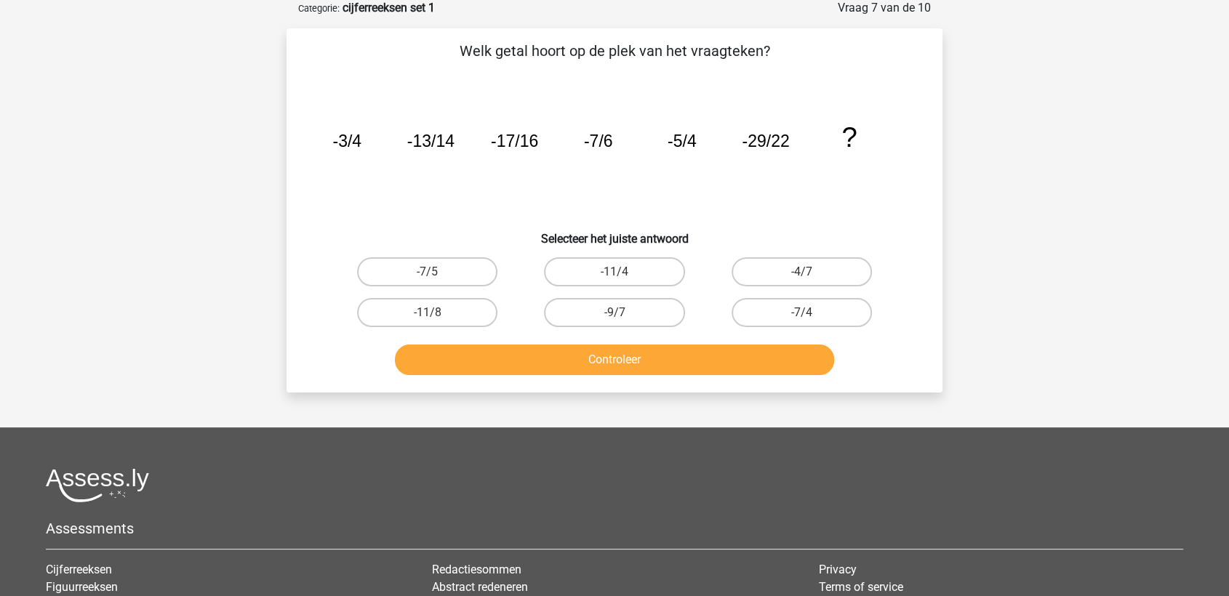
scroll to position [73, 0]
click at [623, 278] on input "-11/4" at bounding box center [619, 277] width 9 height 9
radio input "true"
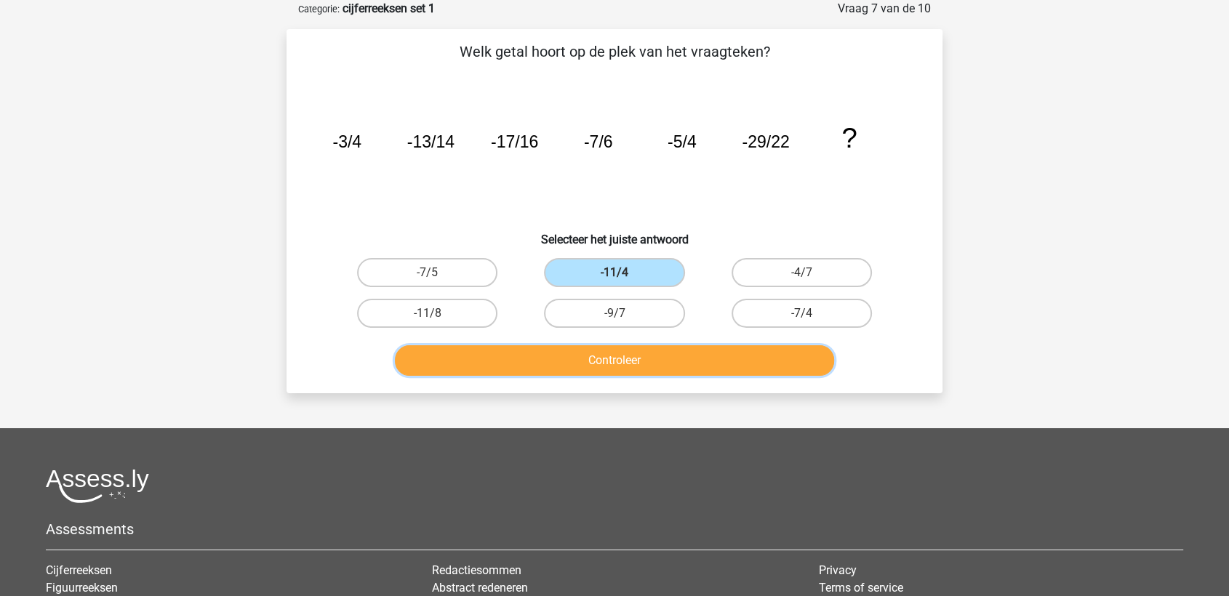
click at [655, 345] on button "Controleer" at bounding box center [615, 360] width 440 height 31
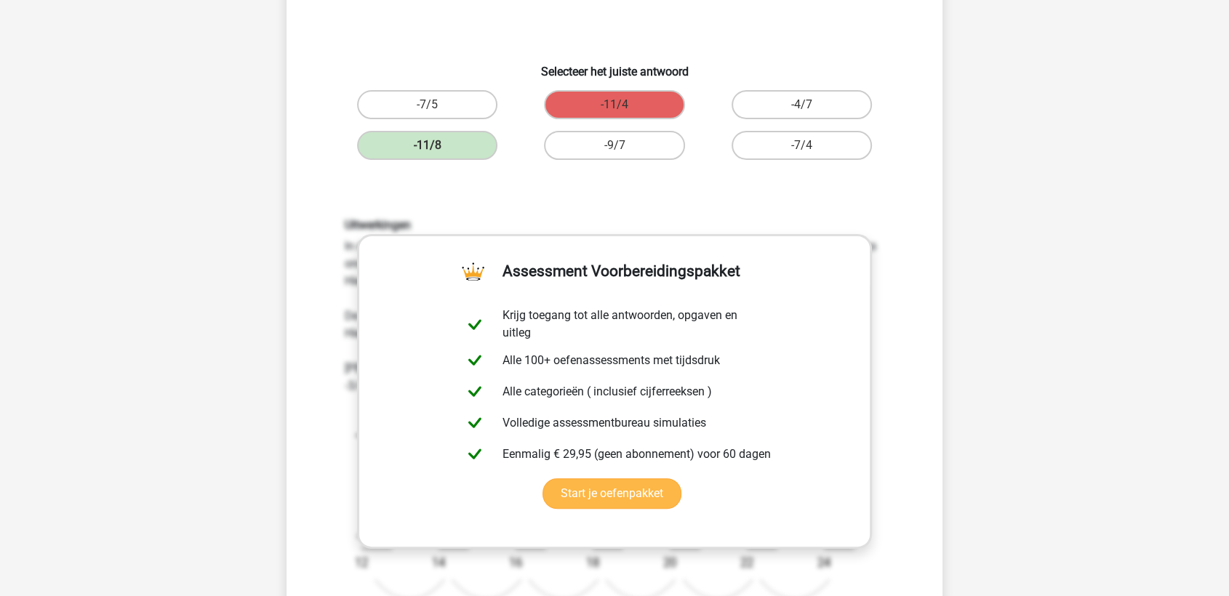
scroll to position [0, 0]
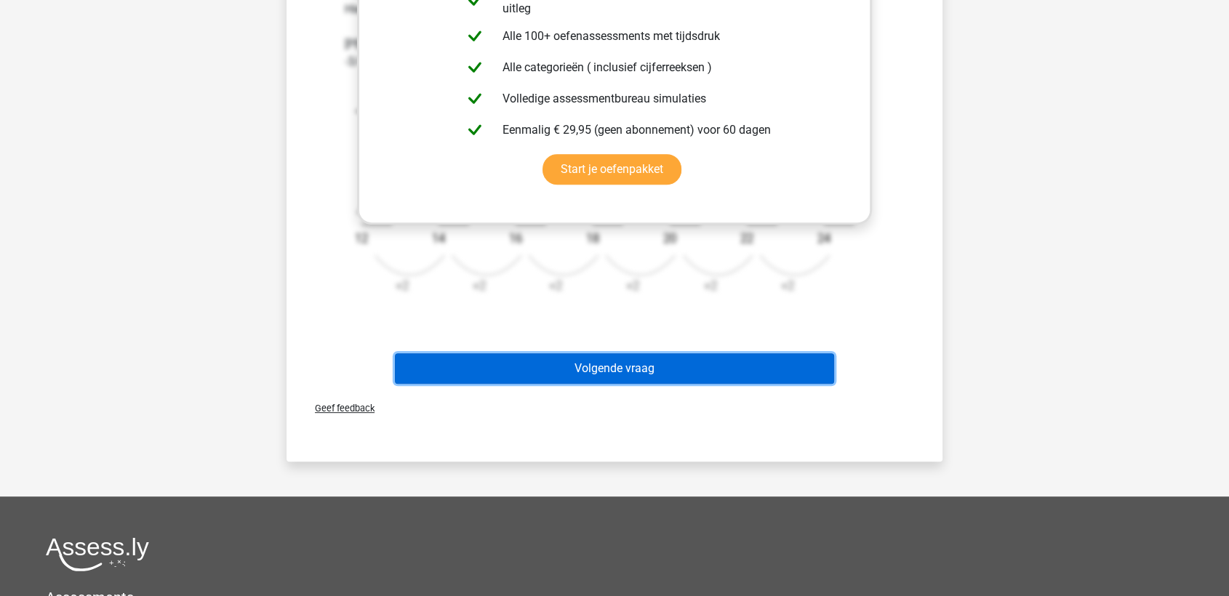
click at [597, 360] on button "Volgende vraag" at bounding box center [615, 368] width 440 height 31
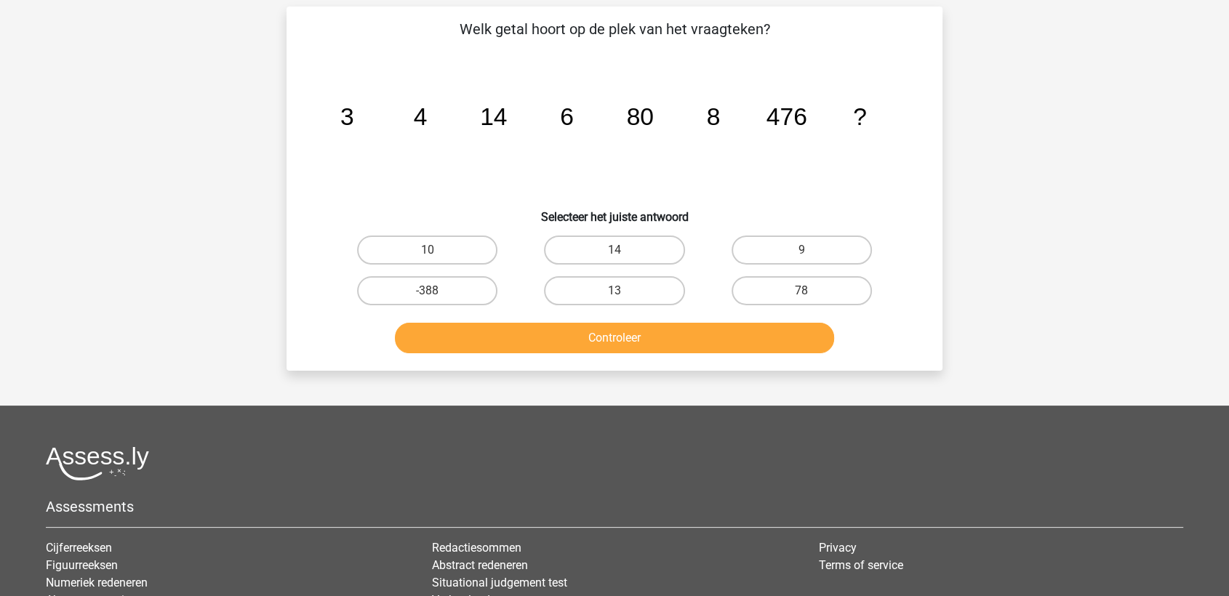
scroll to position [73, 0]
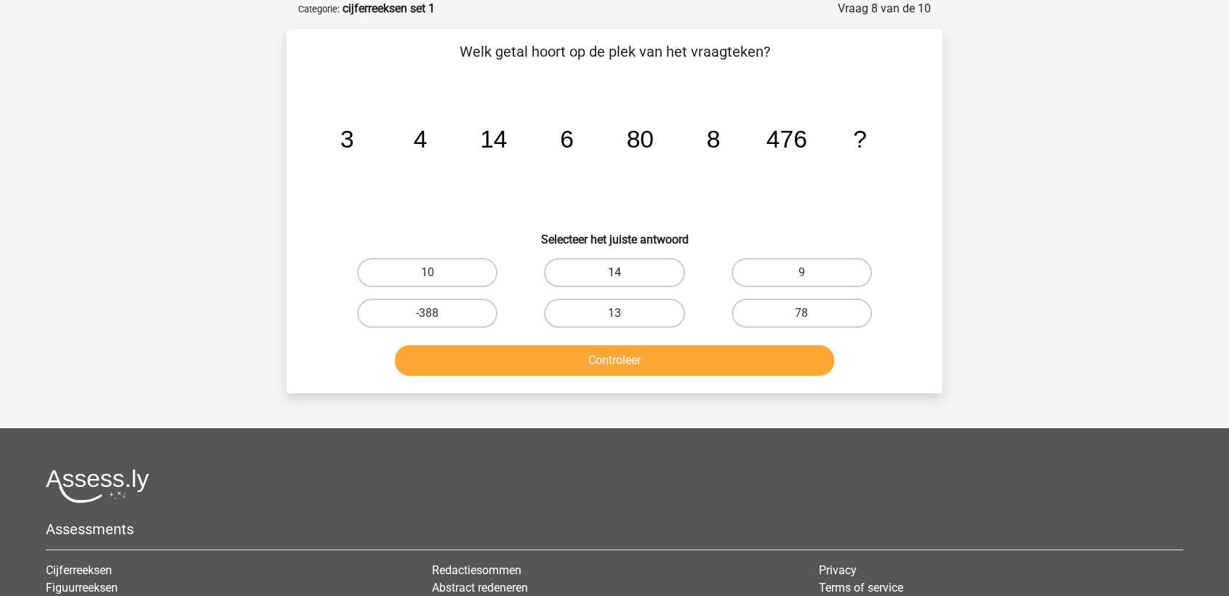
click at [586, 272] on label "14" at bounding box center [614, 272] width 140 height 29
click at [615, 273] on input "14" at bounding box center [619, 277] width 9 height 9
radio input "true"
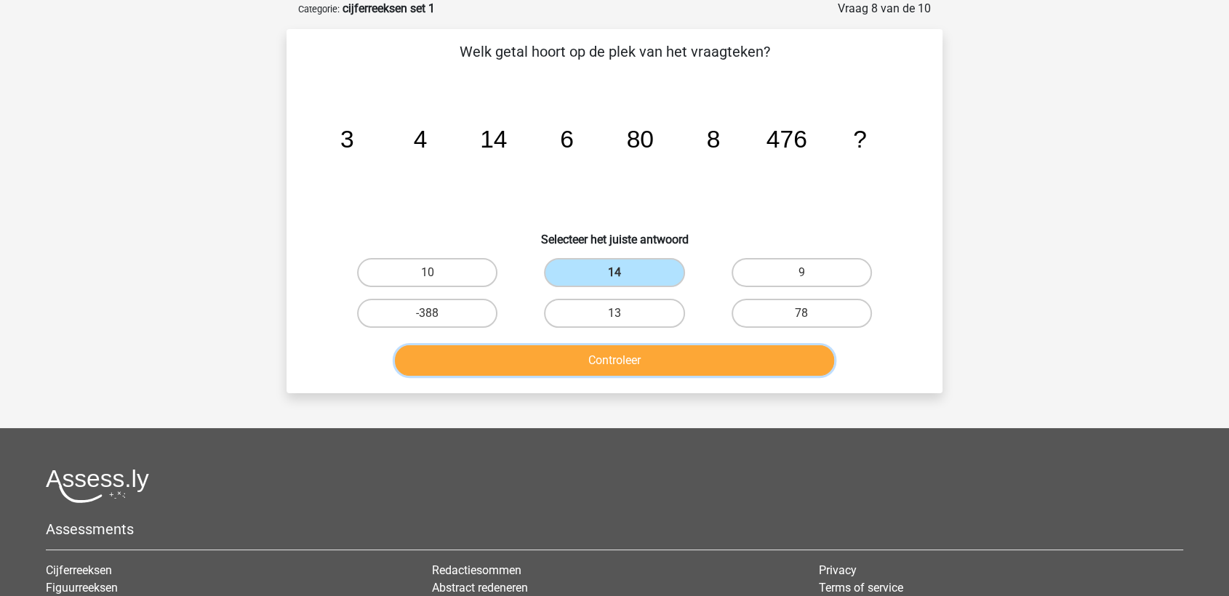
click at [596, 353] on button "Controleer" at bounding box center [615, 360] width 440 height 31
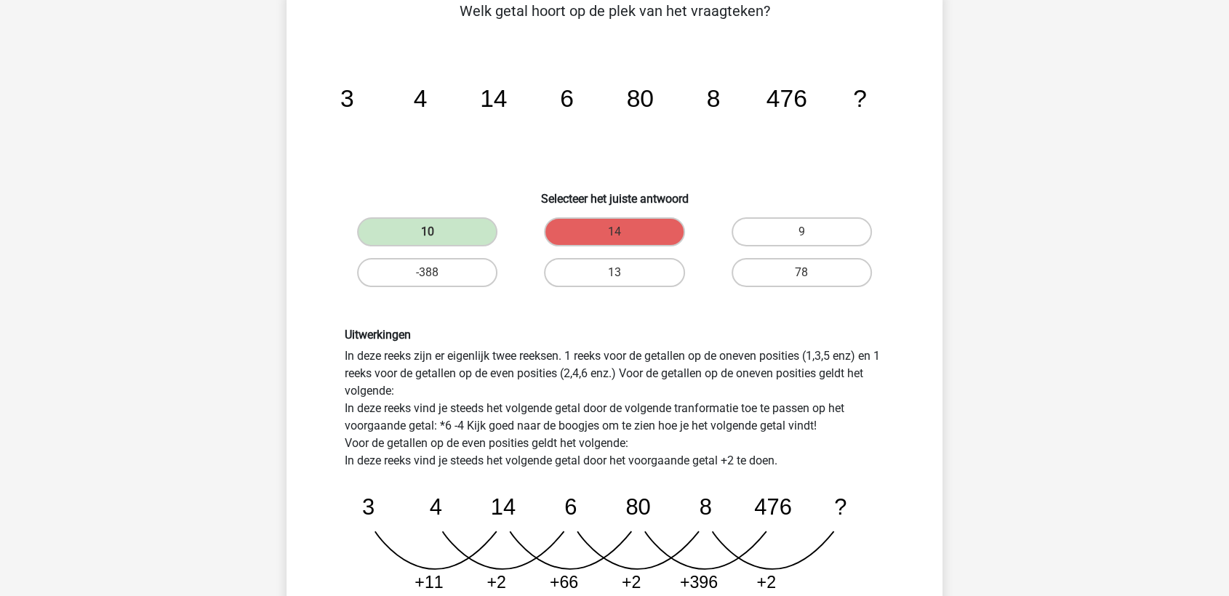
scroll to position [0, 0]
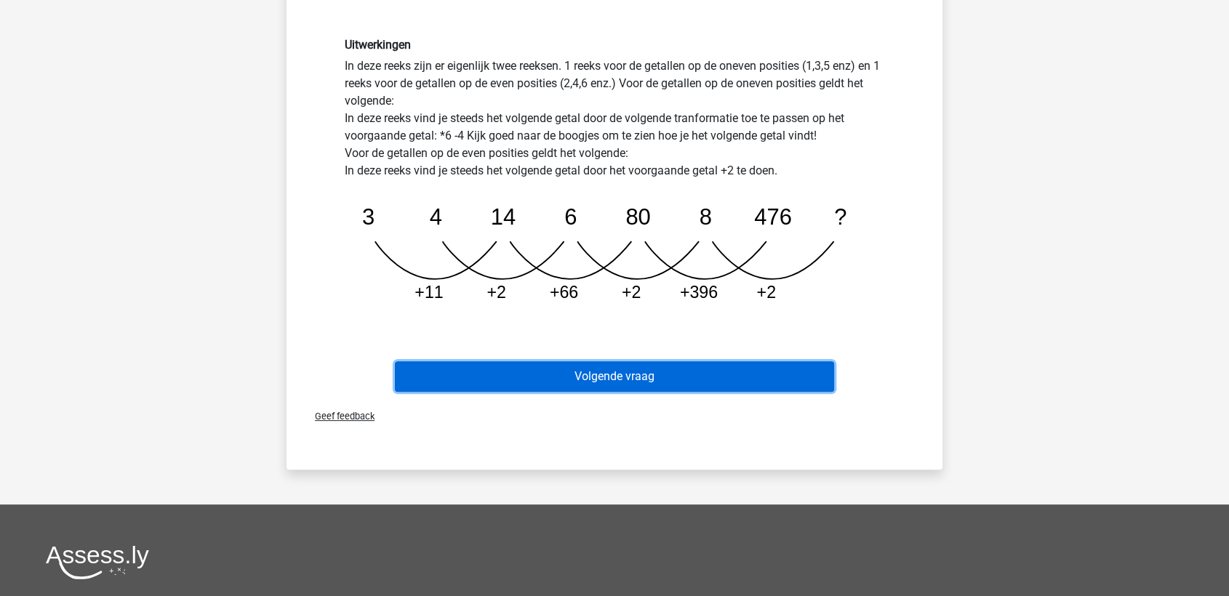
click at [774, 376] on button "Volgende vraag" at bounding box center [615, 376] width 440 height 31
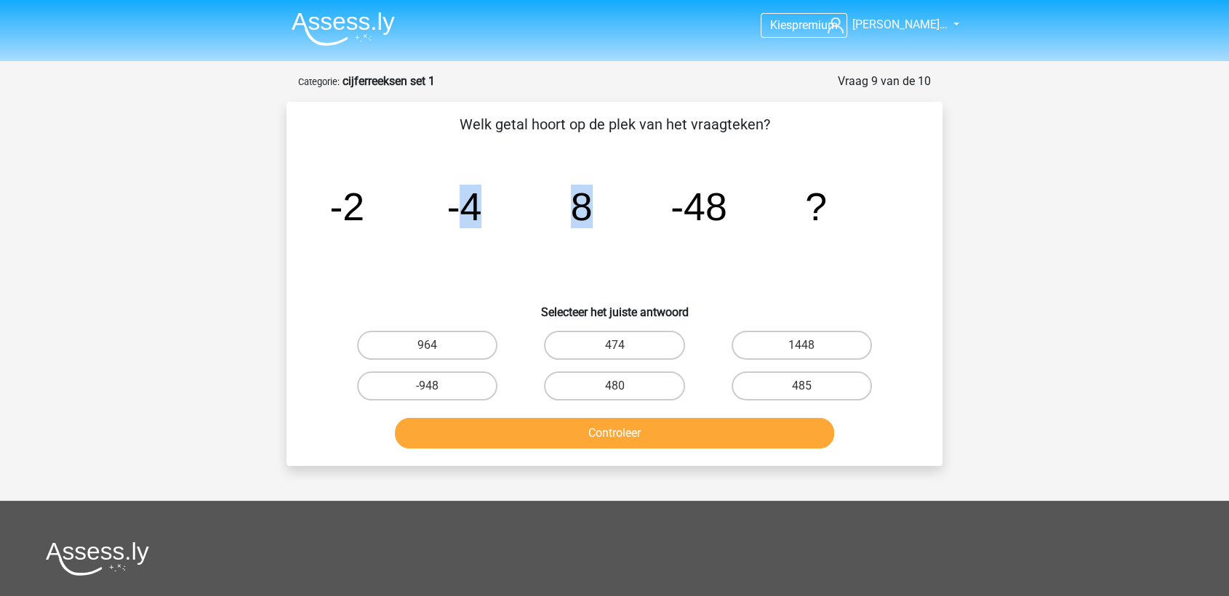
drag, startPoint x: 460, startPoint y: 209, endPoint x: 621, endPoint y: 206, distance: 161.5
click at [621, 206] on icon "image/svg+xml -2 -4 8 -48 ?" at bounding box center [614, 220] width 586 height 147
click at [617, 207] on icon "image/svg+xml -2 -4 8 -48 ?" at bounding box center [614, 220] width 586 height 147
drag, startPoint x: 572, startPoint y: 199, endPoint x: 591, endPoint y: 199, distance: 18.2
click at [364, 199] on tspan "8" at bounding box center [346, 207] width 35 height 44
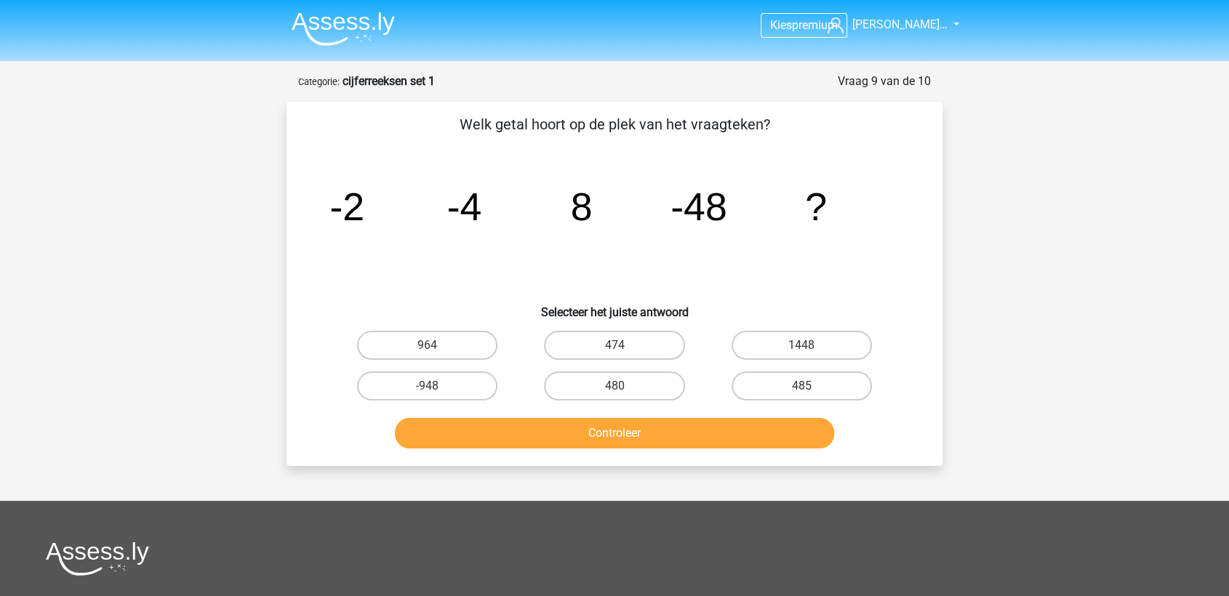
click at [364, 204] on tspan "-48" at bounding box center [346, 207] width 35 height 44
click at [627, 353] on label "474" at bounding box center [614, 345] width 140 height 29
click at [624, 353] on input "474" at bounding box center [619, 349] width 9 height 9
radio input "true"
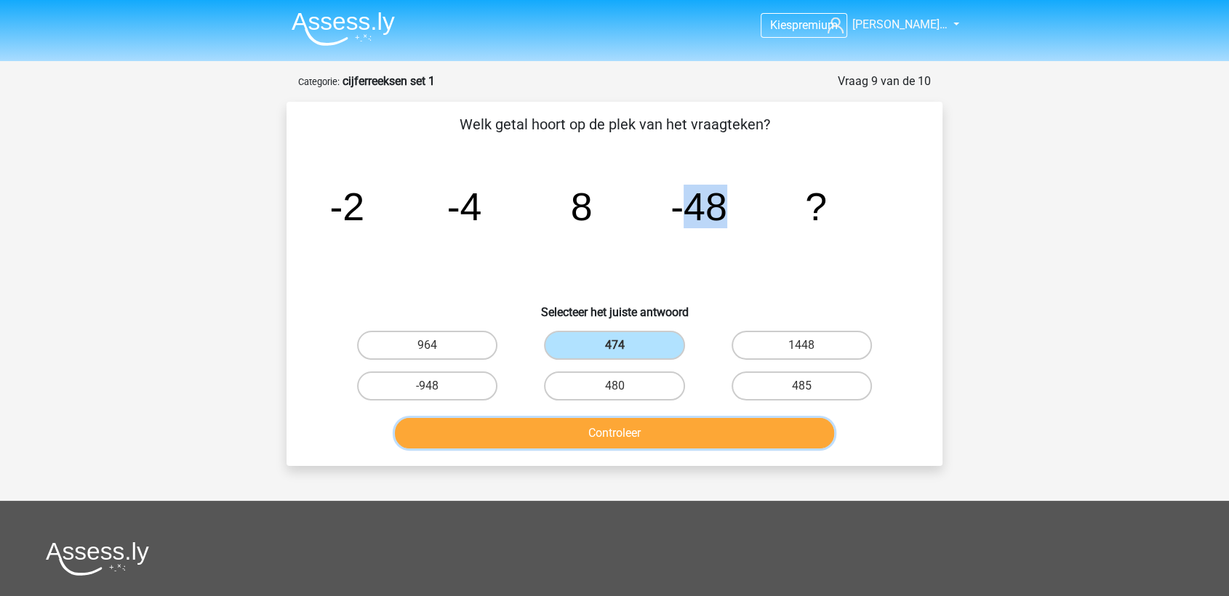
click at [614, 433] on button "Controleer" at bounding box center [615, 433] width 440 height 31
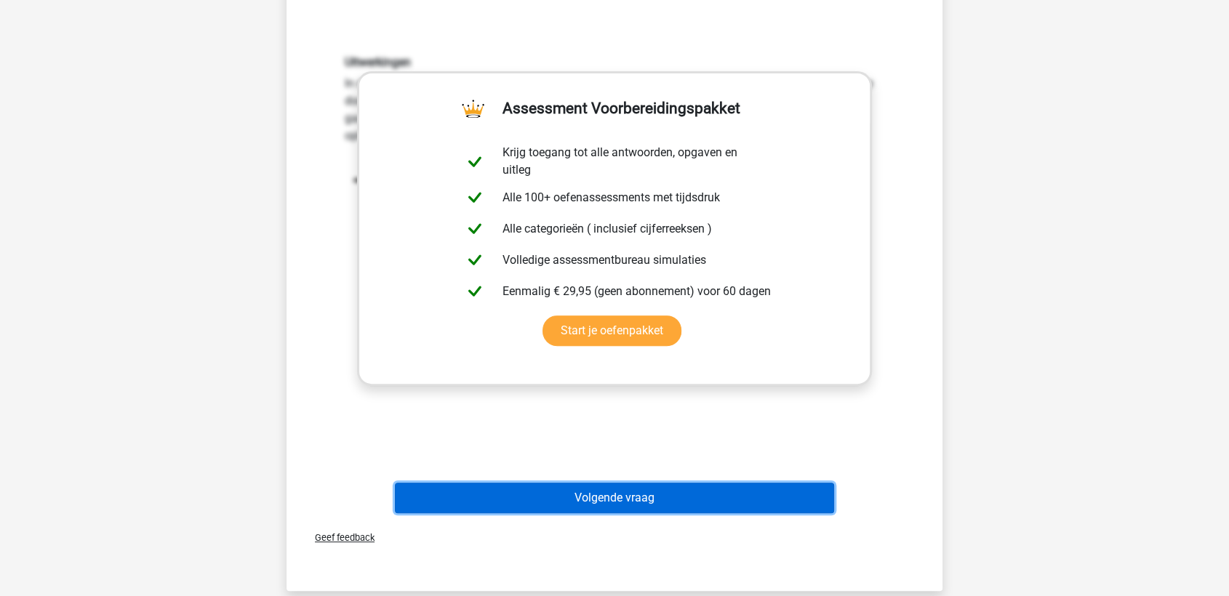
click at [709, 501] on button "Volgende vraag" at bounding box center [615, 498] width 440 height 31
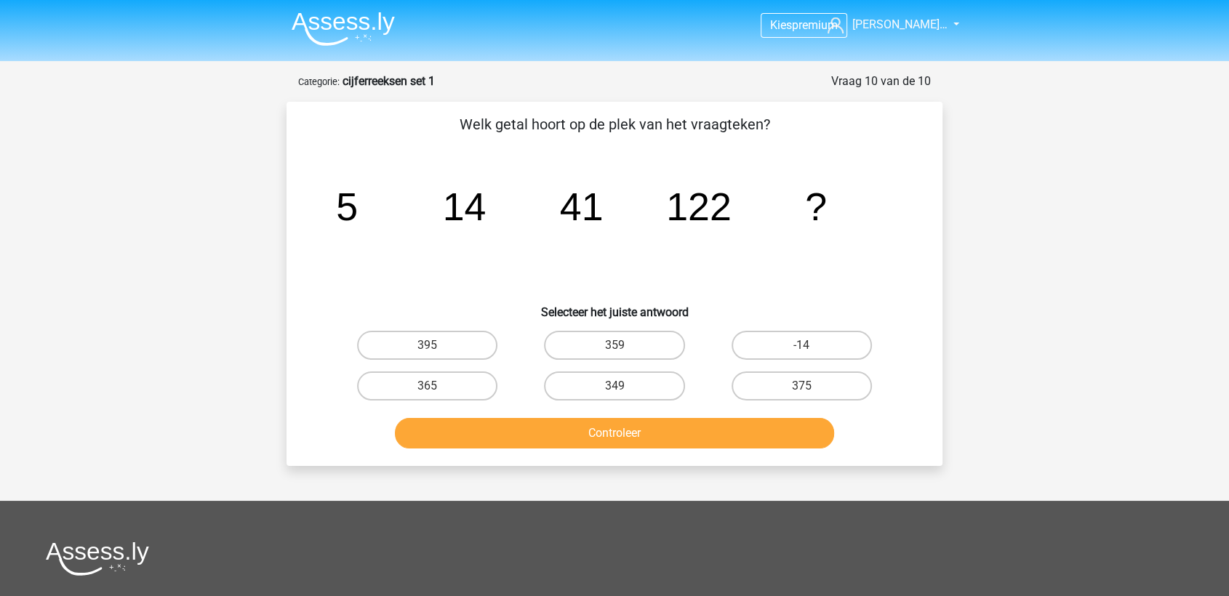
click at [476, 370] on div "365" at bounding box center [427, 386] width 187 height 41
click at [475, 381] on label "365" at bounding box center [427, 386] width 140 height 29
click at [437, 386] on input "365" at bounding box center [432, 390] width 9 height 9
radio input "true"
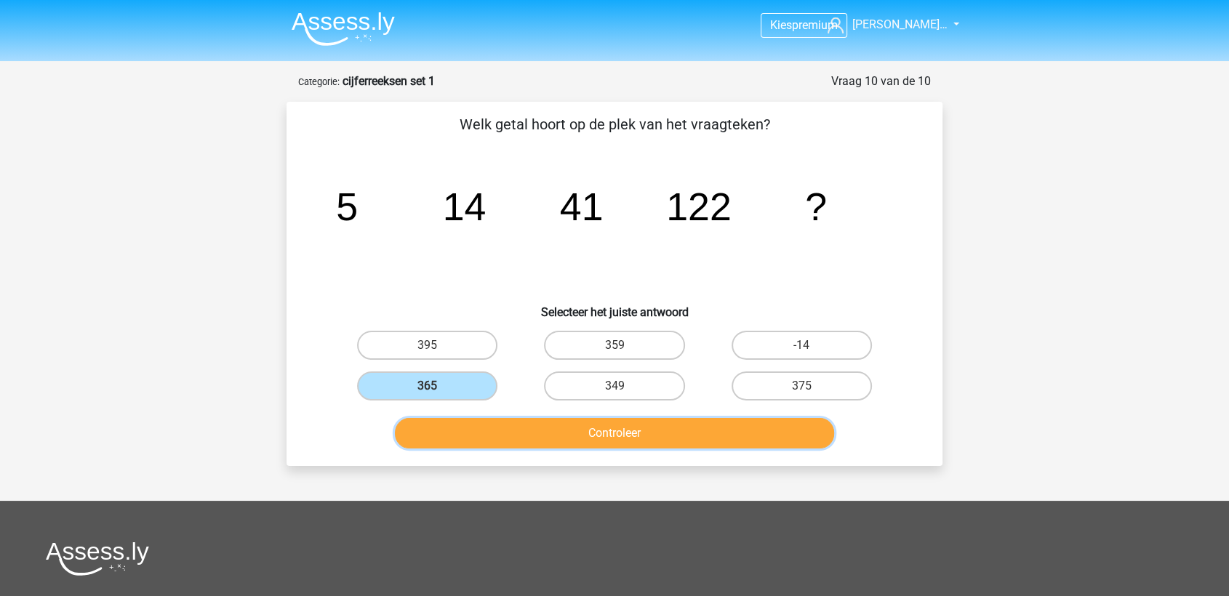
click at [571, 432] on button "Controleer" at bounding box center [615, 433] width 440 height 31
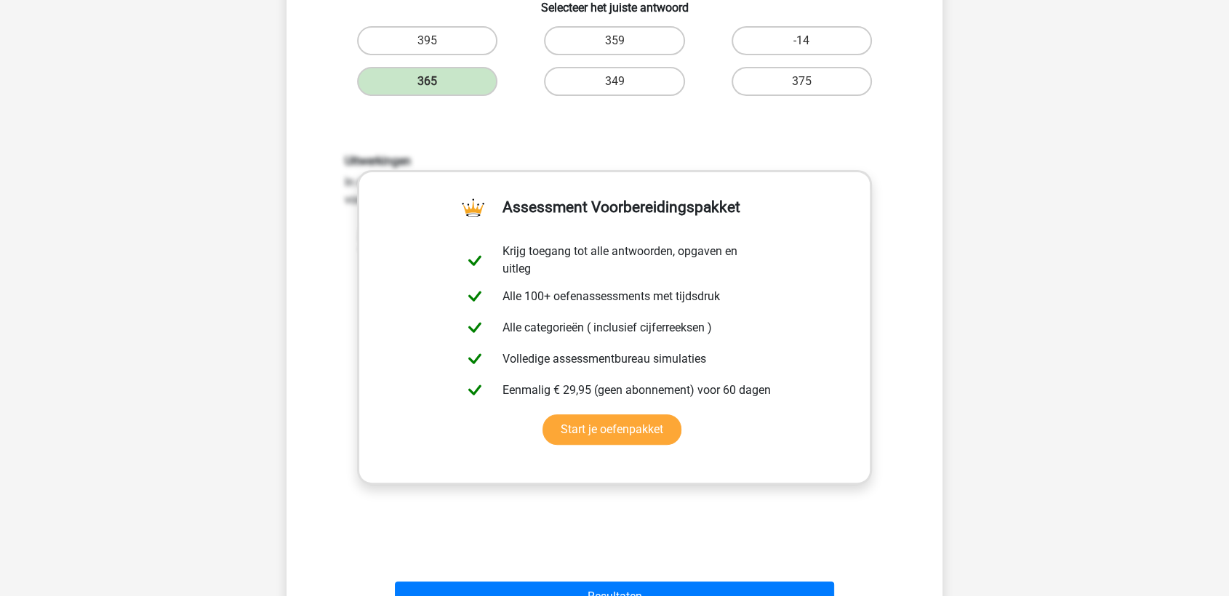
scroll to position [646, 0]
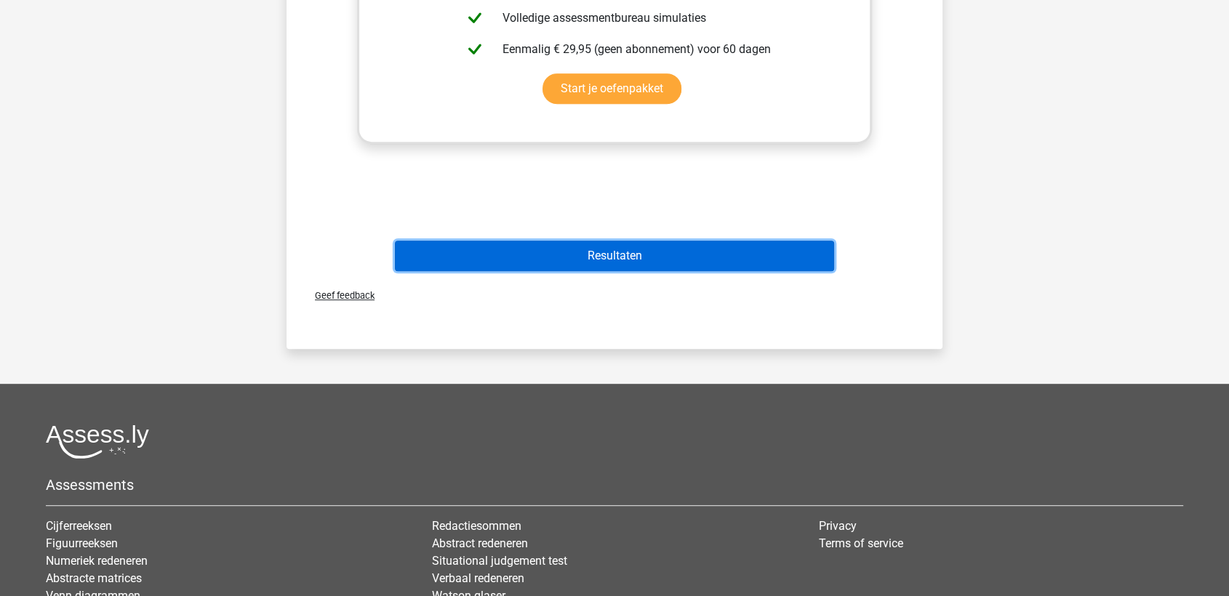
click at [623, 260] on button "Resultaten" at bounding box center [615, 256] width 440 height 31
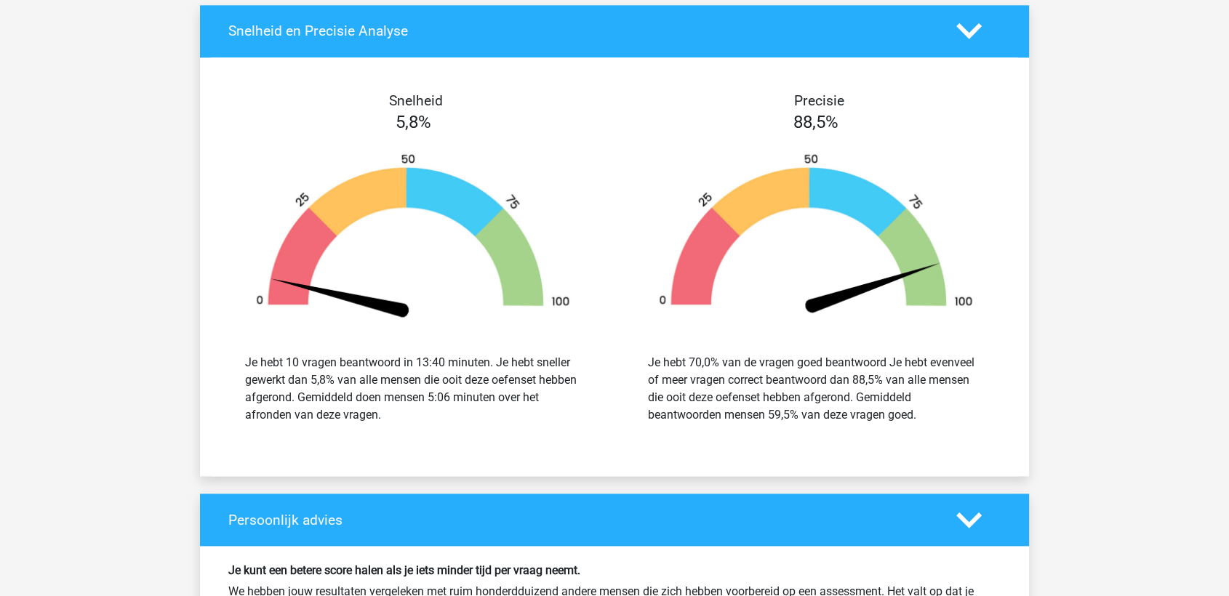
scroll to position [1131, 0]
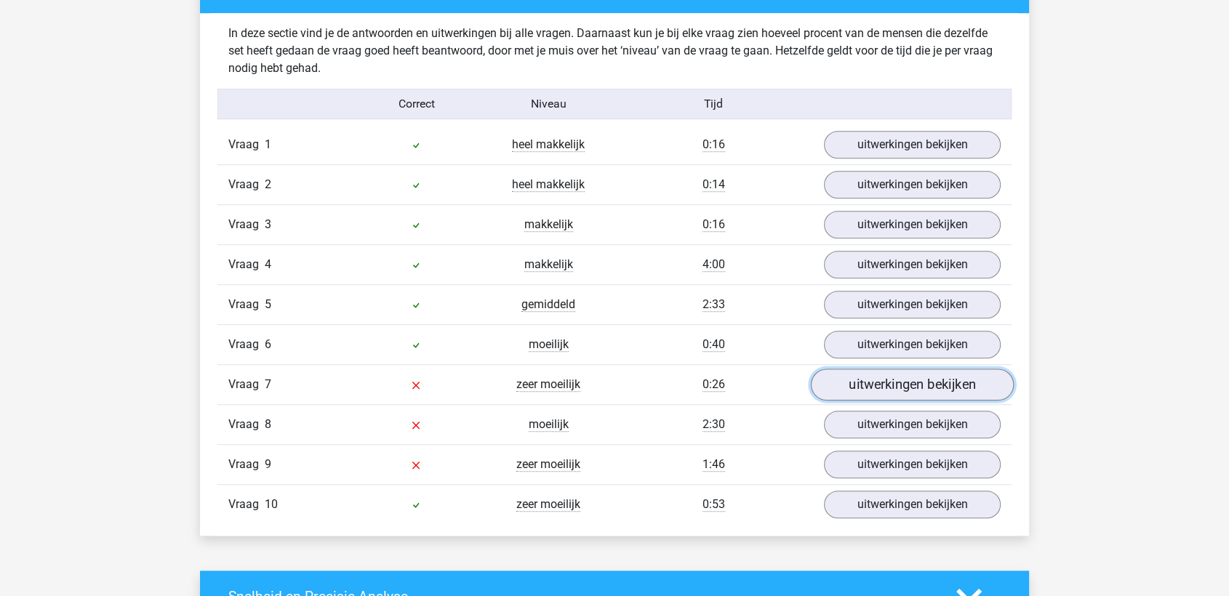
click at [903, 377] on link "uitwerkingen bekijken" at bounding box center [912, 385] width 203 height 32
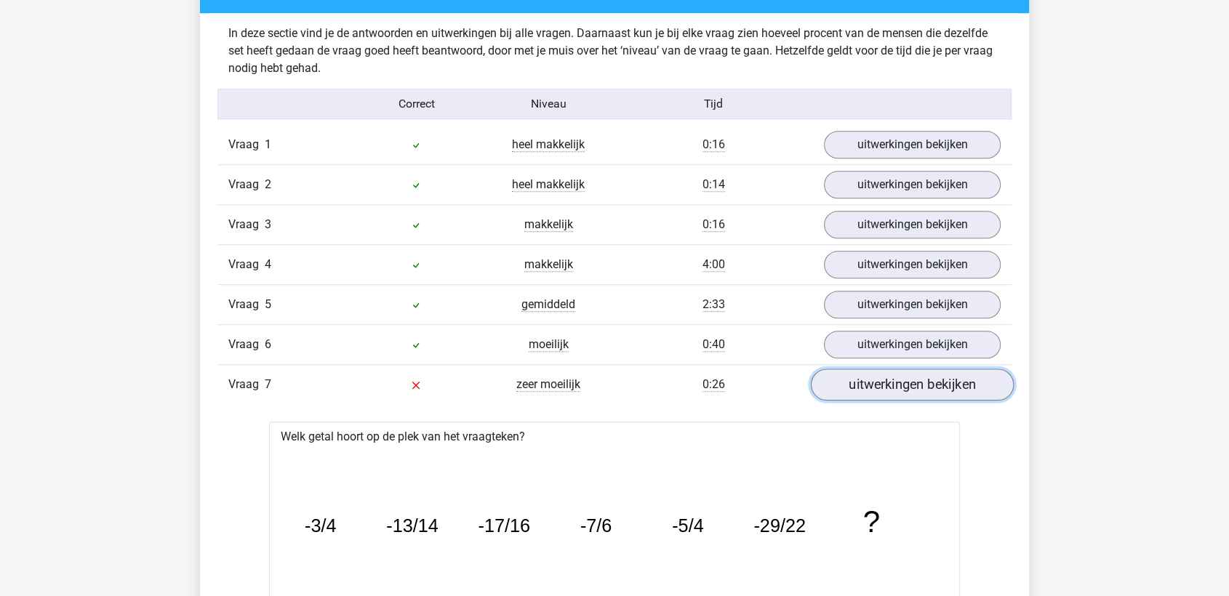
click at [901, 386] on link "uitwerkingen bekijken" at bounding box center [912, 385] width 203 height 32
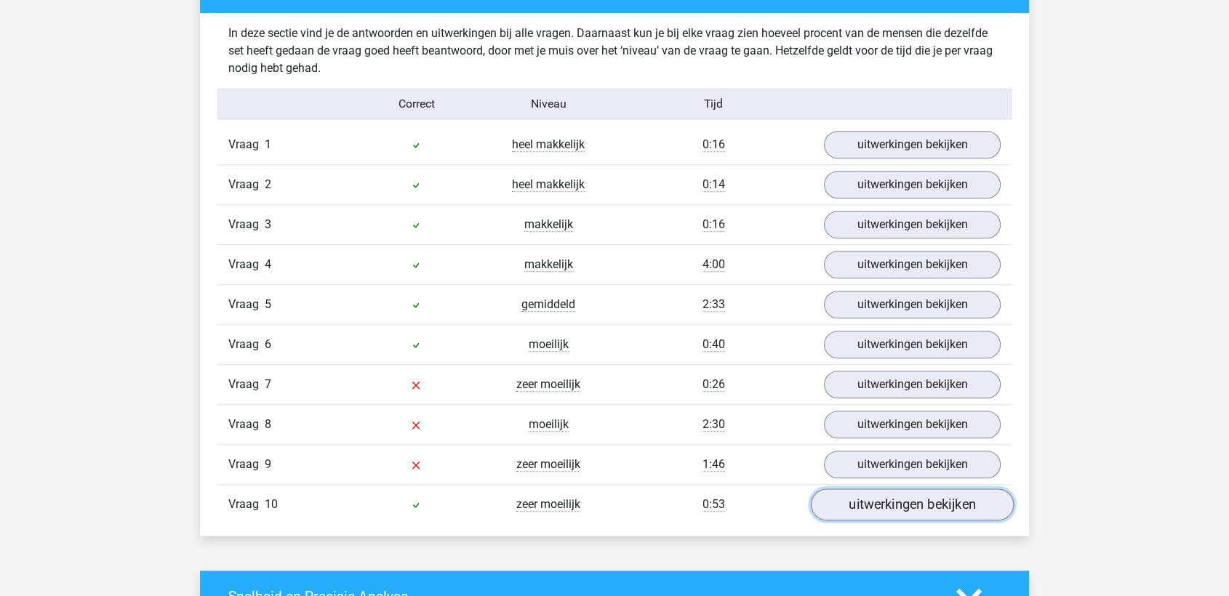
click at [879, 496] on link "uitwerkingen bekijken" at bounding box center [912, 505] width 203 height 32
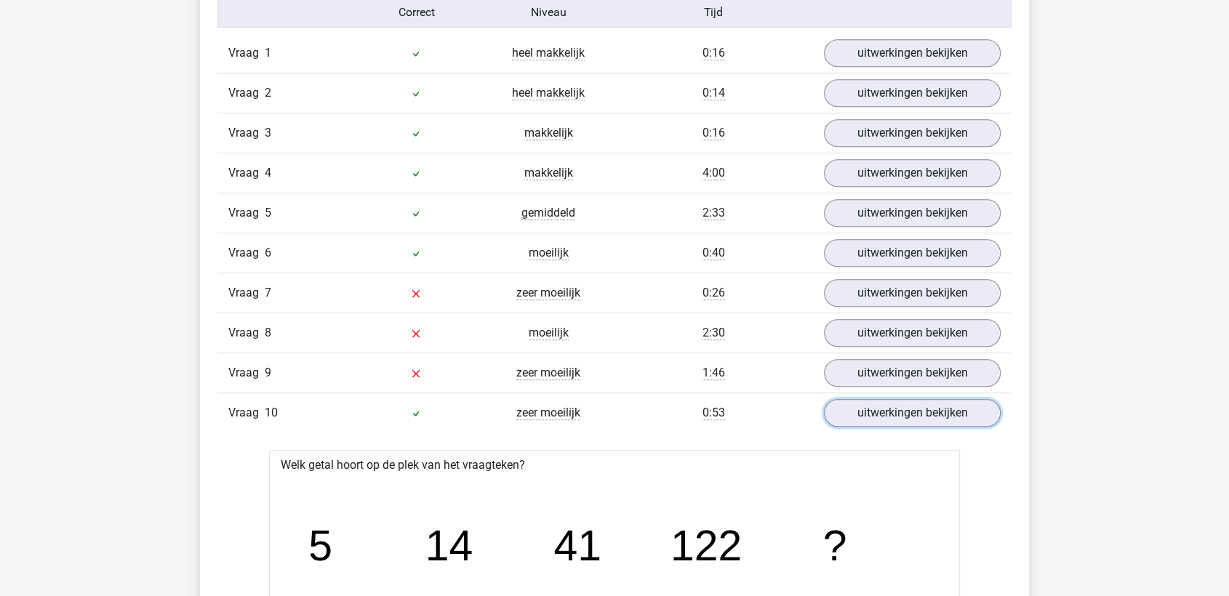
scroll to position [1292, 0]
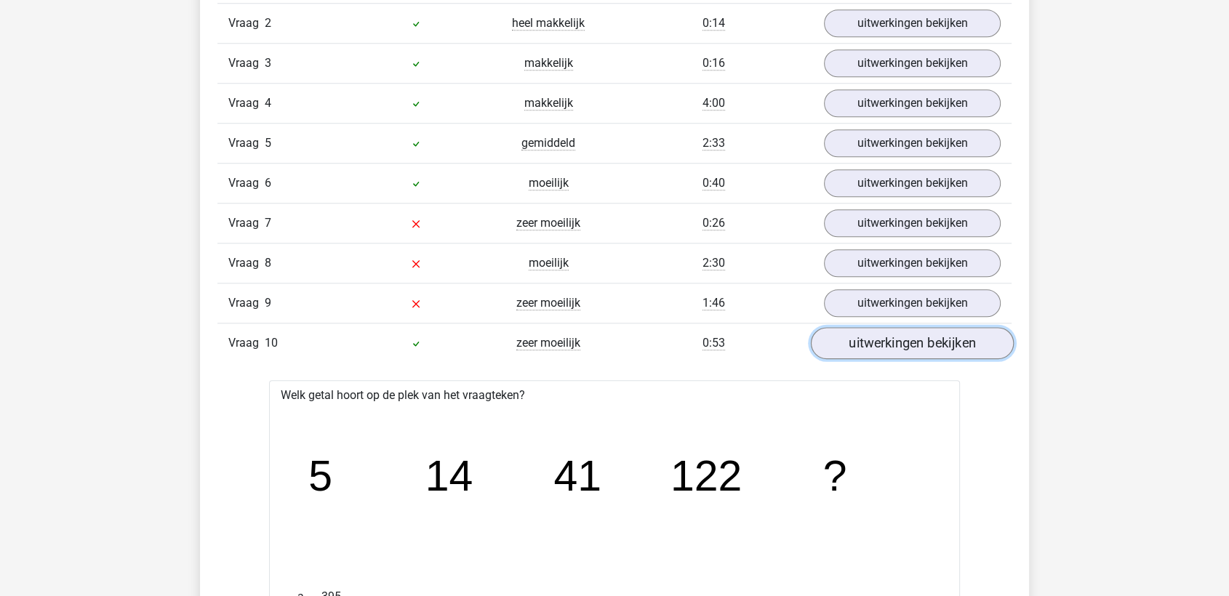
click at [930, 330] on link "uitwerkingen bekijken" at bounding box center [912, 343] width 203 height 32
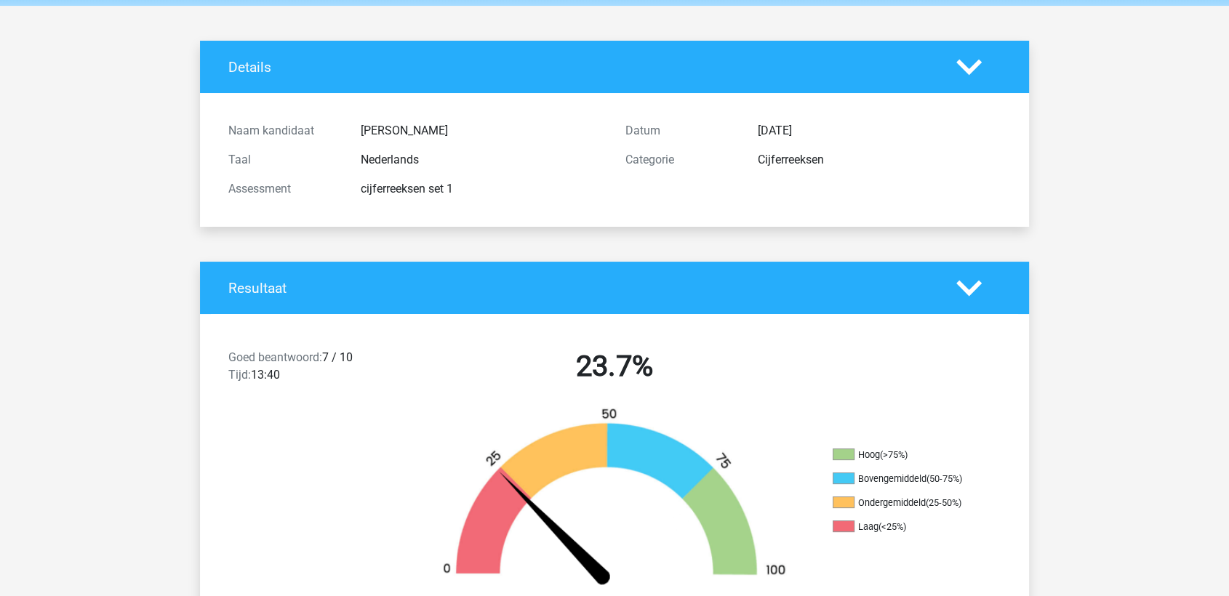
scroll to position [0, 0]
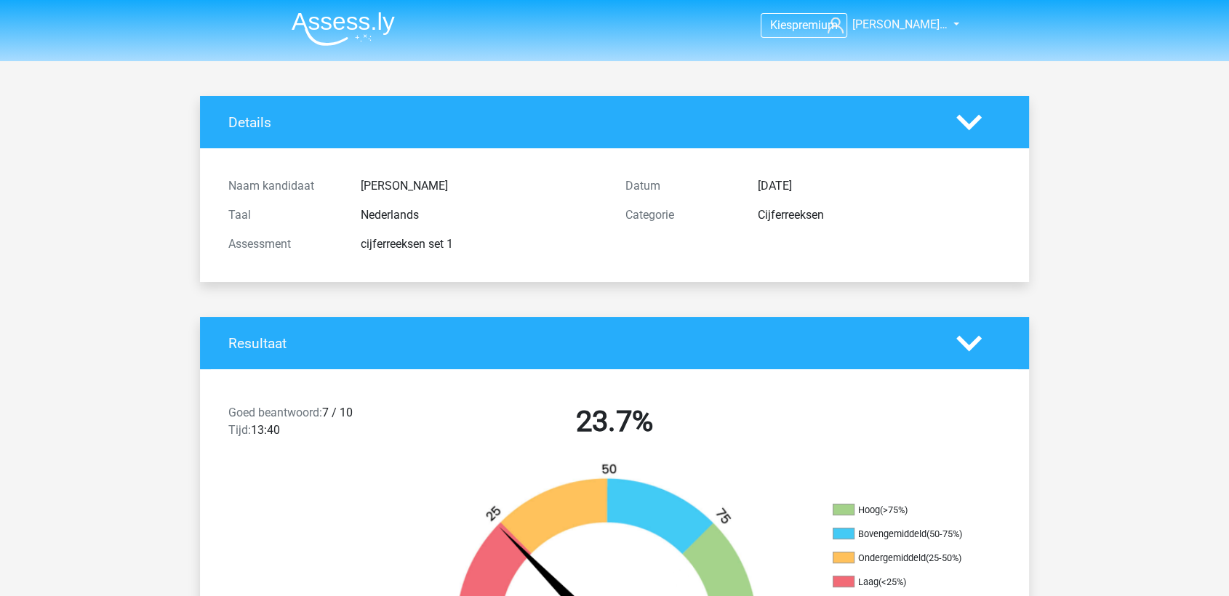
click at [362, 12] on img at bounding box center [343, 29] width 103 height 34
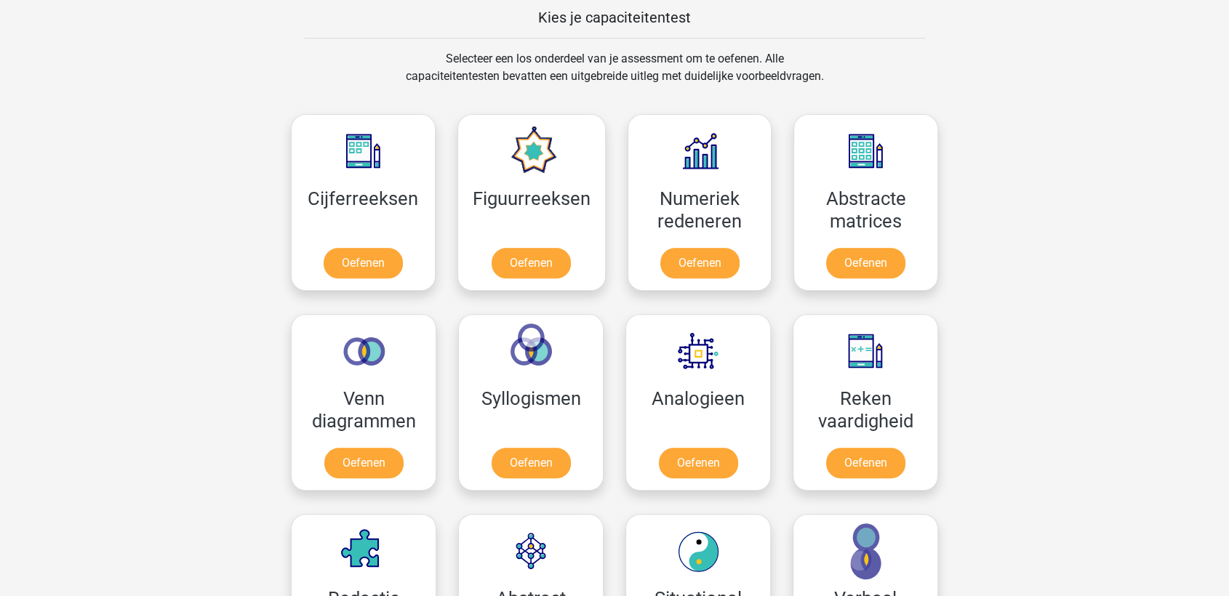
scroll to position [646, 0]
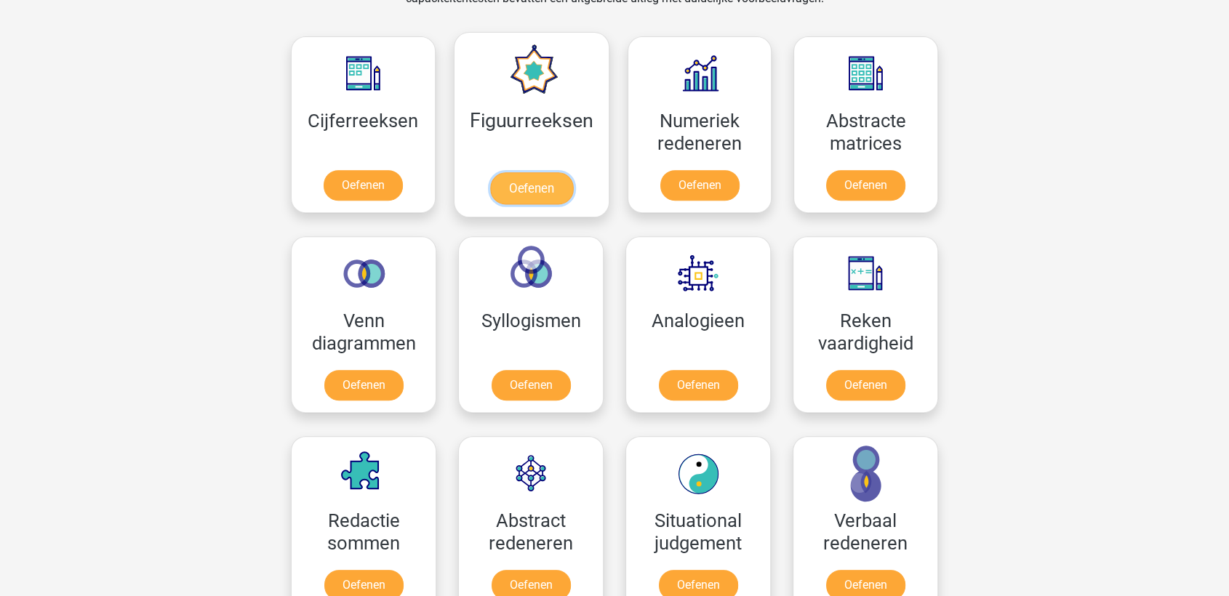
click at [548, 180] on link "Oefenen" at bounding box center [531, 188] width 83 height 32
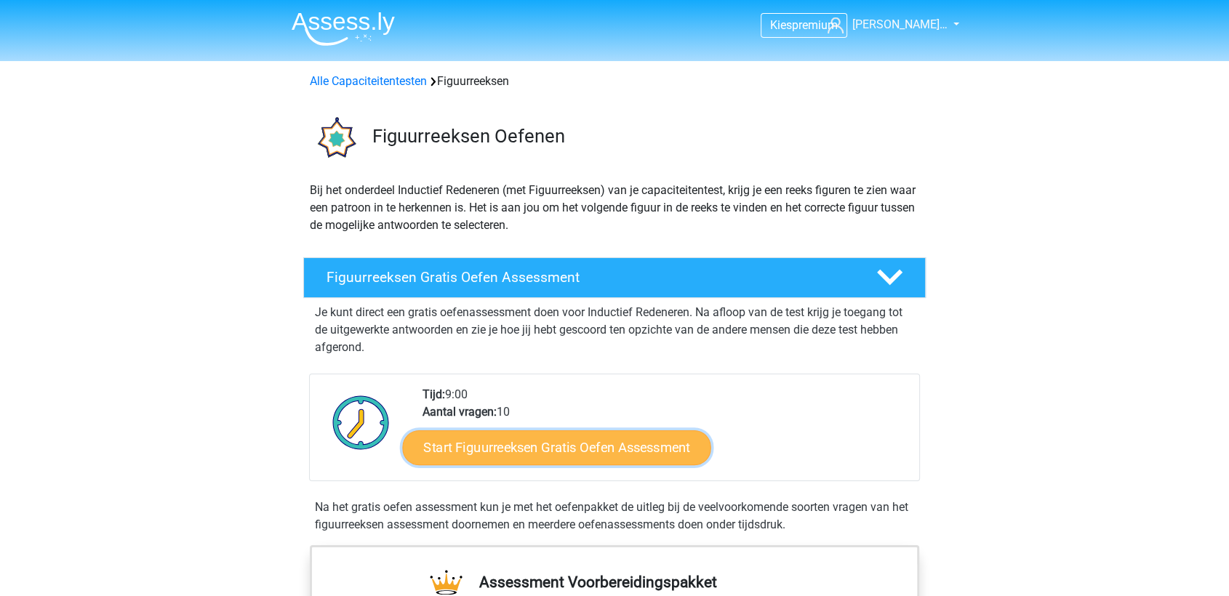
click at [561, 450] on link "Start Figuurreeksen Gratis Oefen Assessment" at bounding box center [557, 447] width 308 height 35
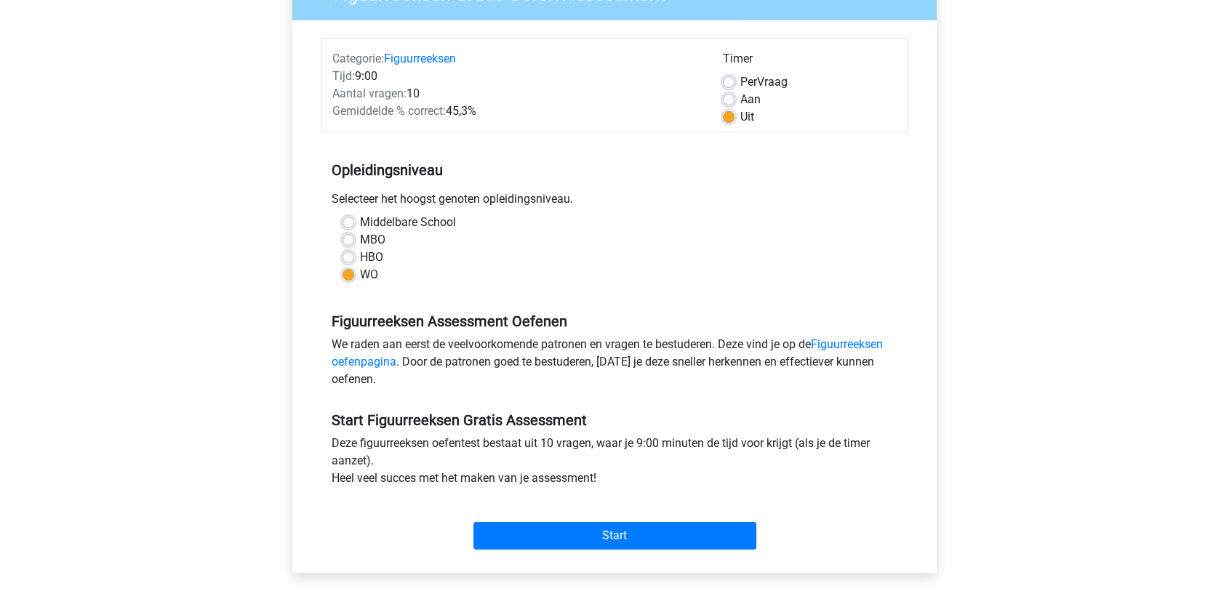
scroll to position [161, 0]
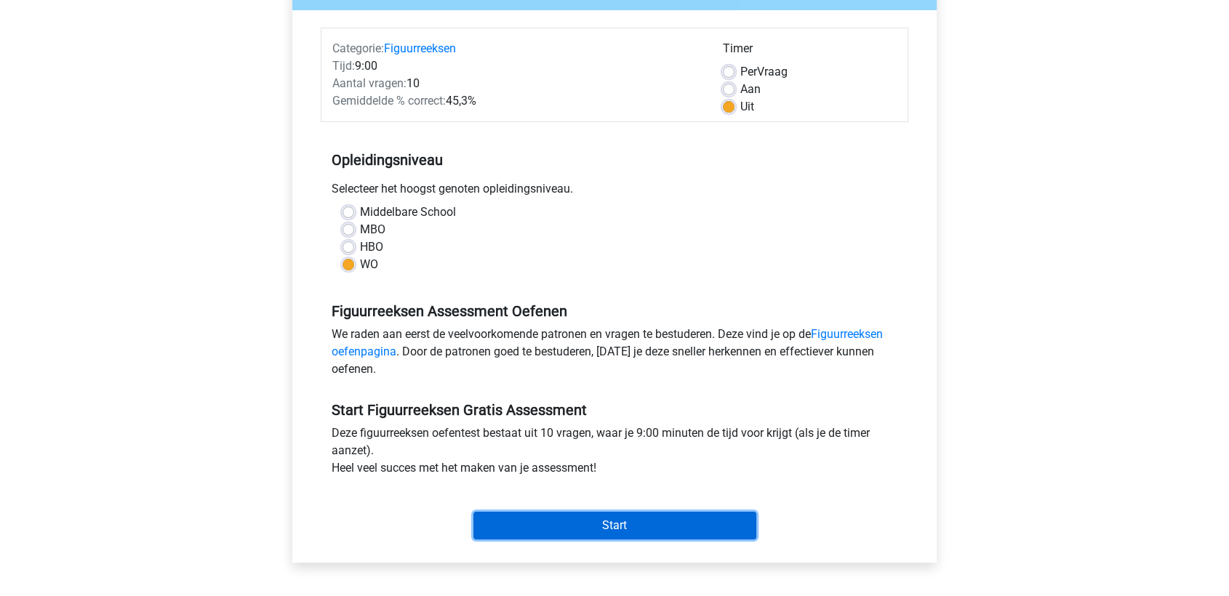
click at [642, 518] on input "Start" at bounding box center [615, 526] width 283 height 28
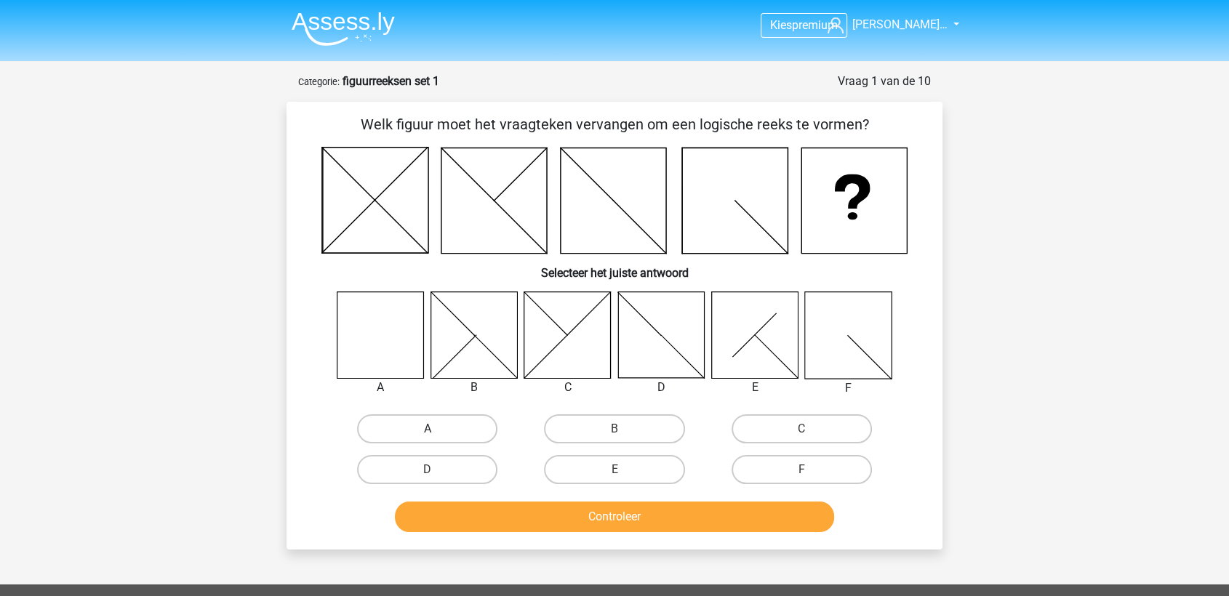
click at [429, 421] on label "A" at bounding box center [427, 429] width 140 height 29
click at [429, 429] on input "A" at bounding box center [432, 433] width 9 height 9
radio input "true"
click at [623, 516] on button "Controleer" at bounding box center [615, 517] width 440 height 31
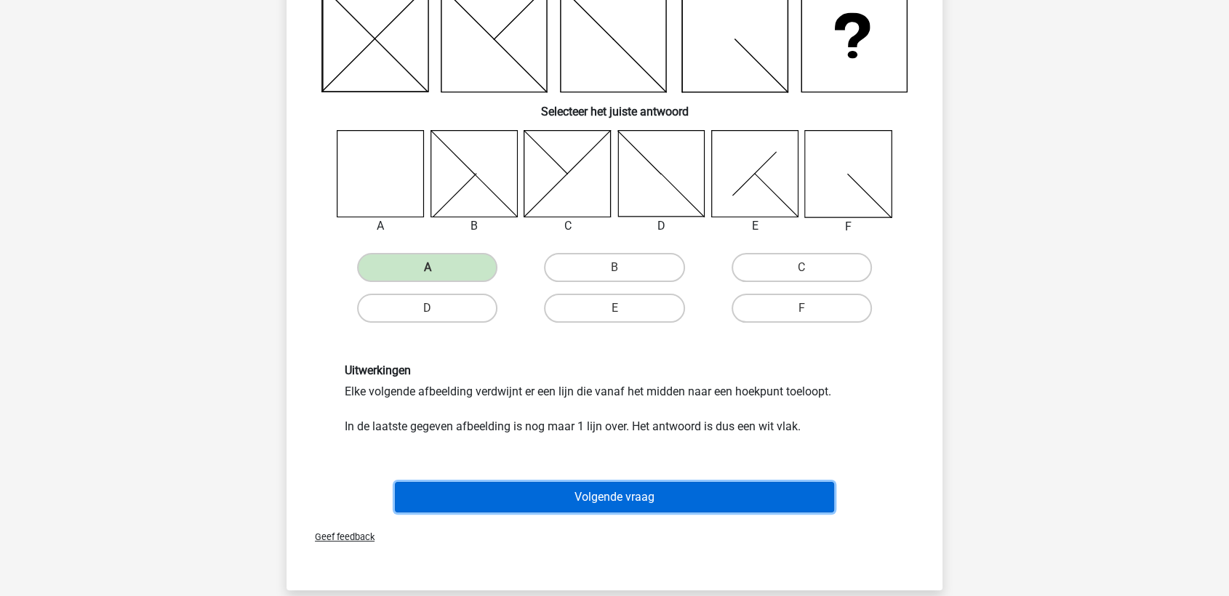
click at [588, 496] on button "Volgende vraag" at bounding box center [615, 497] width 440 height 31
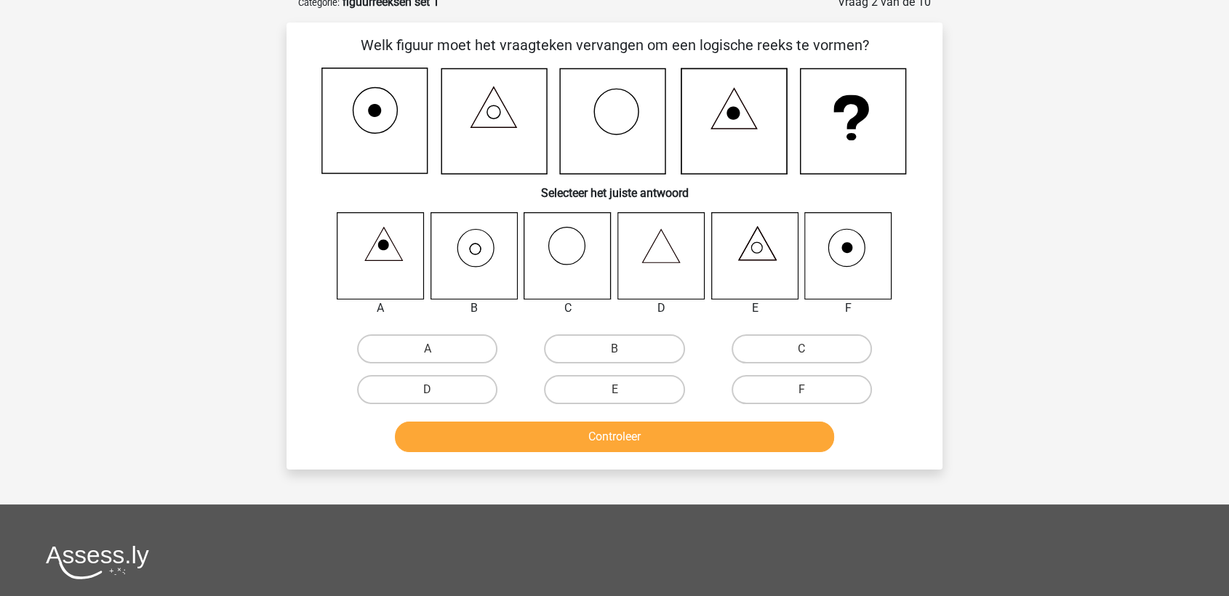
scroll to position [73, 0]
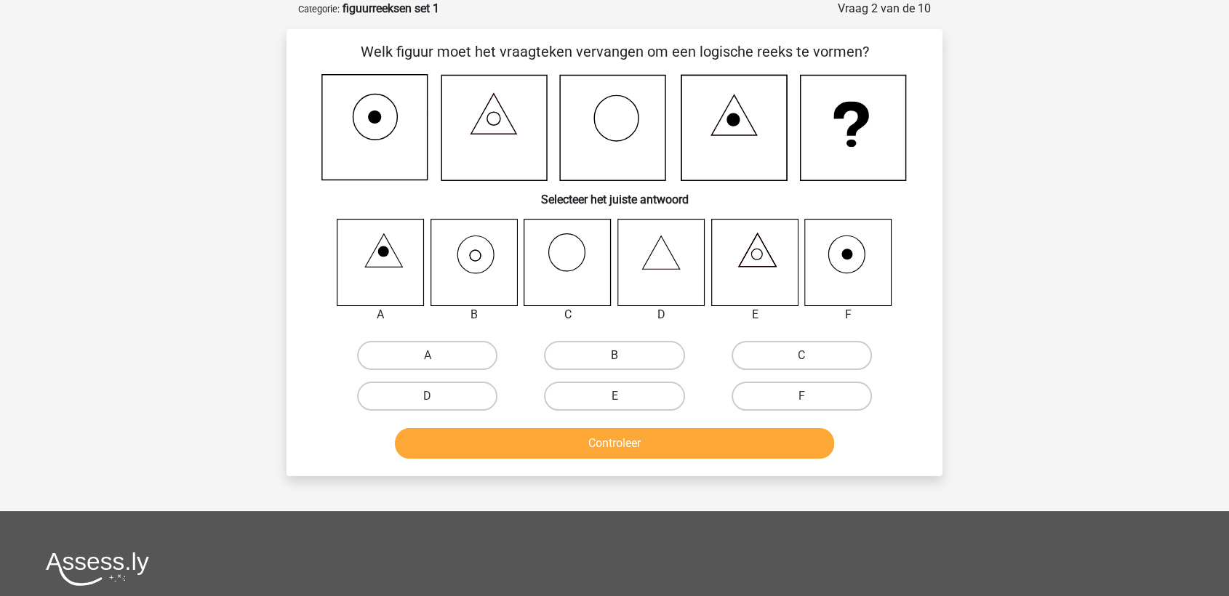
click at [604, 351] on label "B" at bounding box center [614, 355] width 140 height 29
click at [615, 356] on input "B" at bounding box center [619, 360] width 9 height 9
radio input "true"
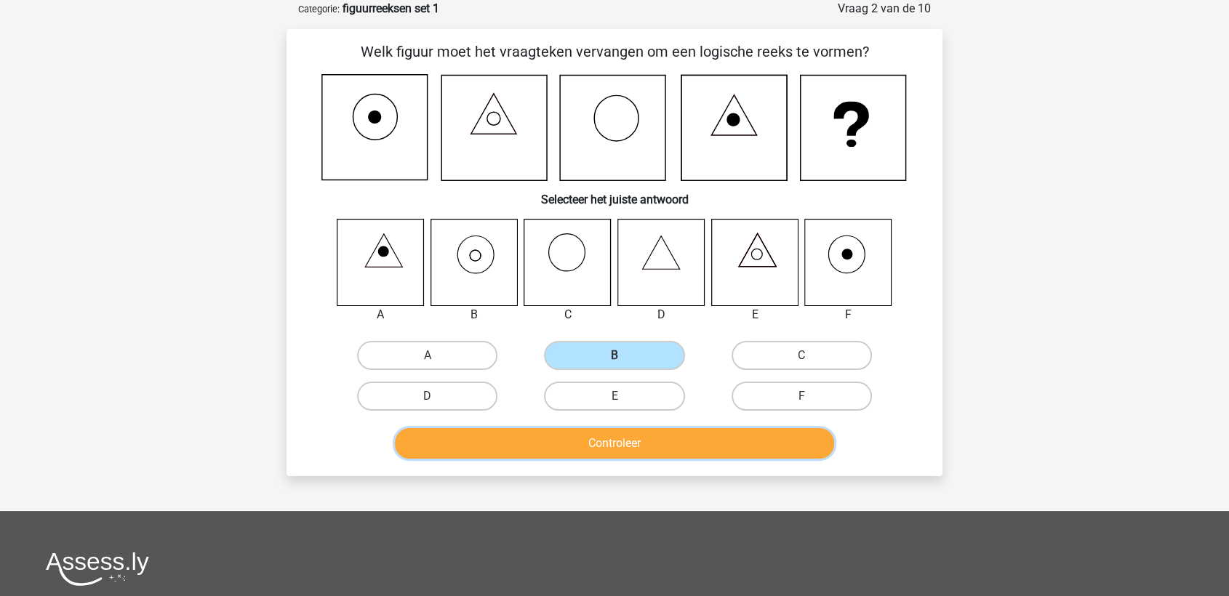
click at [612, 439] on button "Controleer" at bounding box center [615, 443] width 440 height 31
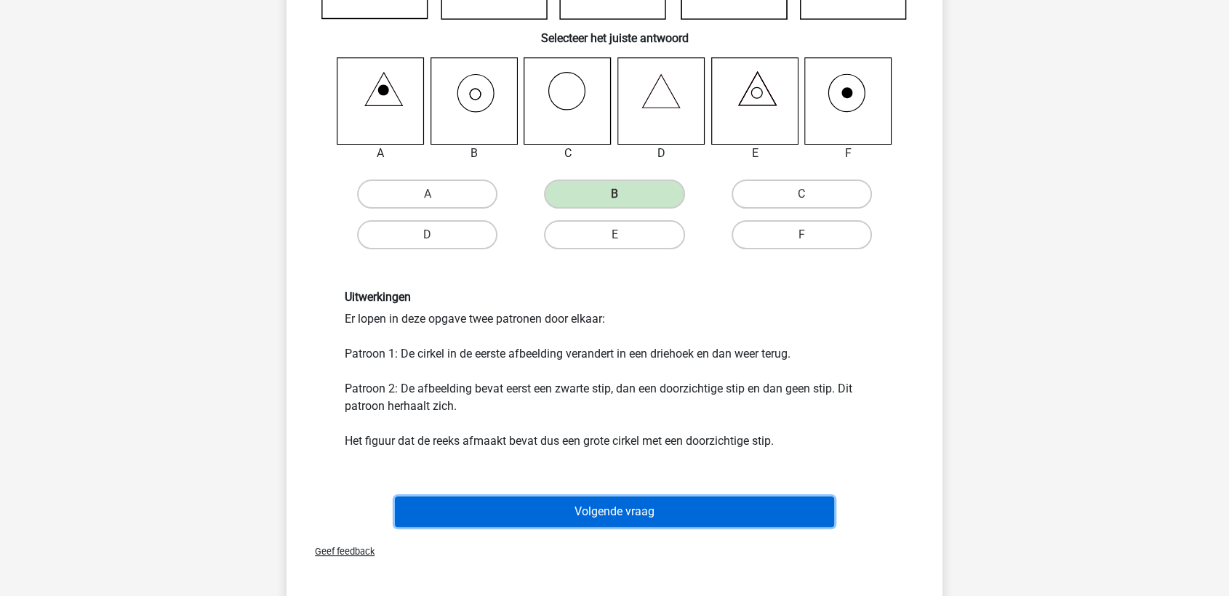
click at [585, 511] on button "Volgende vraag" at bounding box center [615, 512] width 440 height 31
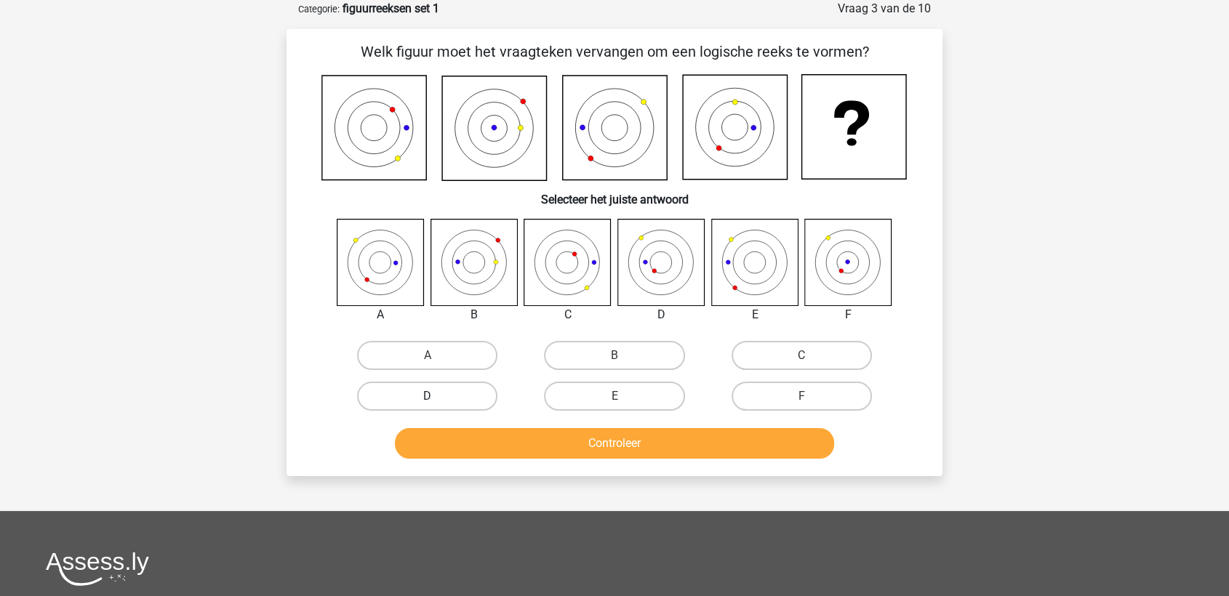
click at [447, 394] on label "D" at bounding box center [427, 396] width 140 height 29
click at [437, 396] on input "D" at bounding box center [432, 400] width 9 height 9
radio input "true"
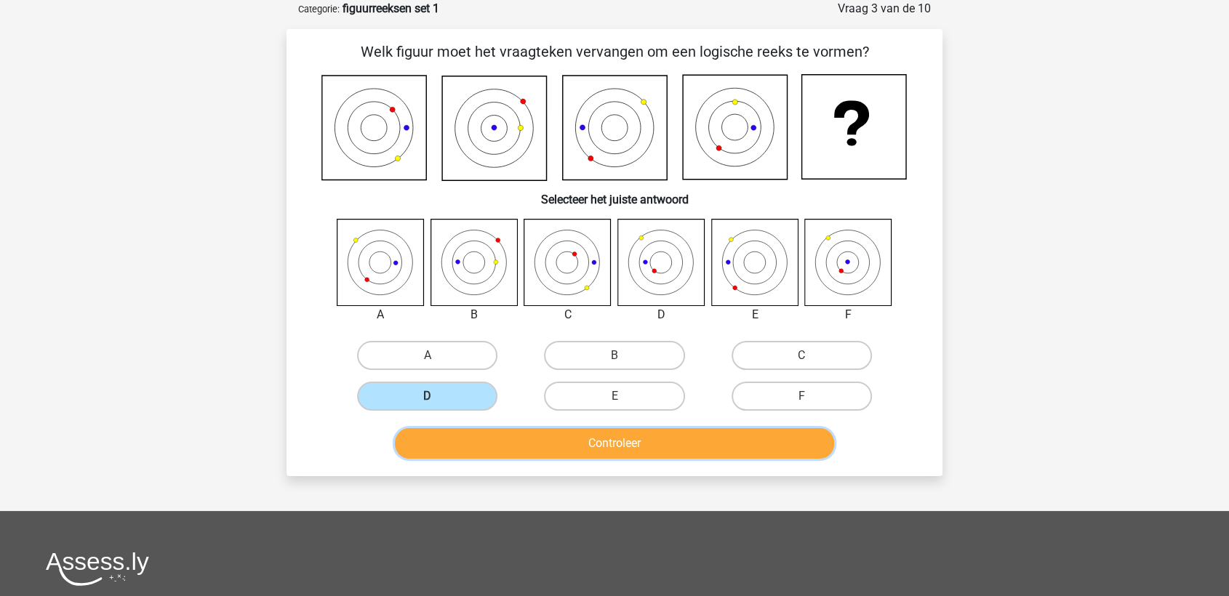
click at [561, 430] on button "Controleer" at bounding box center [615, 443] width 440 height 31
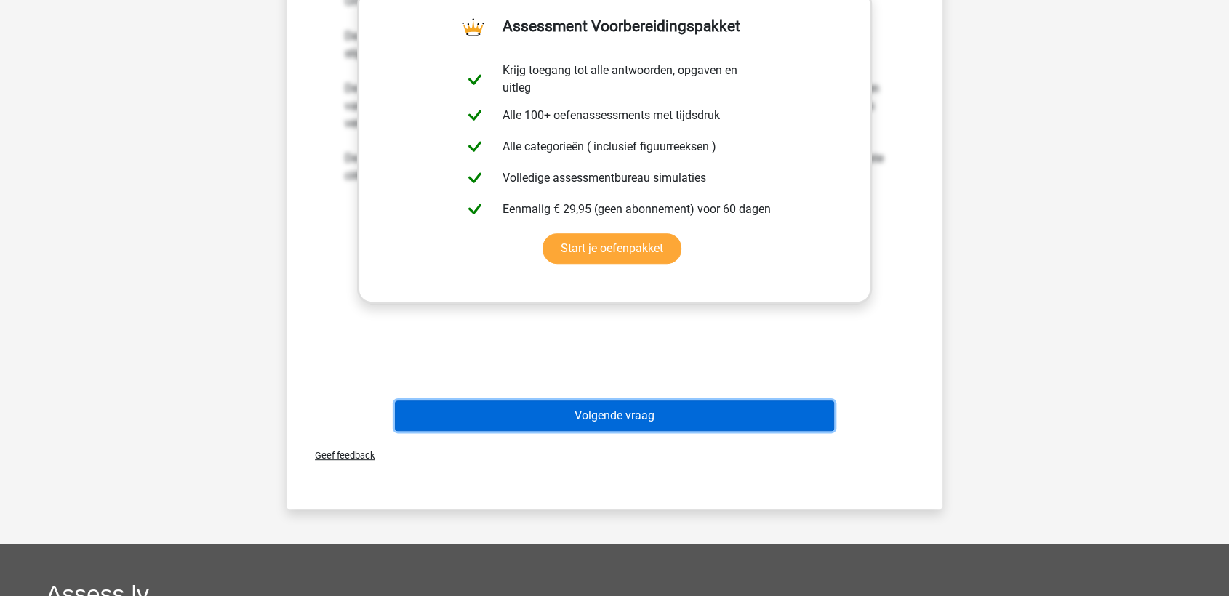
click at [562, 417] on button "Volgende vraag" at bounding box center [615, 416] width 440 height 31
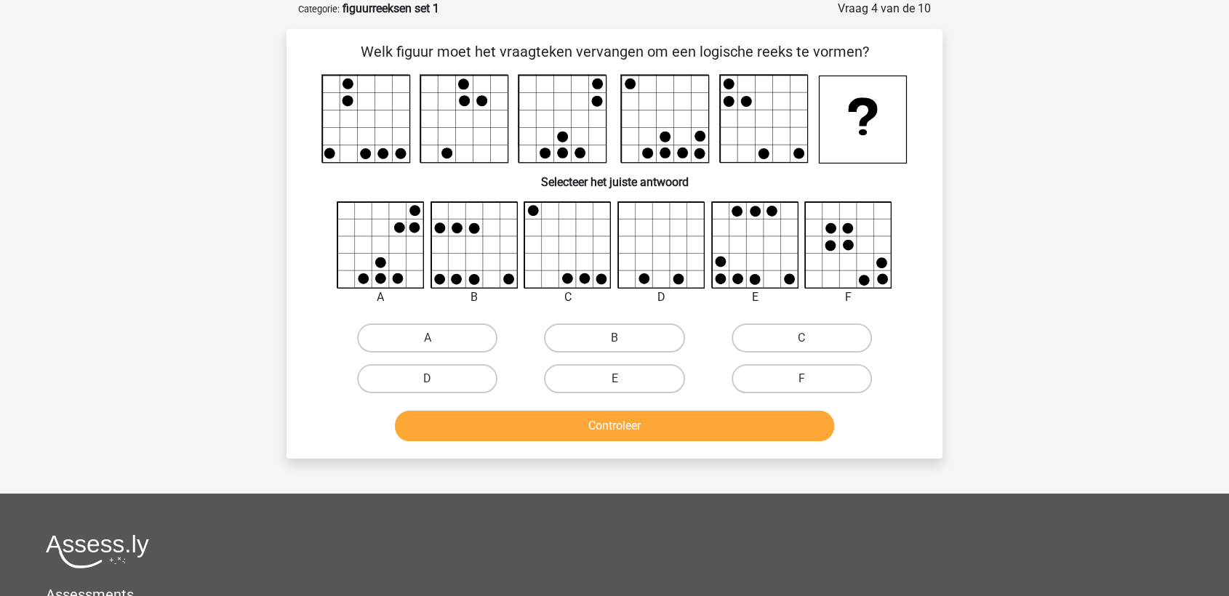
click at [730, 228] on icon at bounding box center [755, 245] width 87 height 87
click at [628, 380] on label "E" at bounding box center [614, 378] width 140 height 29
click at [624, 380] on input "E" at bounding box center [619, 383] width 9 height 9
radio input "true"
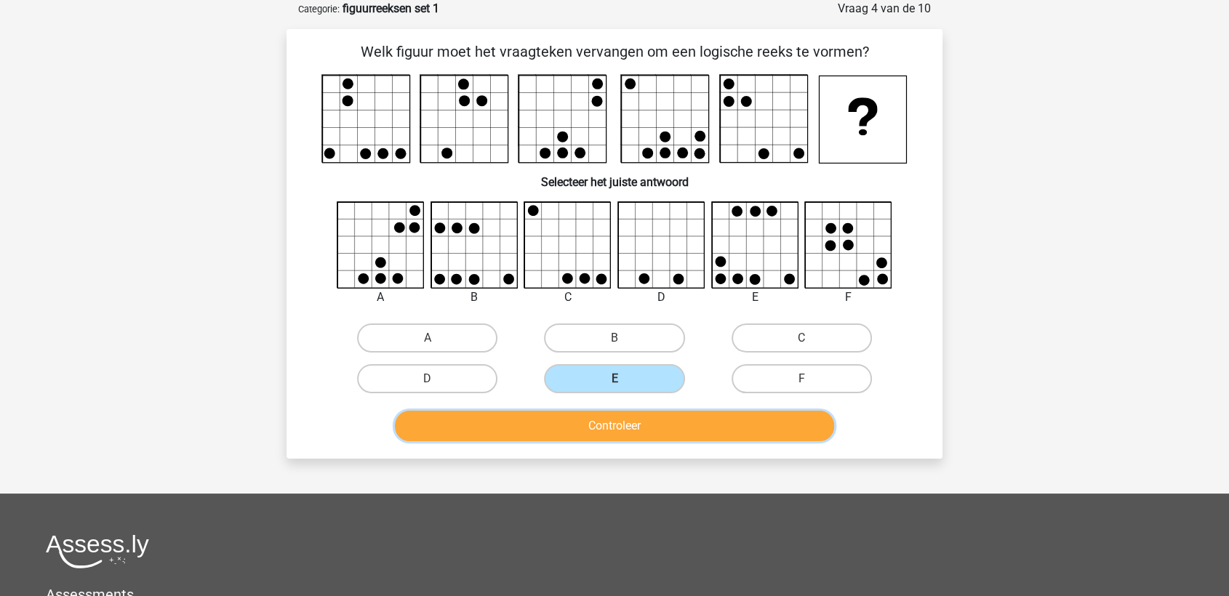
click at [601, 428] on button "Controleer" at bounding box center [615, 426] width 440 height 31
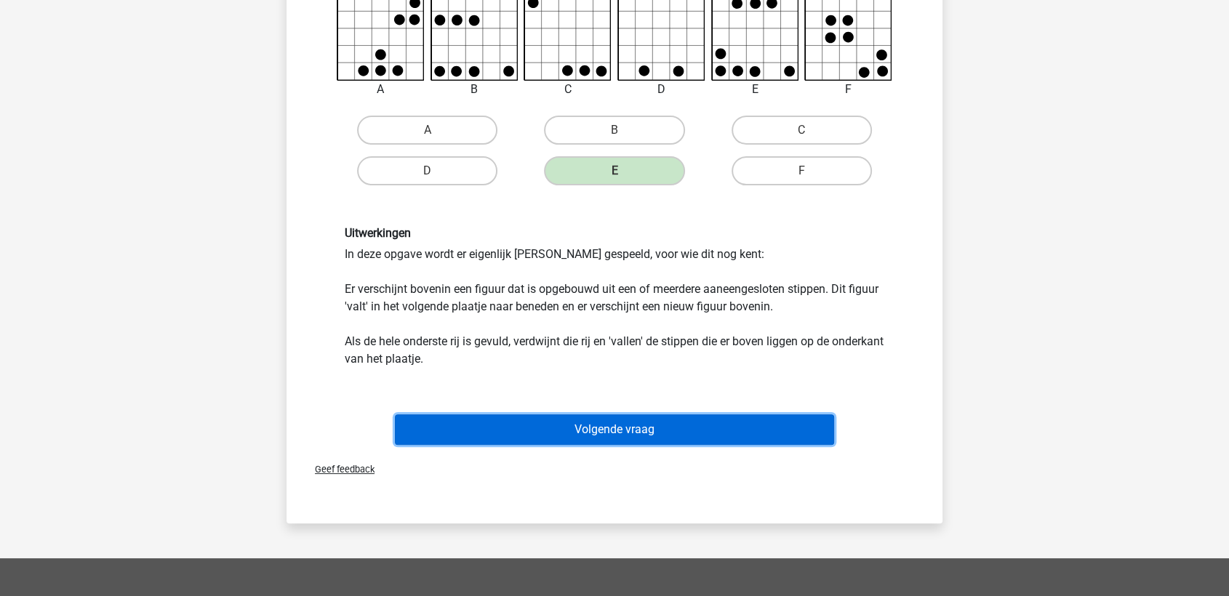
click at [601, 428] on button "Volgende vraag" at bounding box center [615, 430] width 440 height 31
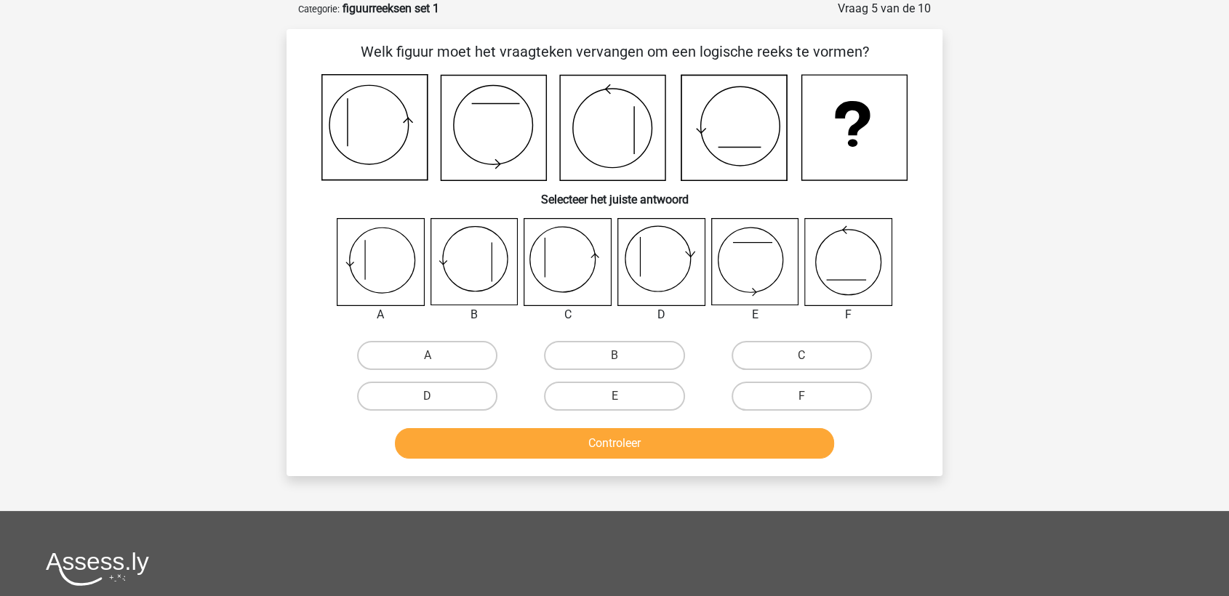
click at [405, 337] on div "A" at bounding box center [427, 355] width 187 height 41
click at [411, 345] on label "A" at bounding box center [427, 355] width 140 height 29
click at [428, 356] on input "A" at bounding box center [432, 360] width 9 height 9
radio input "true"
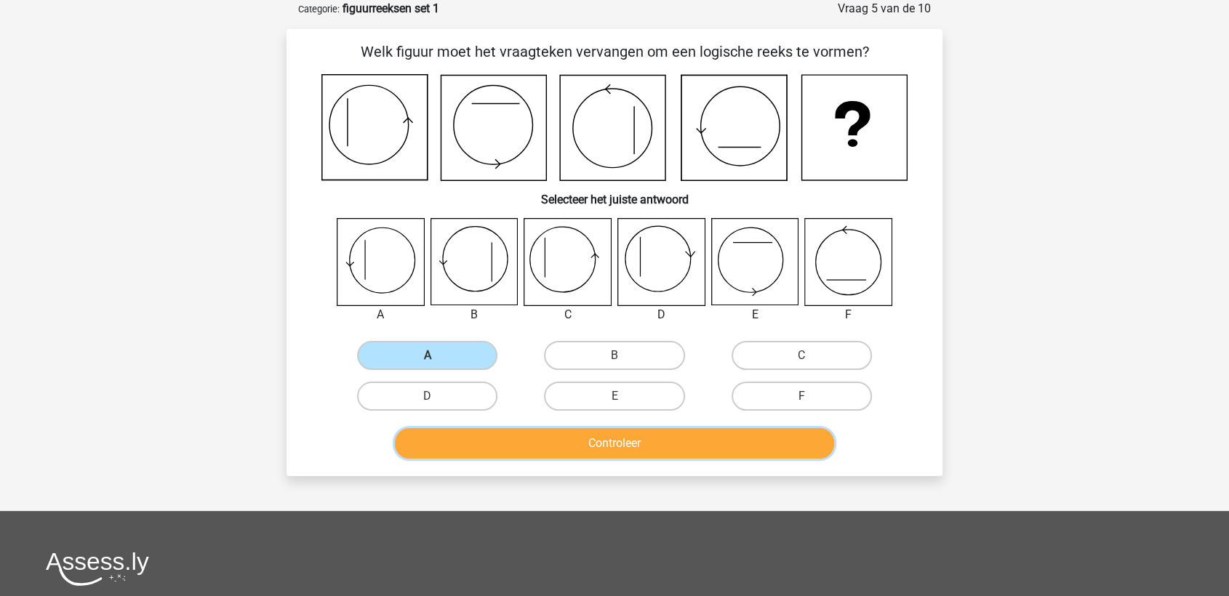
click at [586, 431] on button "Controleer" at bounding box center [615, 443] width 440 height 31
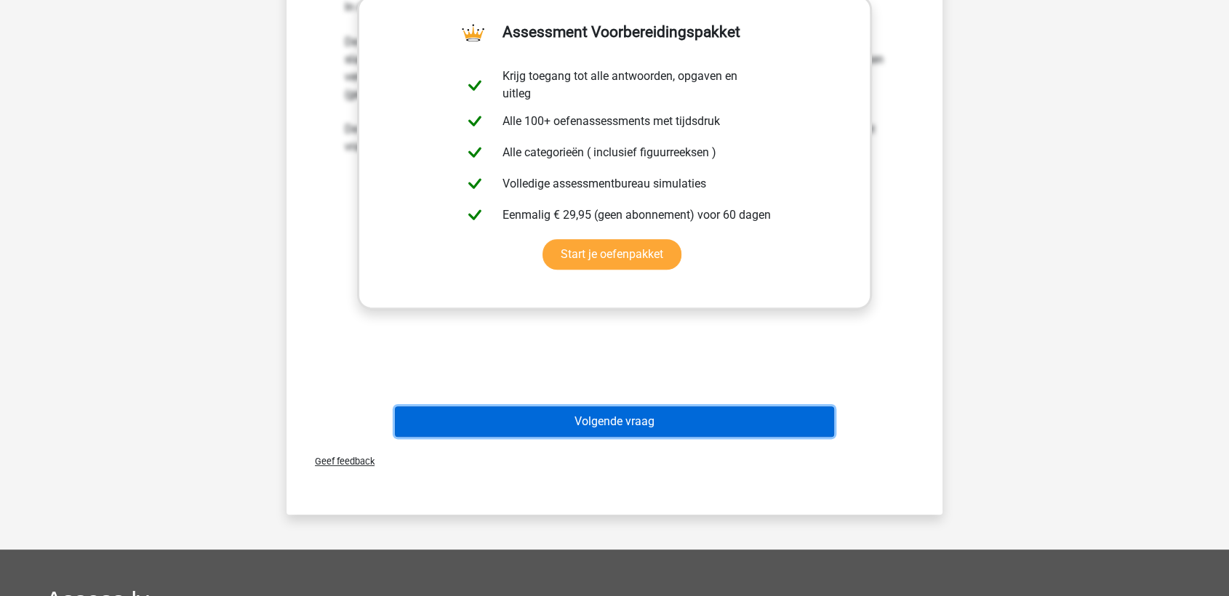
click at [586, 431] on button "Volgende vraag" at bounding box center [615, 422] width 440 height 31
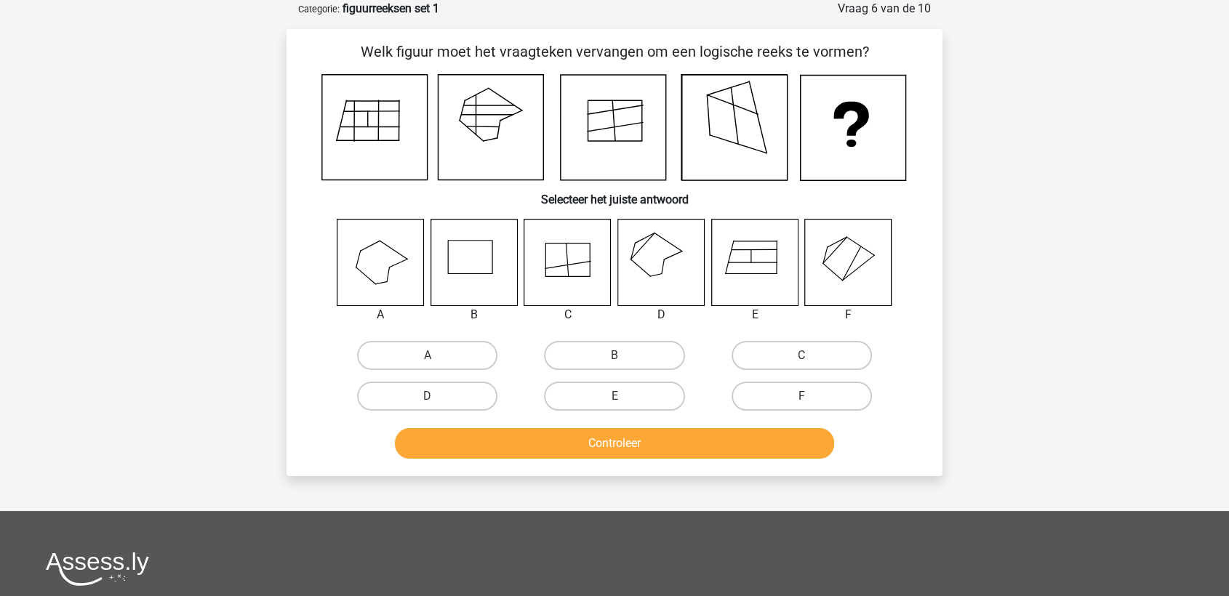
click at [472, 276] on icon at bounding box center [474, 262] width 87 height 87
click at [408, 391] on label "D" at bounding box center [427, 396] width 140 height 29
click at [428, 396] on input "D" at bounding box center [432, 400] width 9 height 9
radio input "true"
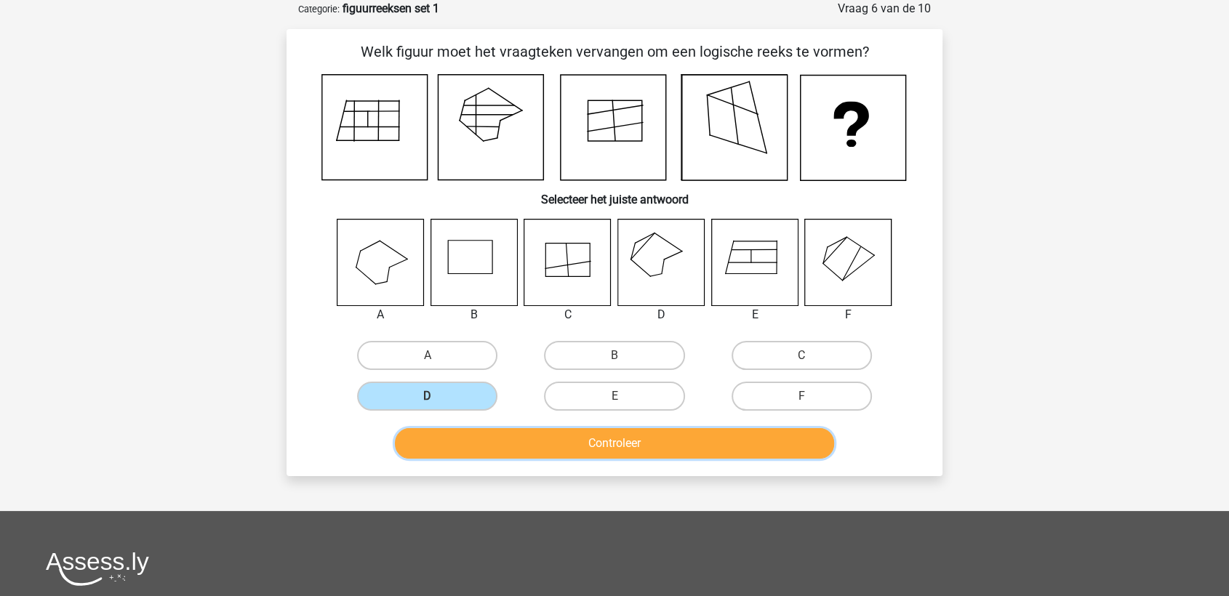
click at [519, 433] on button "Controleer" at bounding box center [615, 443] width 440 height 31
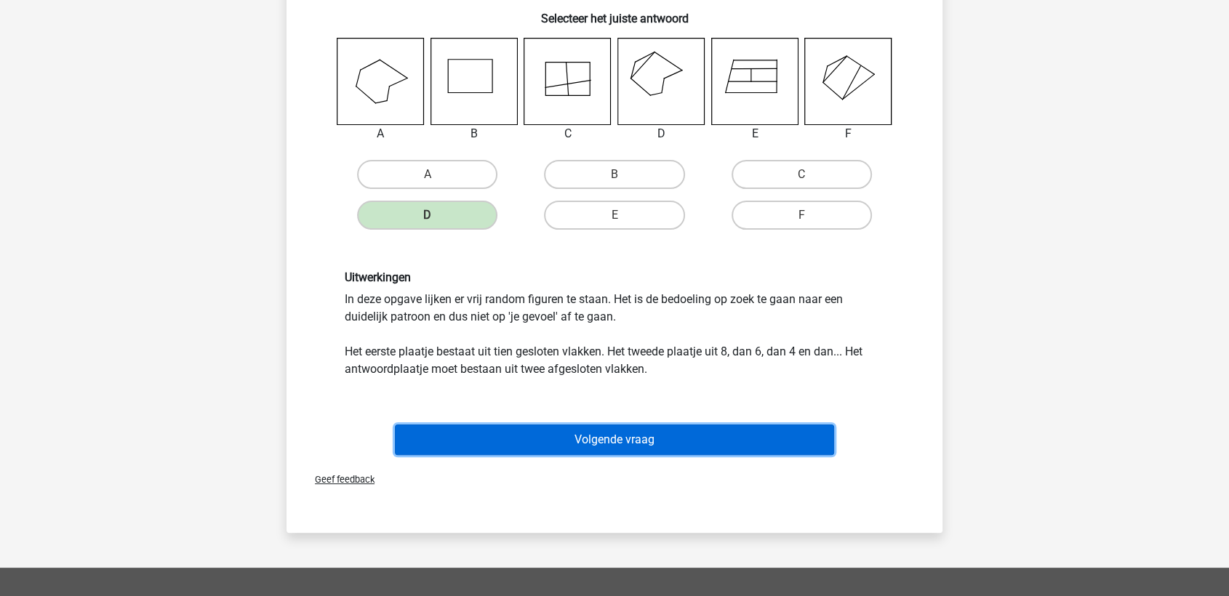
click at [519, 433] on button "Volgende vraag" at bounding box center [615, 440] width 440 height 31
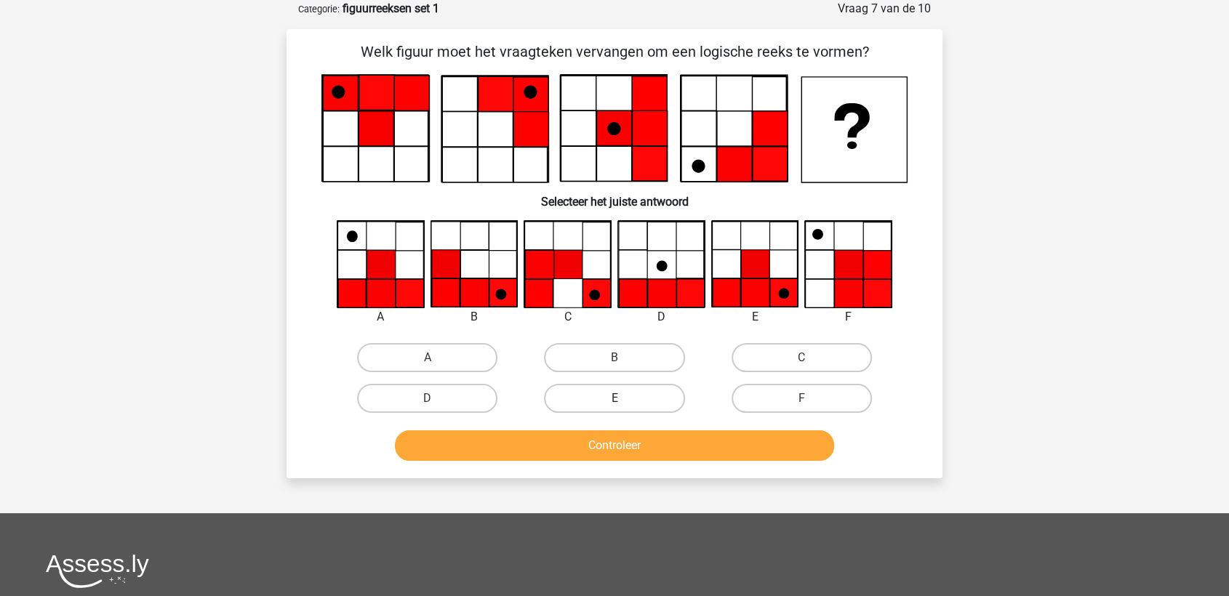
click at [634, 388] on label "E" at bounding box center [614, 398] width 140 height 29
click at [624, 399] on input "E" at bounding box center [619, 403] width 9 height 9
radio input "true"
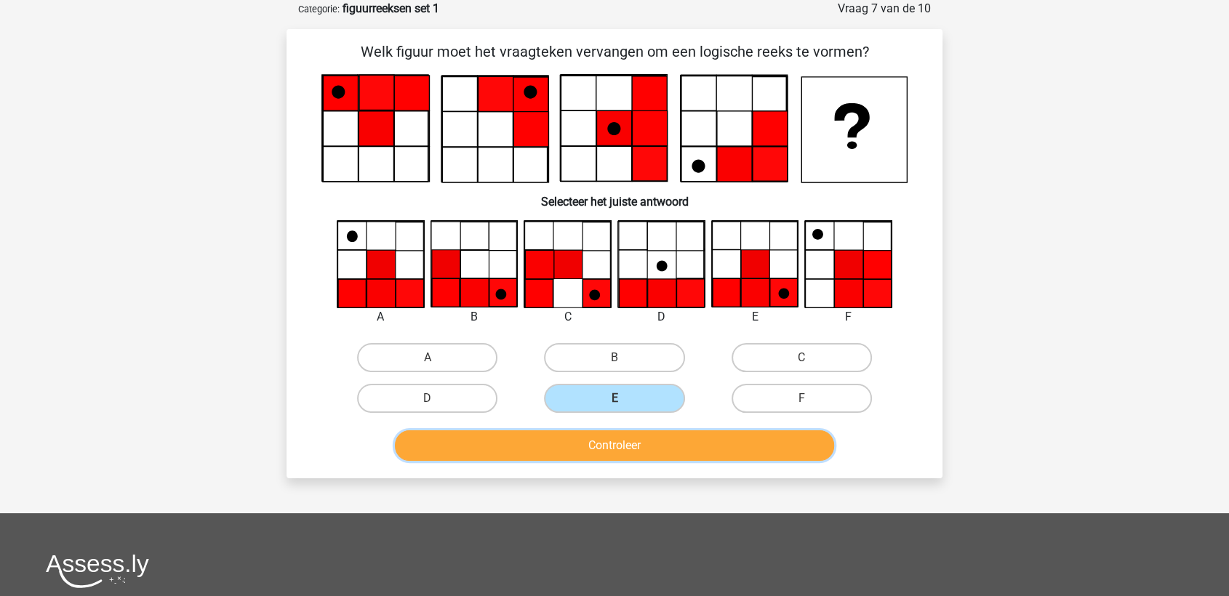
click at [614, 444] on button "Controleer" at bounding box center [615, 446] width 440 height 31
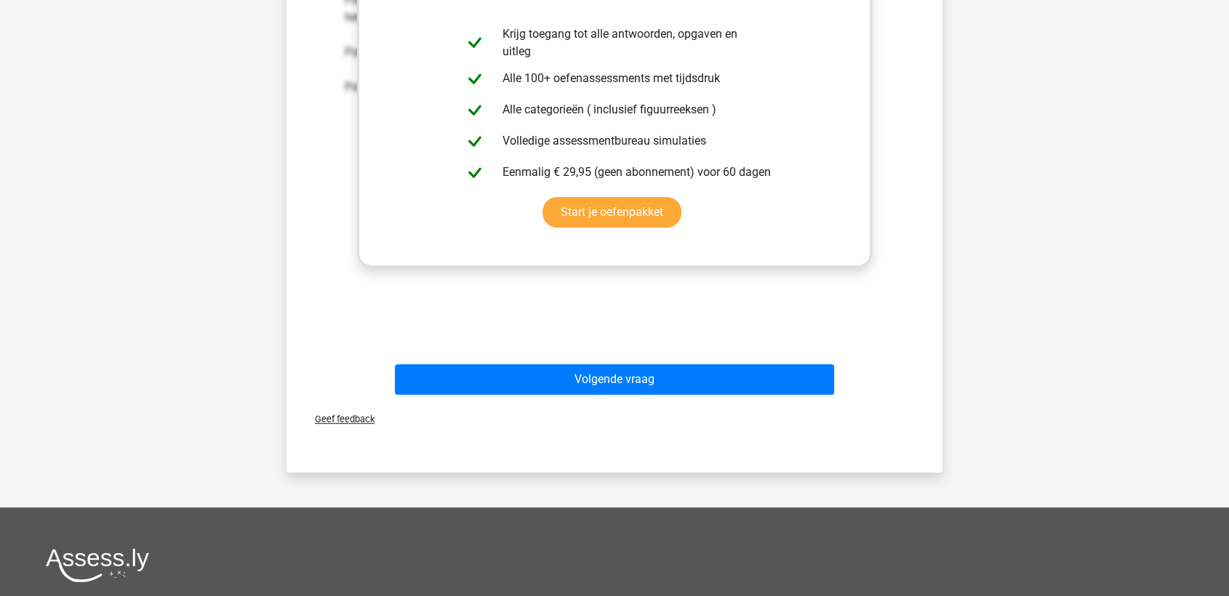
scroll to position [613, 0]
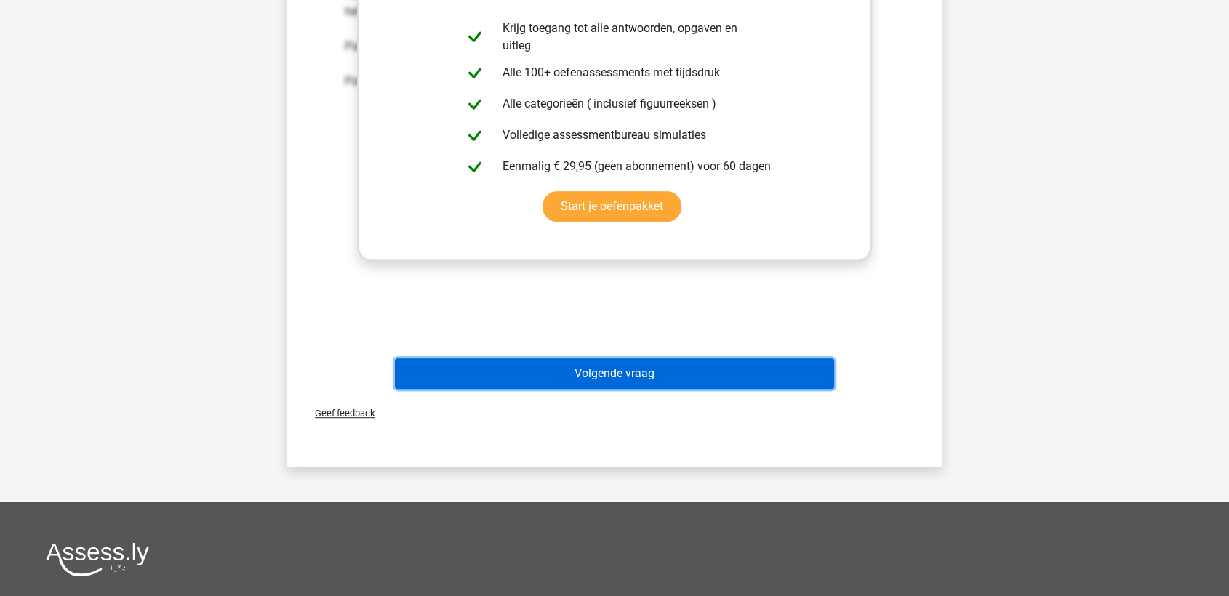
click at [610, 366] on button "Volgende vraag" at bounding box center [615, 374] width 440 height 31
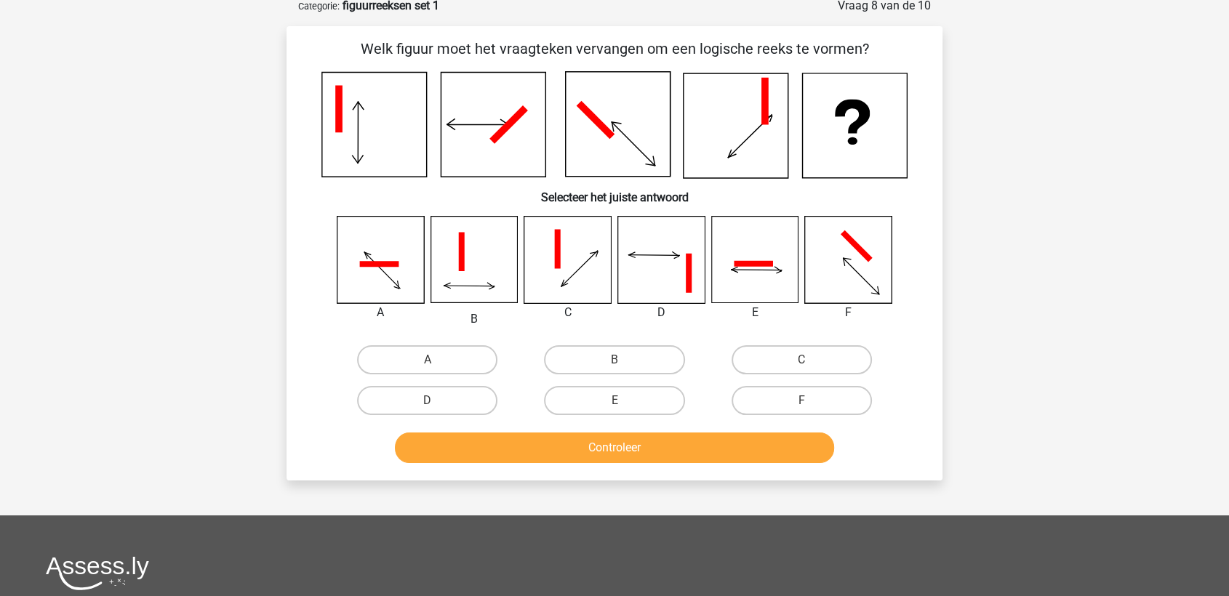
scroll to position [73, 0]
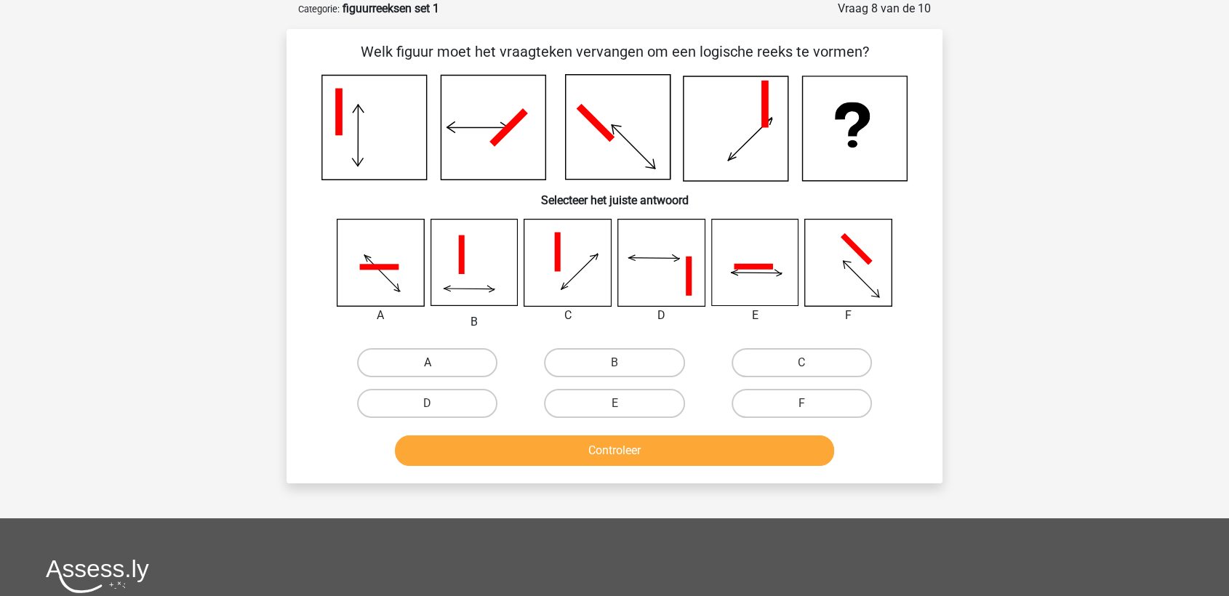
click at [460, 365] on label "A" at bounding box center [427, 362] width 140 height 29
click at [437, 365] on input "A" at bounding box center [432, 367] width 9 height 9
radio input "true"
click at [512, 436] on button "Controleer" at bounding box center [615, 451] width 440 height 31
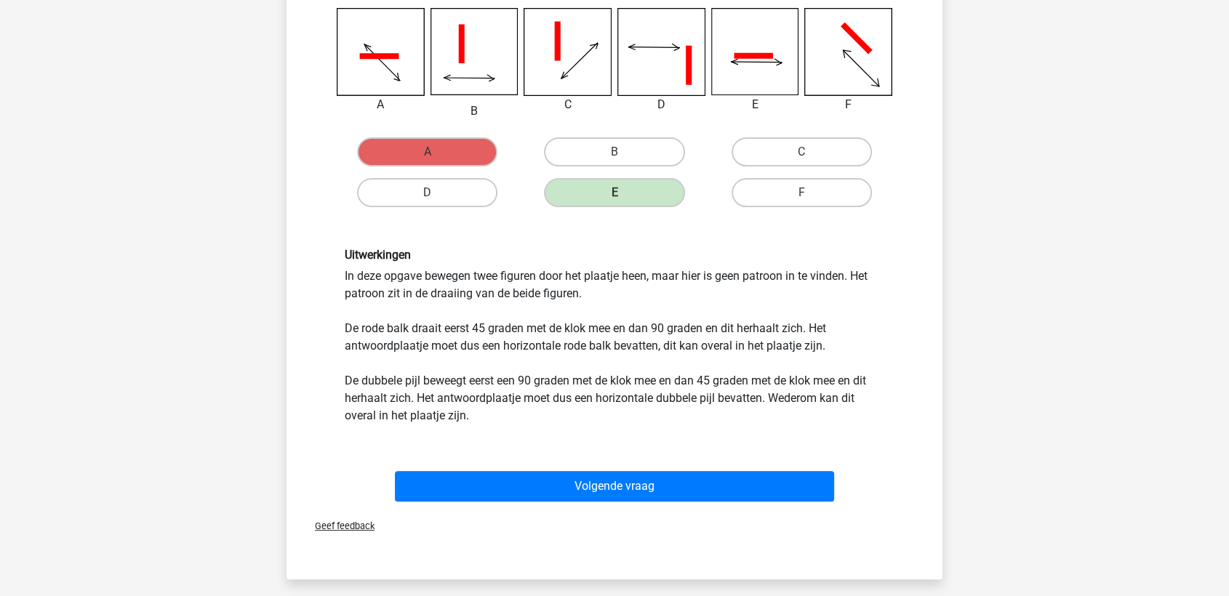
scroll to position [284, 0]
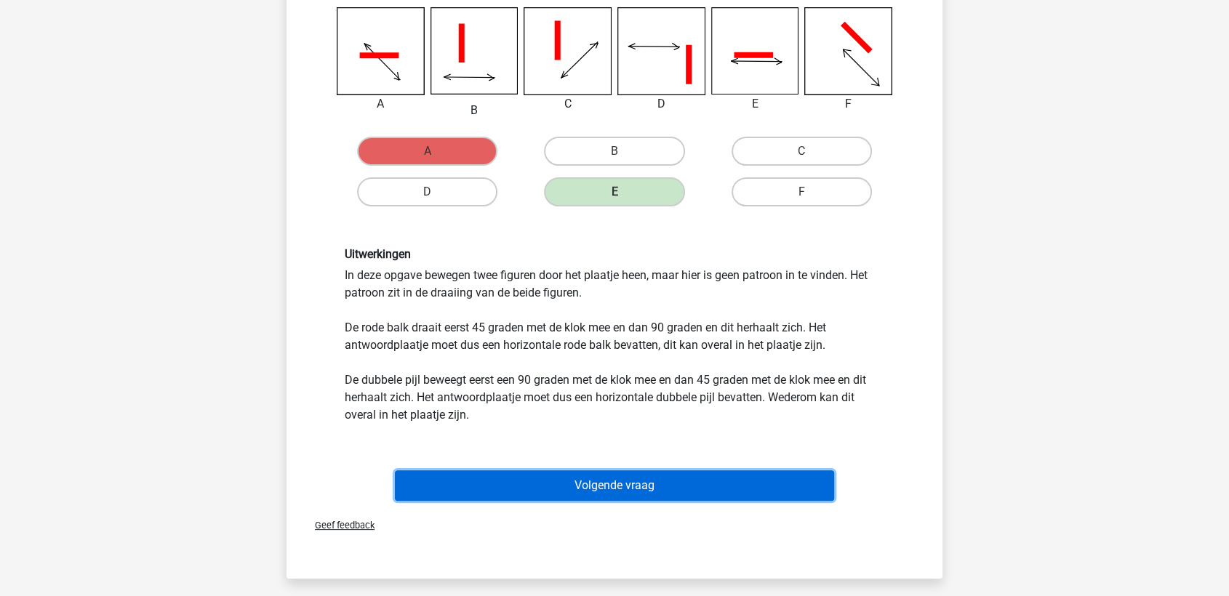
click at [629, 478] on button "Volgende vraag" at bounding box center [615, 486] width 440 height 31
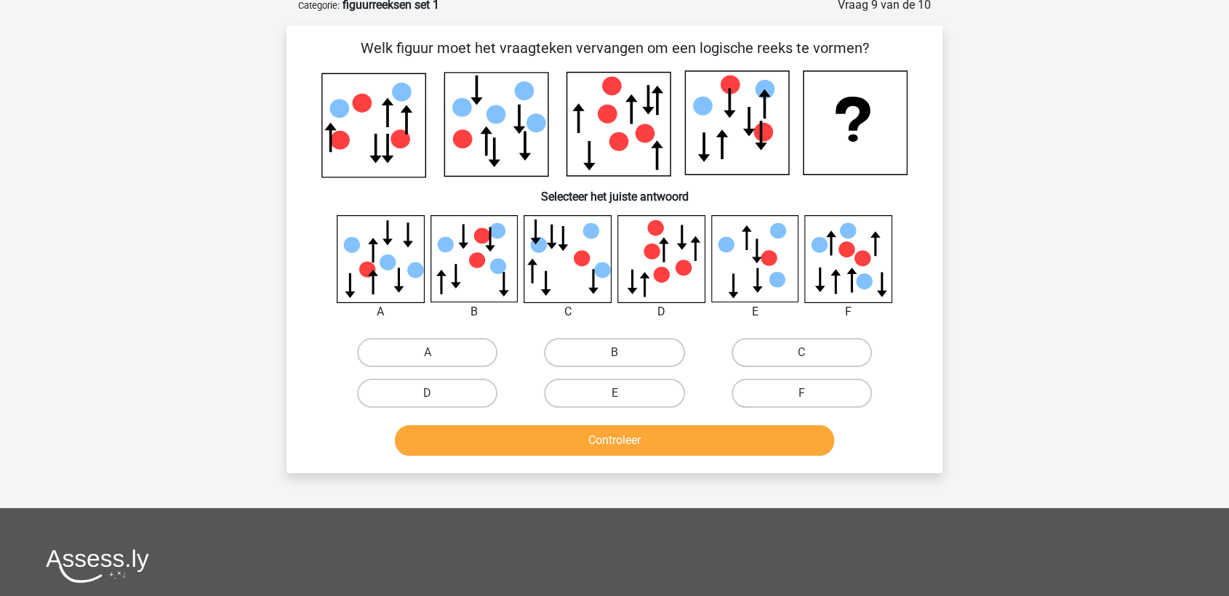
scroll to position [73, 0]
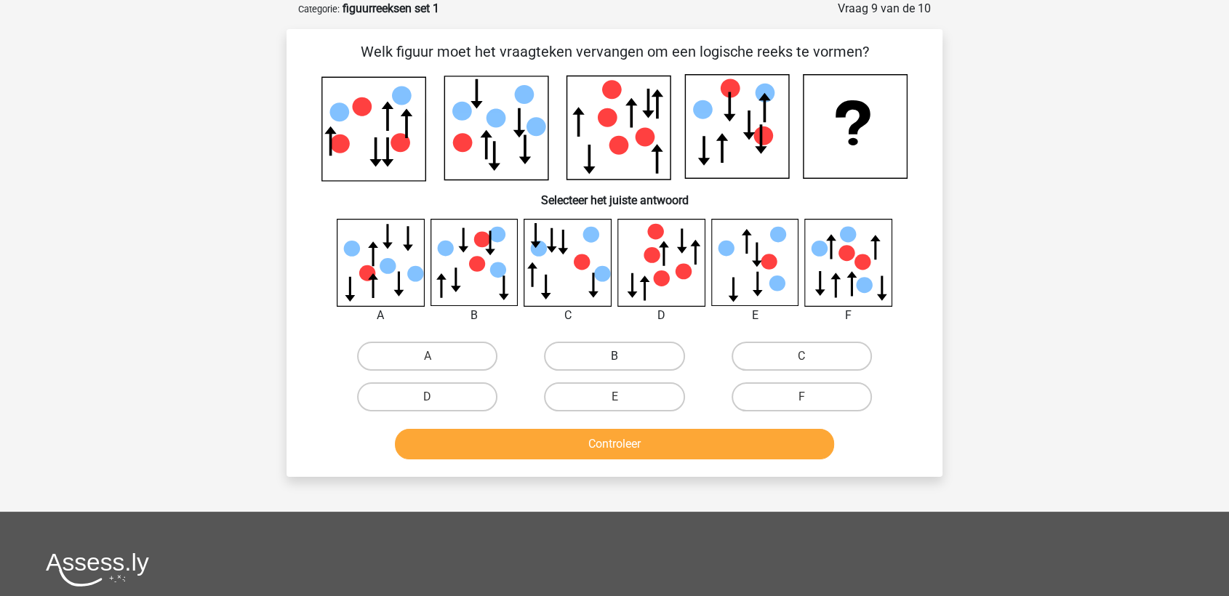
click at [636, 357] on label "B" at bounding box center [614, 356] width 140 height 29
click at [624, 357] on input "B" at bounding box center [619, 360] width 9 height 9
radio input "true"
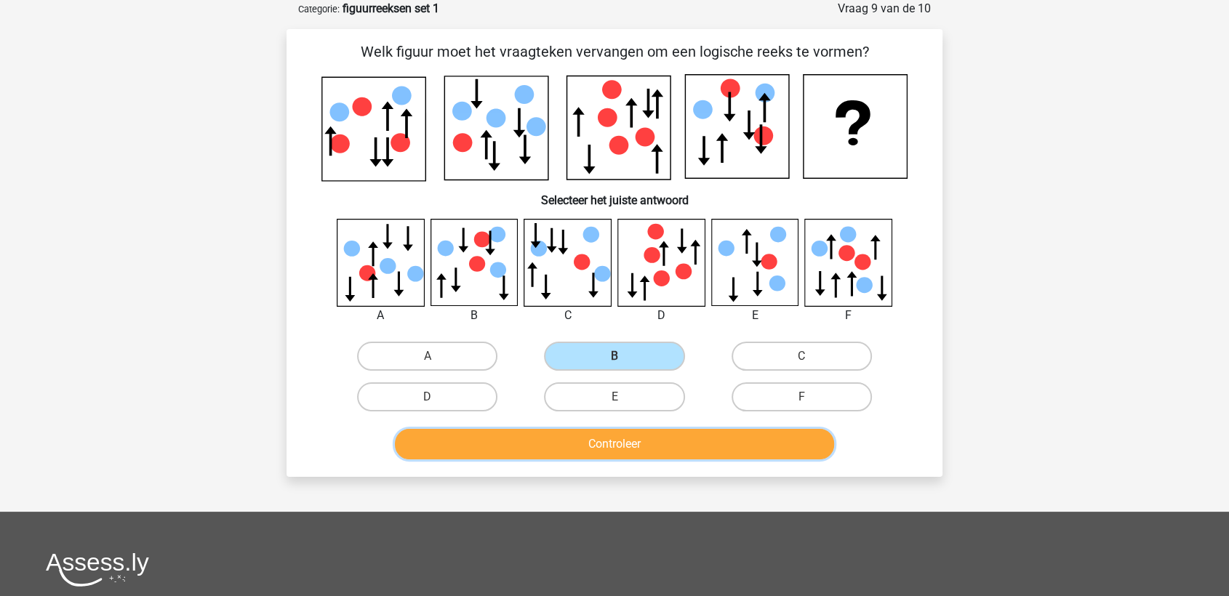
click at [604, 443] on button "Controleer" at bounding box center [615, 444] width 440 height 31
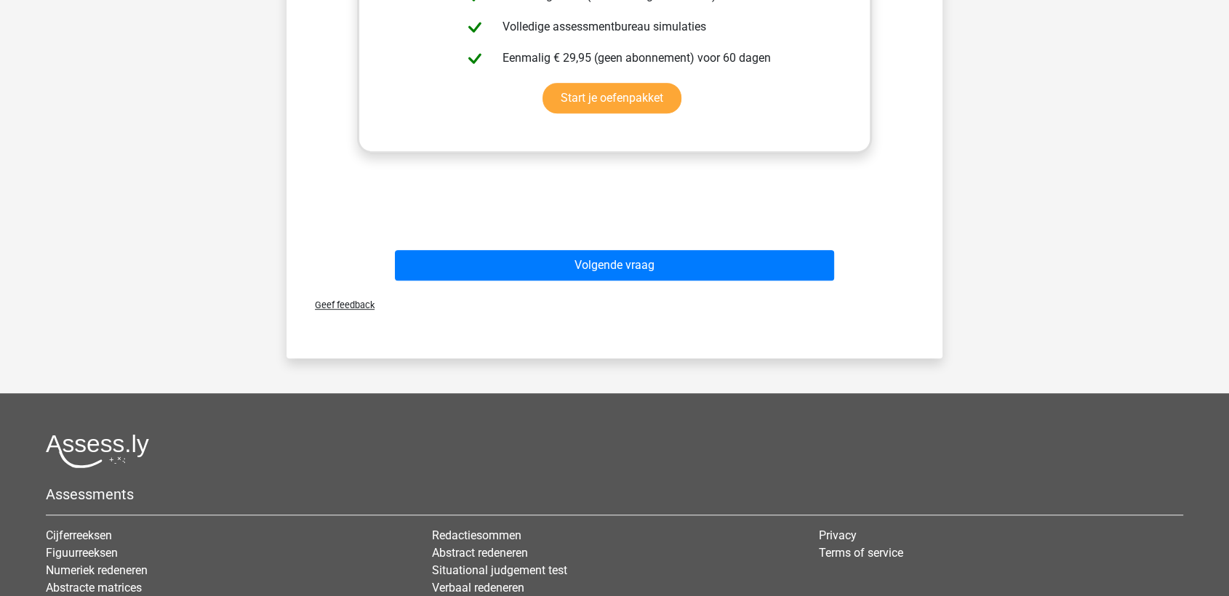
scroll to position [721, 0]
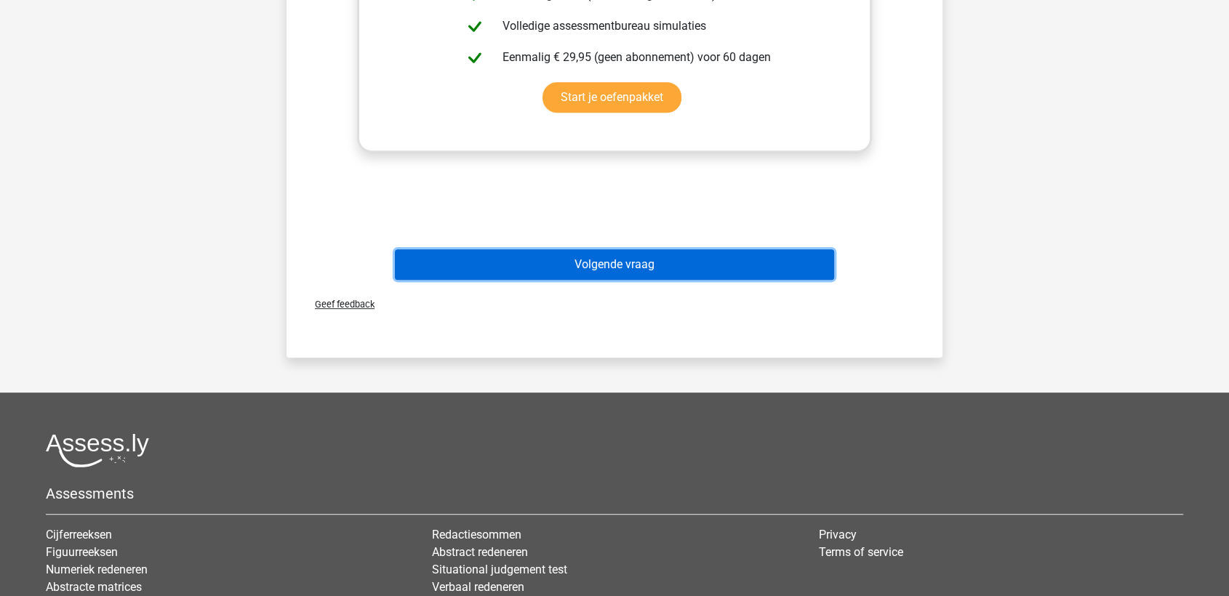
click at [607, 269] on button "Volgende vraag" at bounding box center [615, 264] width 440 height 31
click at [621, 272] on button "Volgende vraag" at bounding box center [615, 264] width 440 height 31
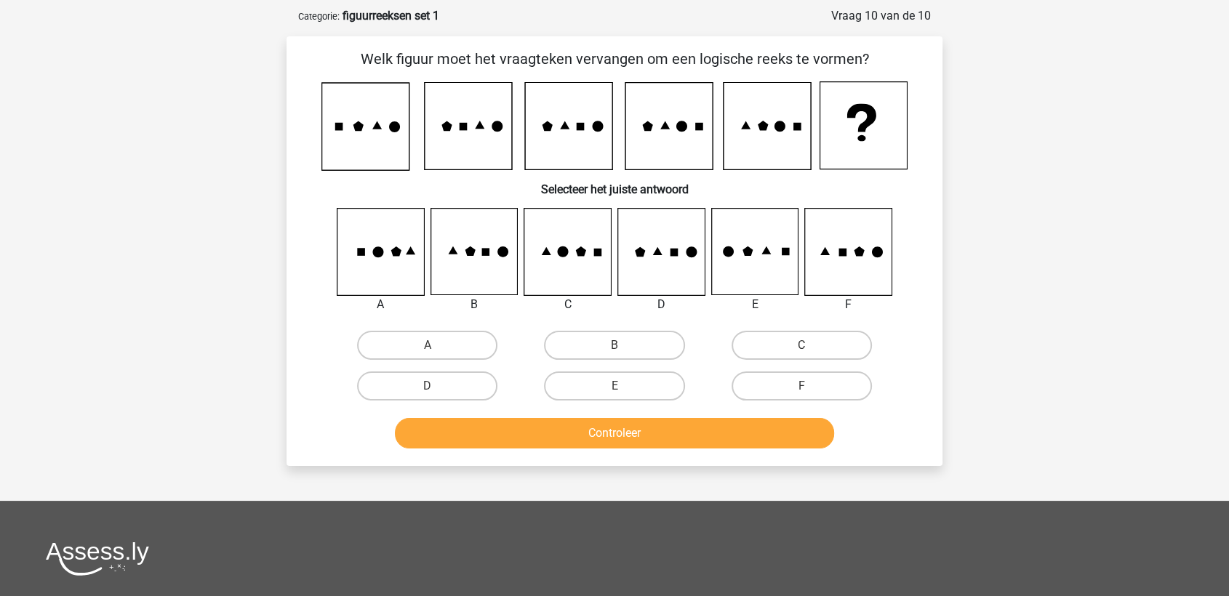
scroll to position [73, 0]
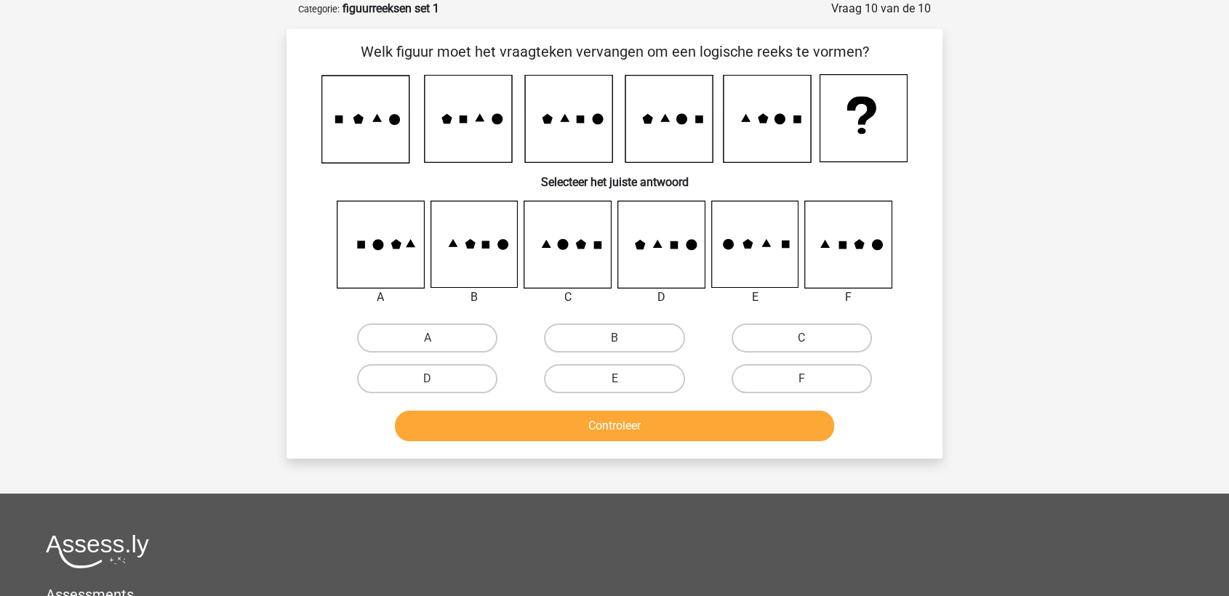
click at [393, 352] on div "A" at bounding box center [427, 338] width 187 height 41
drag, startPoint x: 412, startPoint y: 327, endPoint x: 425, endPoint y: 360, distance: 35.9
click at [412, 327] on label "A" at bounding box center [427, 338] width 140 height 29
click at [428, 338] on input "A" at bounding box center [432, 342] width 9 height 9
radio input "true"
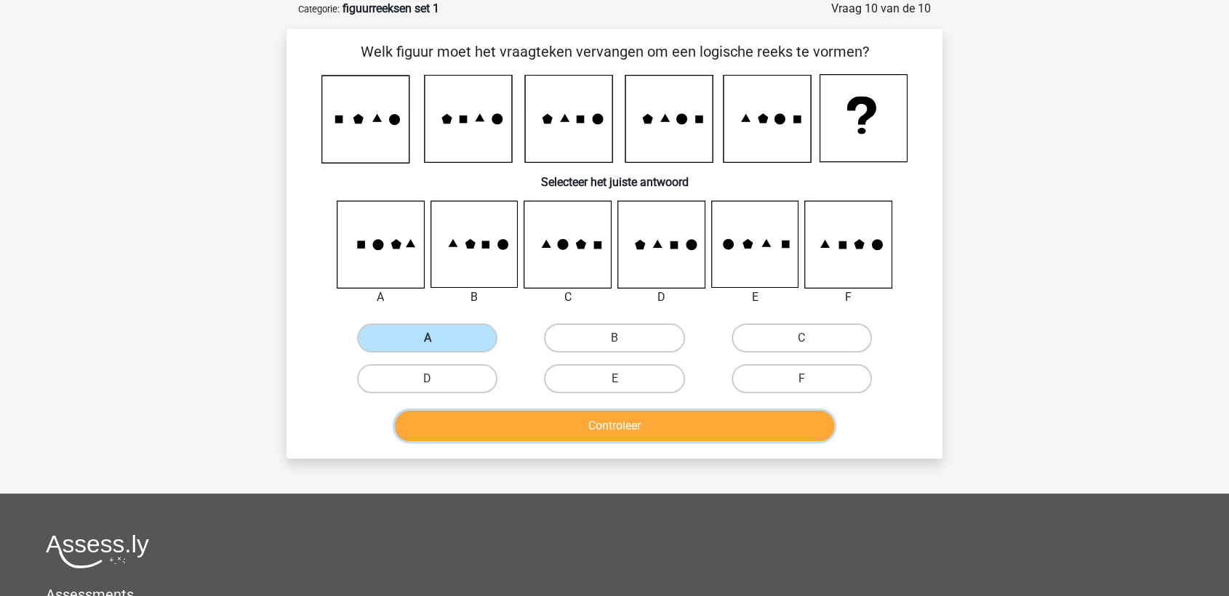
click at [479, 420] on button "Controleer" at bounding box center [615, 426] width 440 height 31
